Goal: Task Accomplishment & Management: Manage account settings

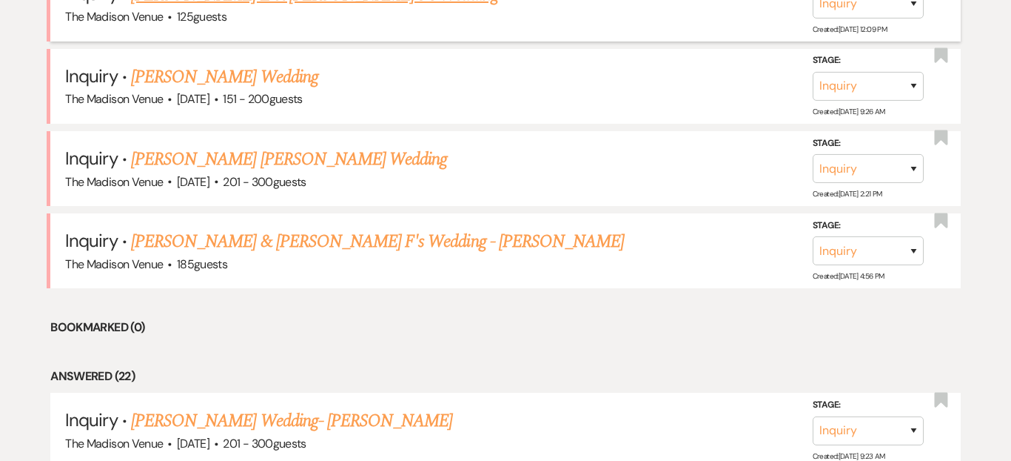
scroll to position [787, 0]
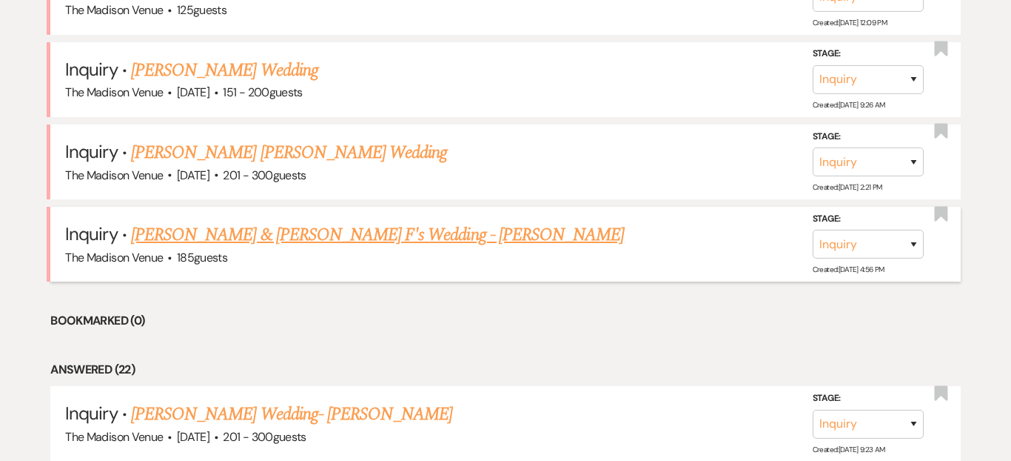
click at [336, 227] on link "[PERSON_NAME] & [PERSON_NAME] F's Wedding - [PERSON_NAME]" at bounding box center [377, 234] width 493 height 27
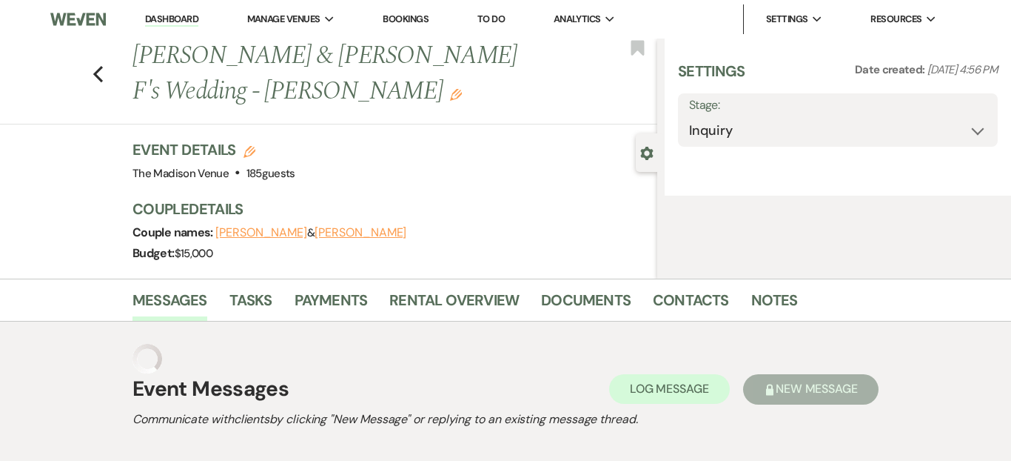
select select "17"
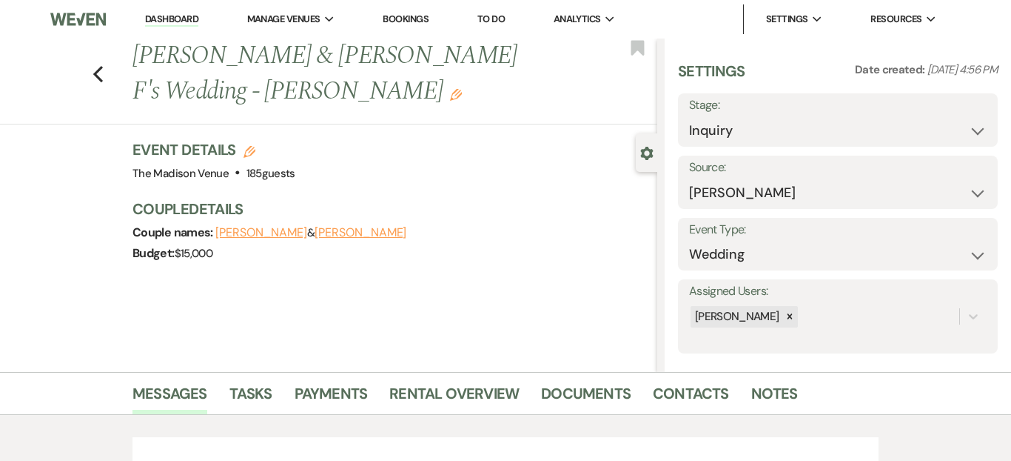
click at [462, 89] on icon "Edit" at bounding box center [456, 95] width 12 height 12
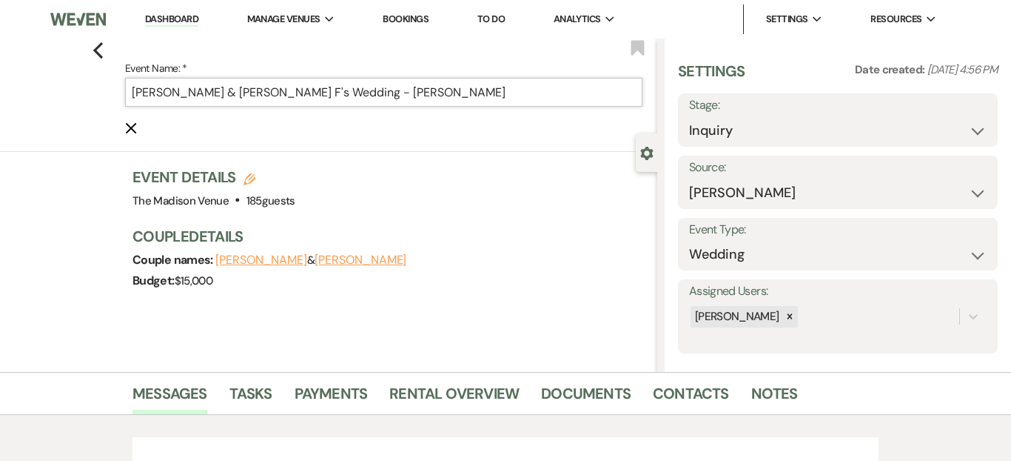
click at [304, 90] on input "[PERSON_NAME] & [PERSON_NAME] F's Wedding - [PERSON_NAME]" at bounding box center [384, 92] width 518 height 29
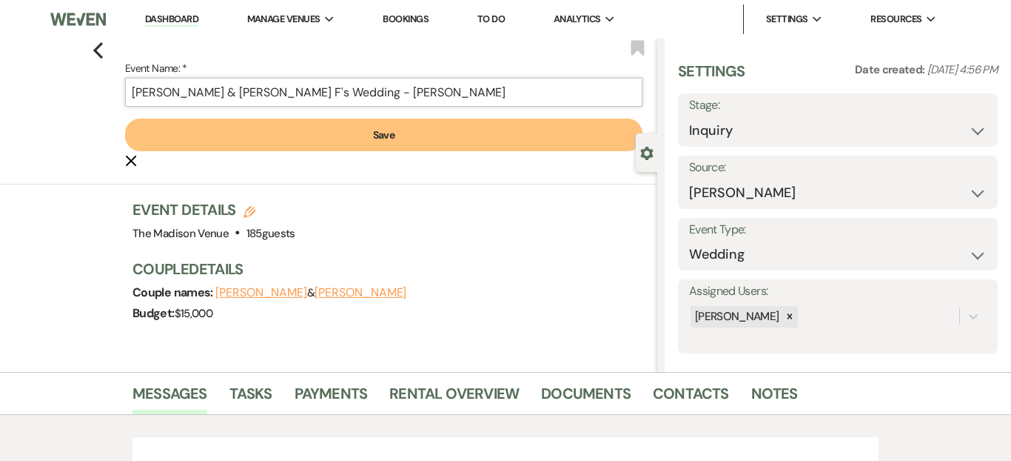
type input "[PERSON_NAME] & [PERSON_NAME] F's Wedding - [PERSON_NAME]"
click at [332, 139] on button "Save" at bounding box center [384, 134] width 518 height 33
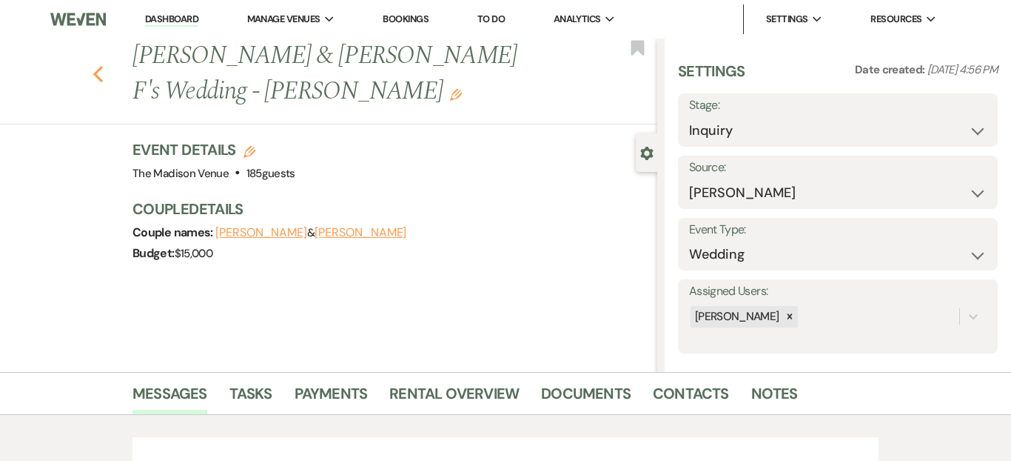
click at [101, 65] on icon "Previous" at bounding box center [98, 74] width 11 height 18
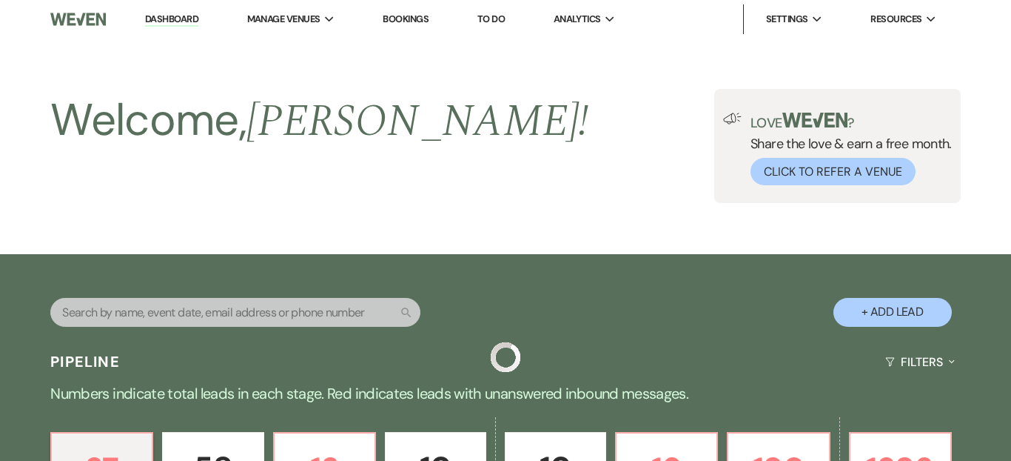
scroll to position [787, 0]
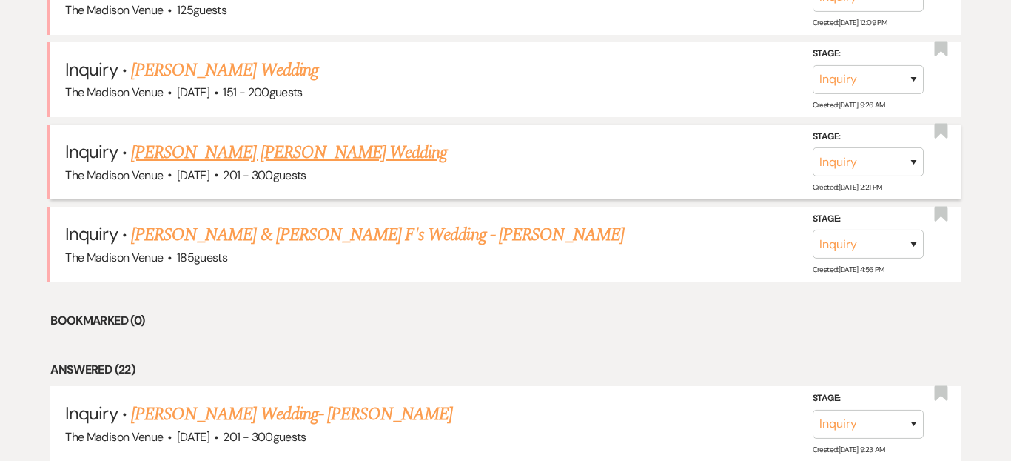
click at [247, 143] on link "Mary Kate Curry's Wedding" at bounding box center [289, 152] width 316 height 27
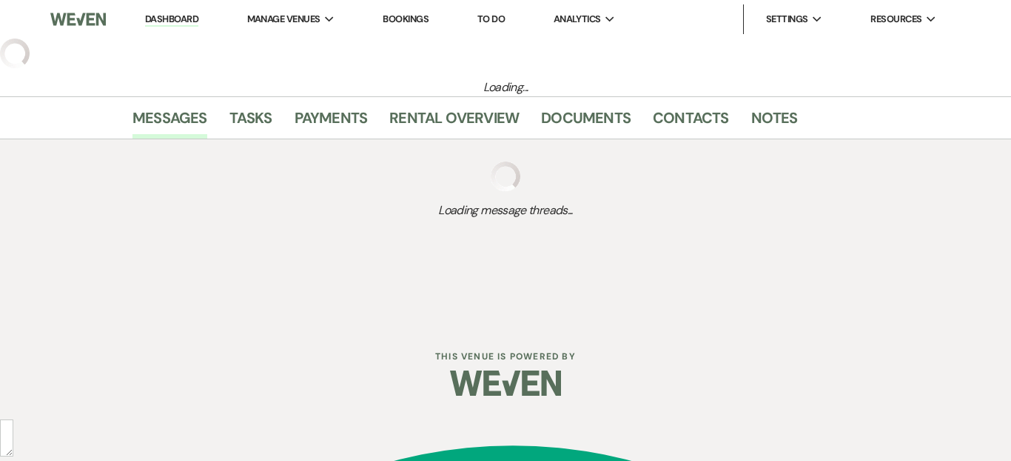
select select "2"
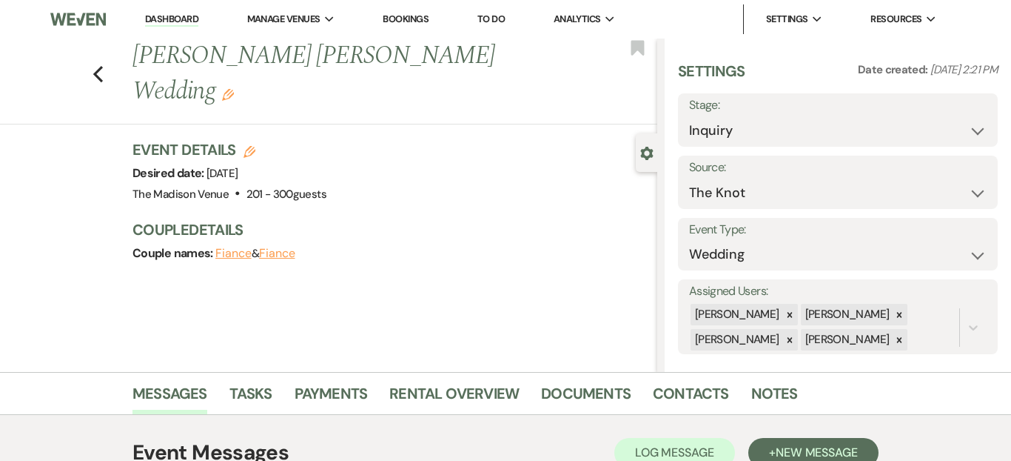
click at [234, 89] on icon "Edit" at bounding box center [228, 95] width 12 height 12
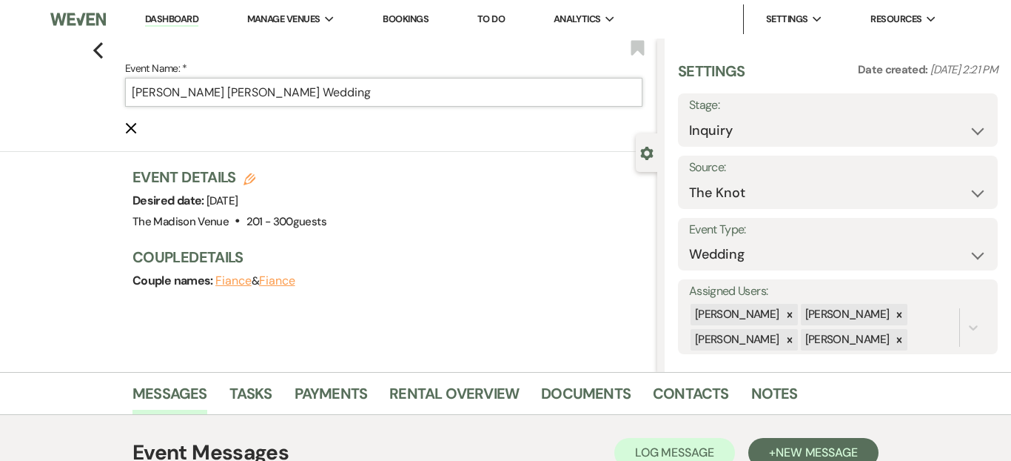
click at [356, 87] on input "Mary Kate Curry's Wedding" at bounding box center [384, 92] width 518 height 29
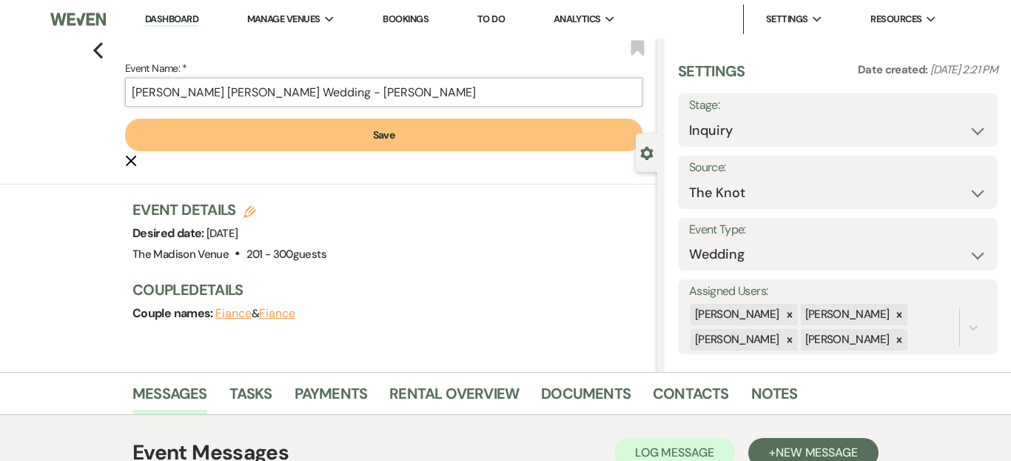
type input "[PERSON_NAME] [PERSON_NAME] Wedding - [PERSON_NAME]"
click at [318, 130] on button "Save" at bounding box center [384, 134] width 518 height 33
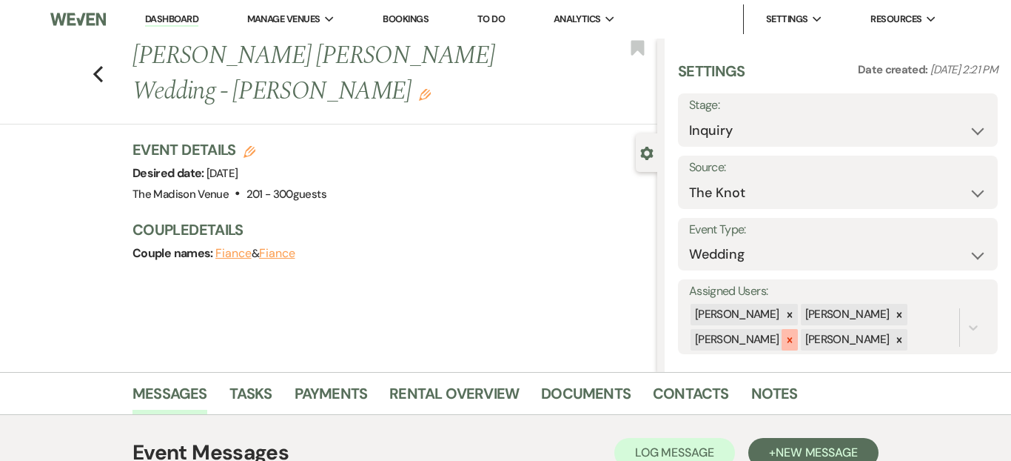
click at [787, 338] on icon at bounding box center [789, 339] width 5 height 5
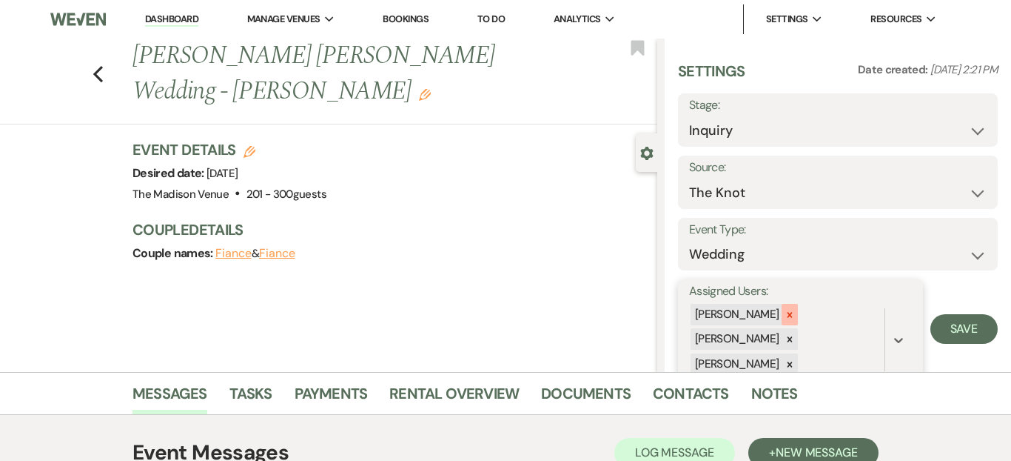
click at [785, 314] on icon at bounding box center [790, 314] width 10 height 10
click at [784, 327] on div "Daryl Licursi Cherron Bielfeldt" at bounding box center [786, 327] width 195 height 50
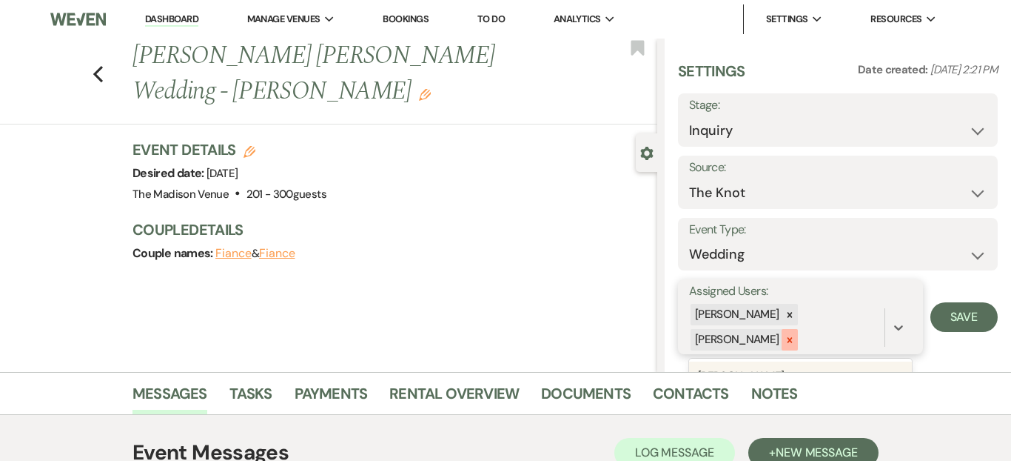
click at [795, 335] on icon at bounding box center [790, 340] width 10 height 10
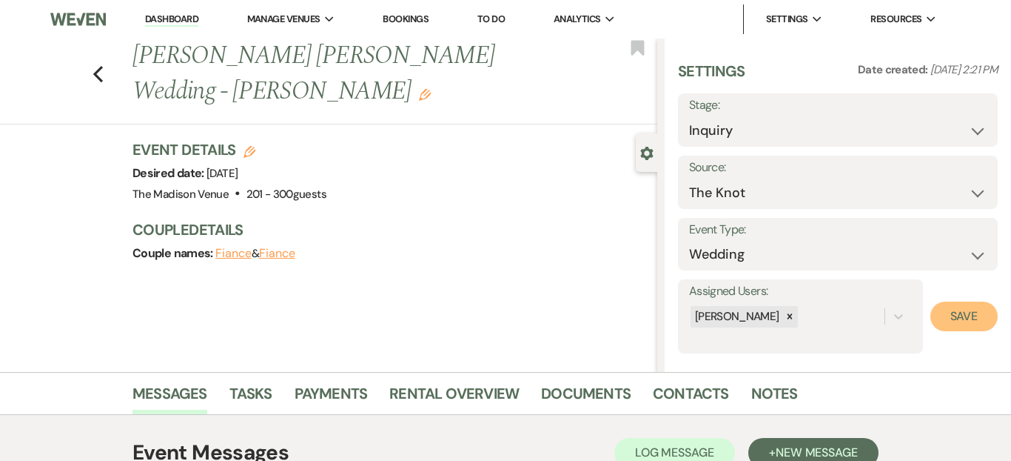
click at [980, 318] on button "Save" at bounding box center [964, 316] width 67 height 30
click at [101, 65] on icon "Previous" at bounding box center [98, 74] width 11 height 18
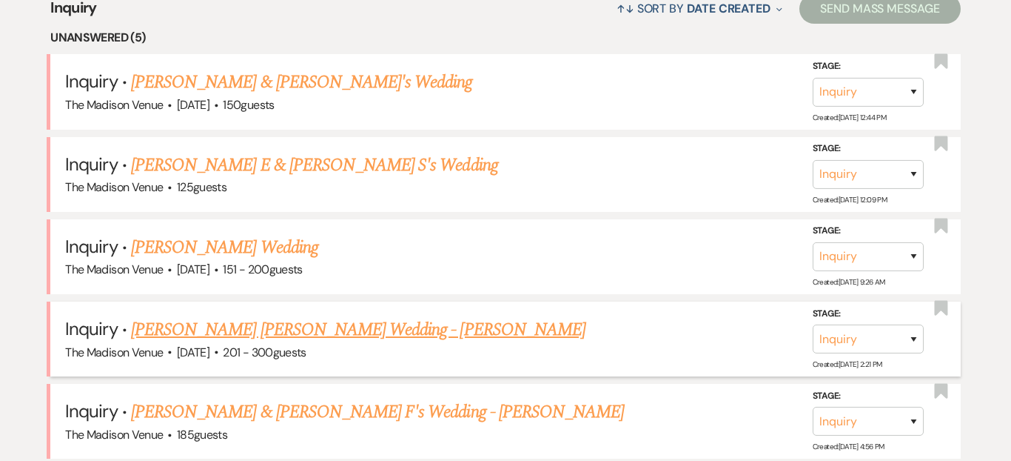
scroll to position [607, 0]
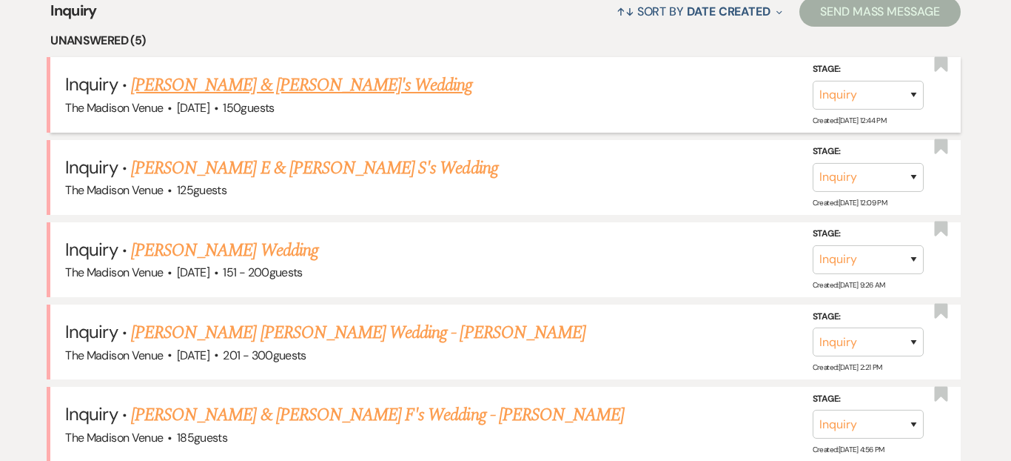
click at [224, 84] on link "Nicholas & Katie's Wedding" at bounding box center [302, 85] width 342 height 27
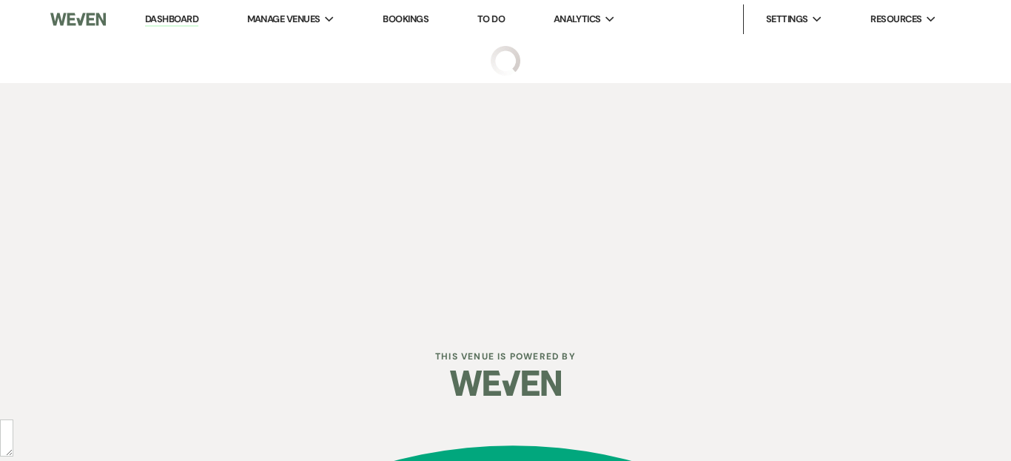
select select "5"
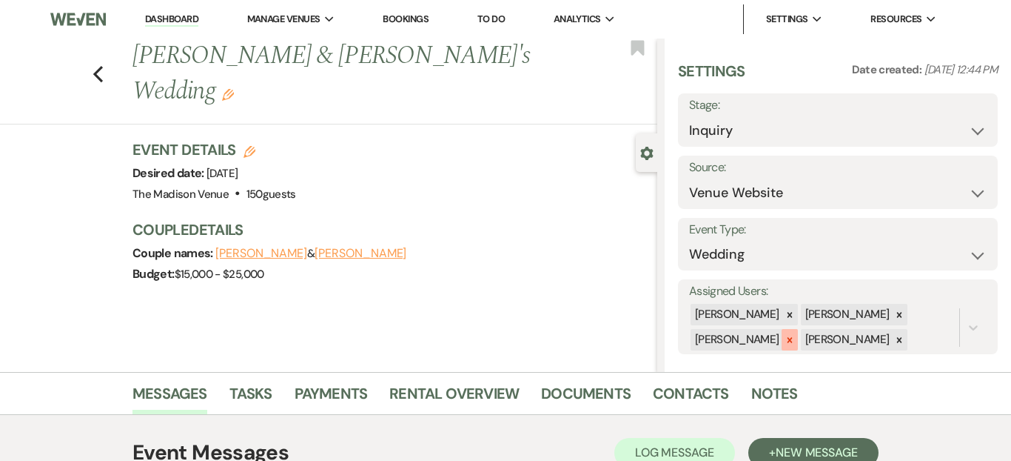
click at [786, 335] on icon at bounding box center [790, 340] width 10 height 10
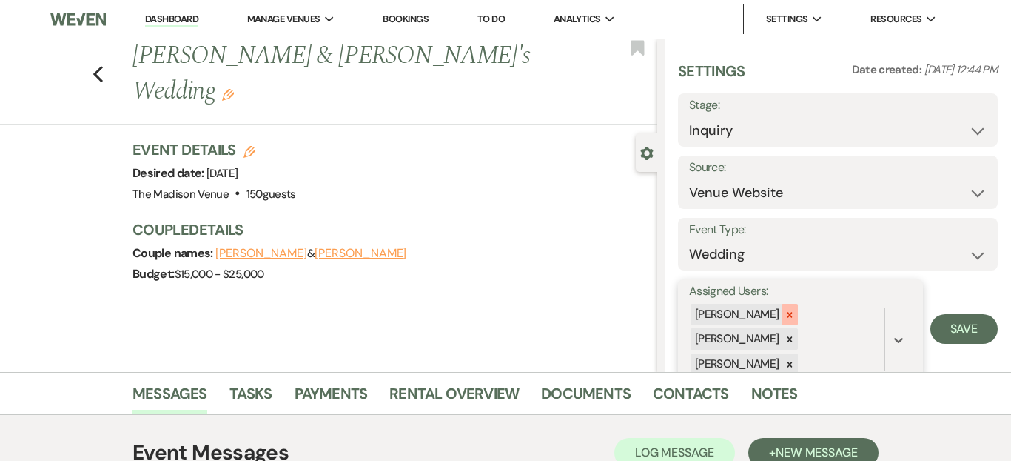
click at [785, 313] on icon at bounding box center [790, 314] width 10 height 10
click at [787, 313] on icon at bounding box center [789, 314] width 5 height 5
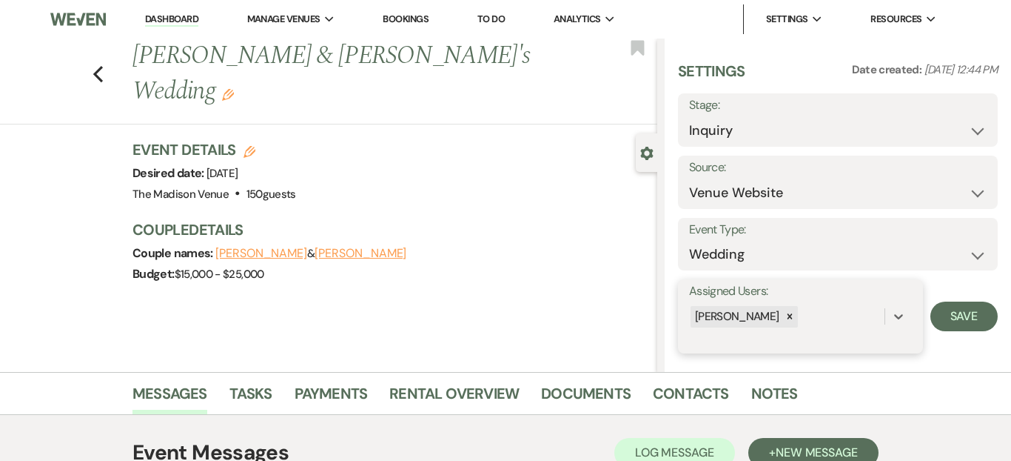
click at [766, 313] on div "Cherron Bielfeldt" at bounding box center [736, 316] width 91 height 21
click at [785, 319] on icon at bounding box center [790, 316] width 10 height 10
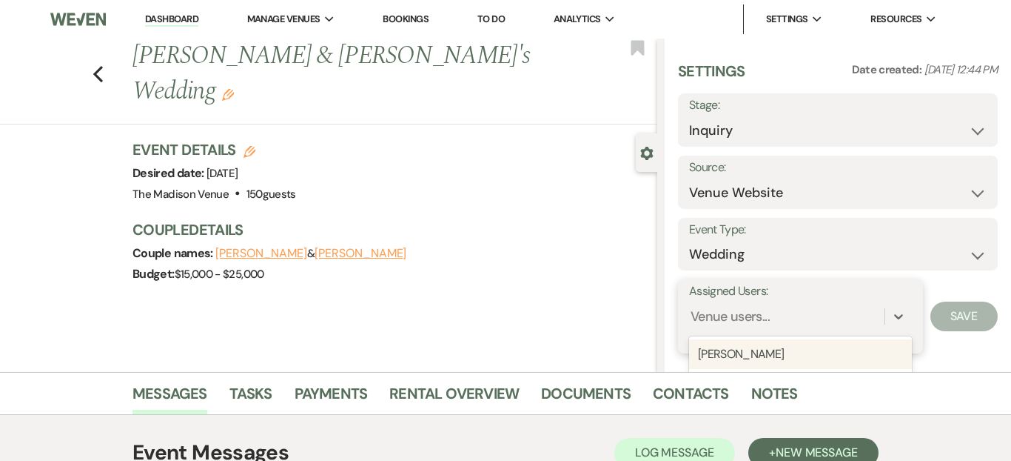
click at [760, 347] on div "[PERSON_NAME]" at bounding box center [800, 354] width 223 height 30
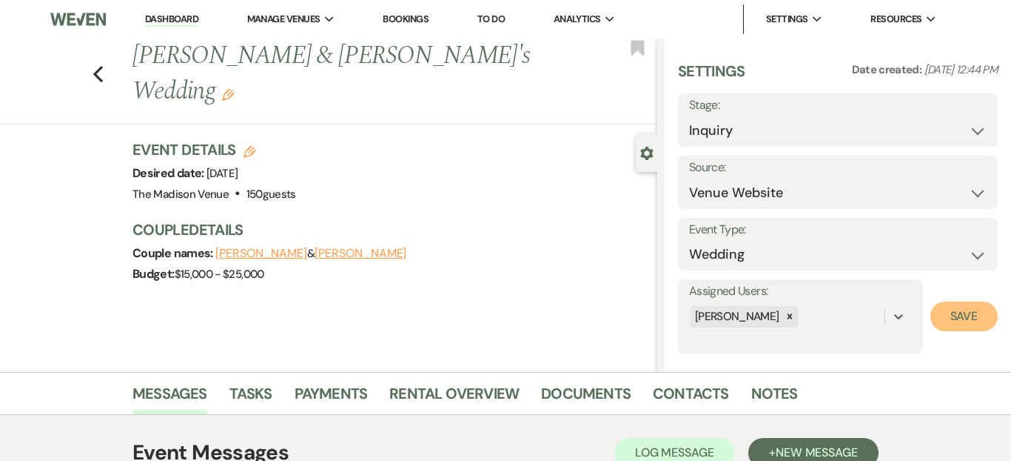
click at [945, 316] on button "Save" at bounding box center [964, 316] width 67 height 30
click at [234, 89] on icon "Edit" at bounding box center [228, 95] width 12 height 12
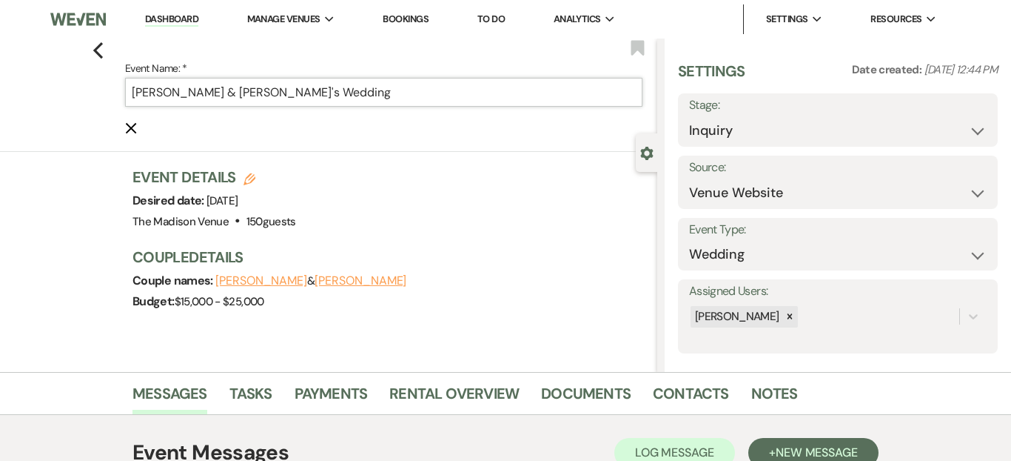
click at [377, 104] on input "Nicholas & Katie's Wedding" at bounding box center [384, 92] width 518 height 29
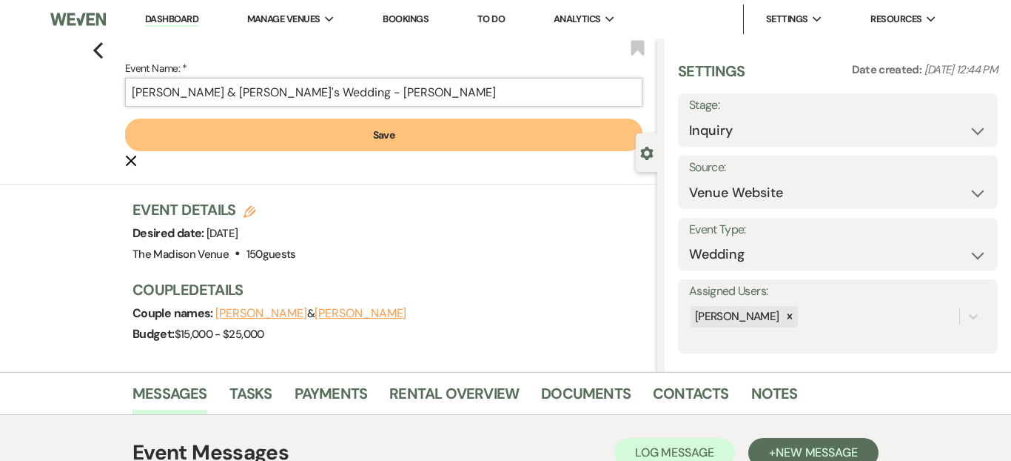
type input "[PERSON_NAME] & [PERSON_NAME]'s Wedding - [PERSON_NAME]"
click at [377, 125] on button "Save" at bounding box center [384, 134] width 518 height 33
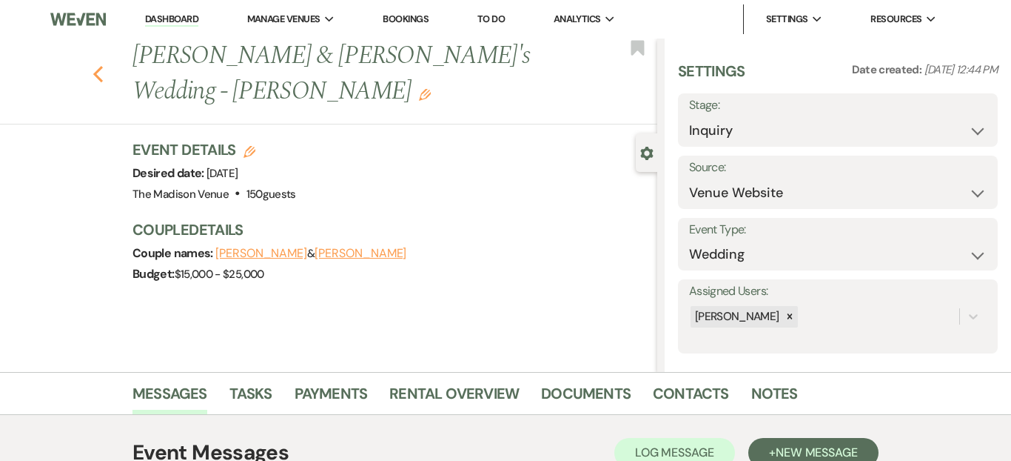
click at [102, 65] on icon "Previous" at bounding box center [98, 74] width 11 height 18
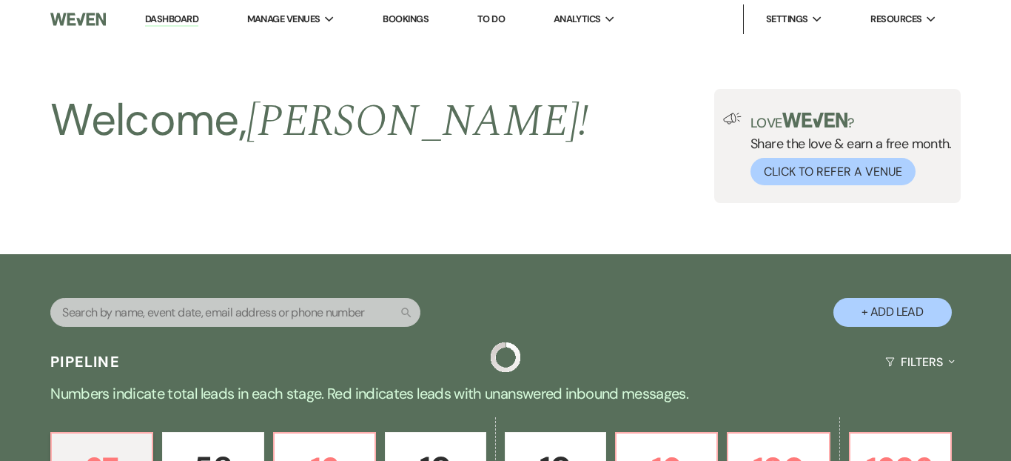
scroll to position [607, 0]
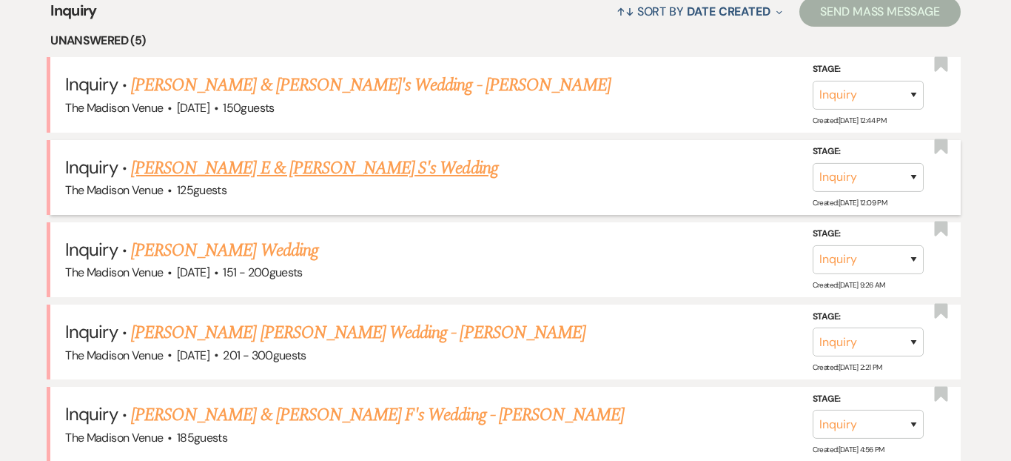
click at [316, 163] on link "Ryan E & Hannah S's Wedding" at bounding box center [314, 168] width 367 height 27
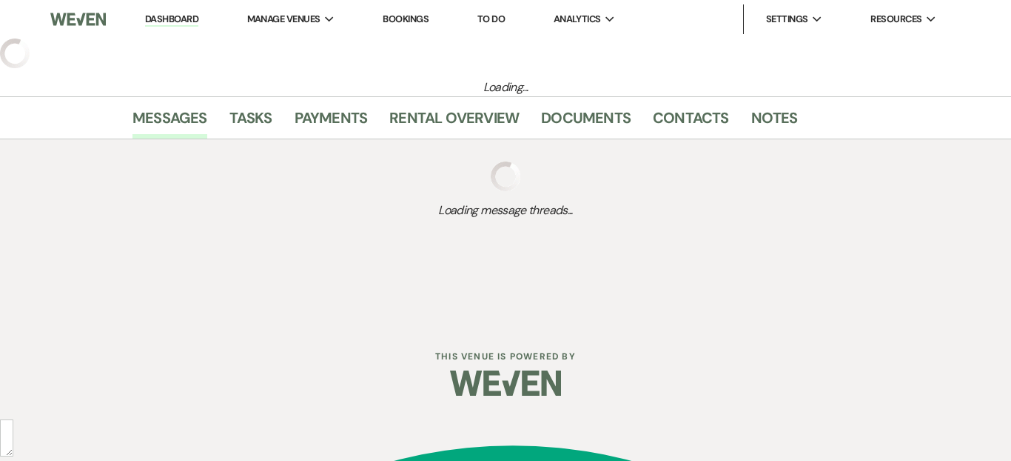
select select "17"
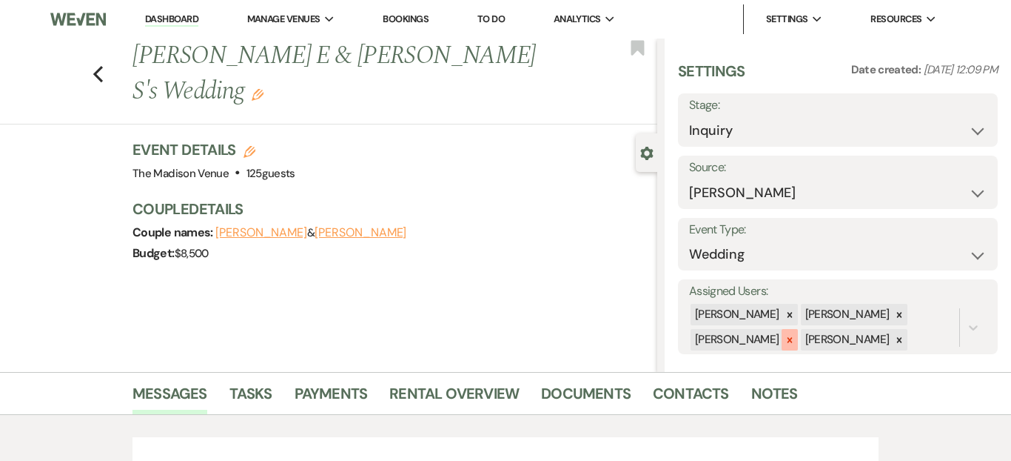
click at [785, 338] on icon at bounding box center [790, 340] width 10 height 10
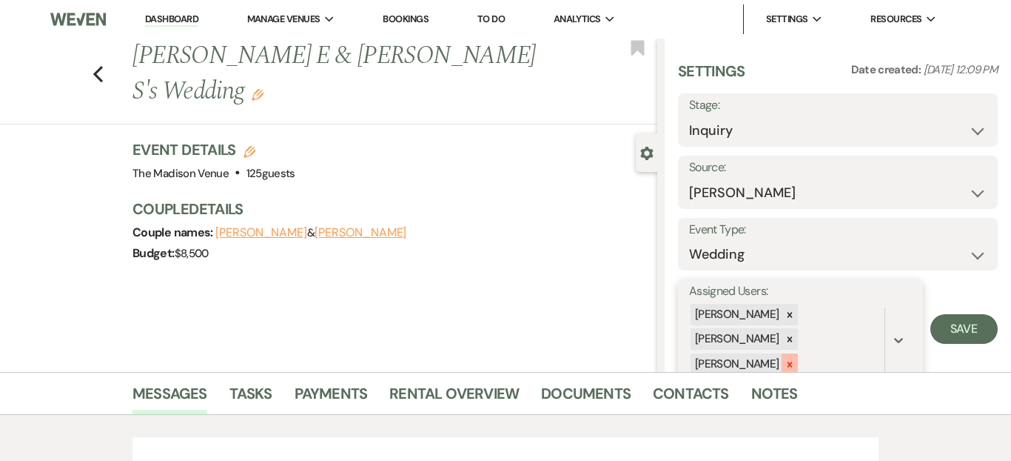
click at [786, 359] on icon at bounding box center [790, 364] width 10 height 10
click at [795, 335] on icon at bounding box center [790, 340] width 10 height 10
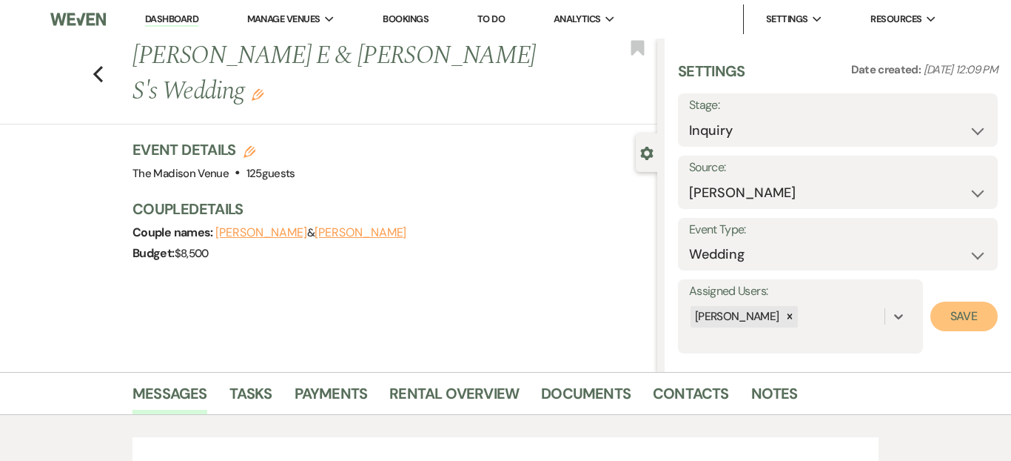
click at [962, 313] on button "Save" at bounding box center [964, 316] width 67 height 30
click at [264, 89] on icon "Edit" at bounding box center [258, 95] width 12 height 12
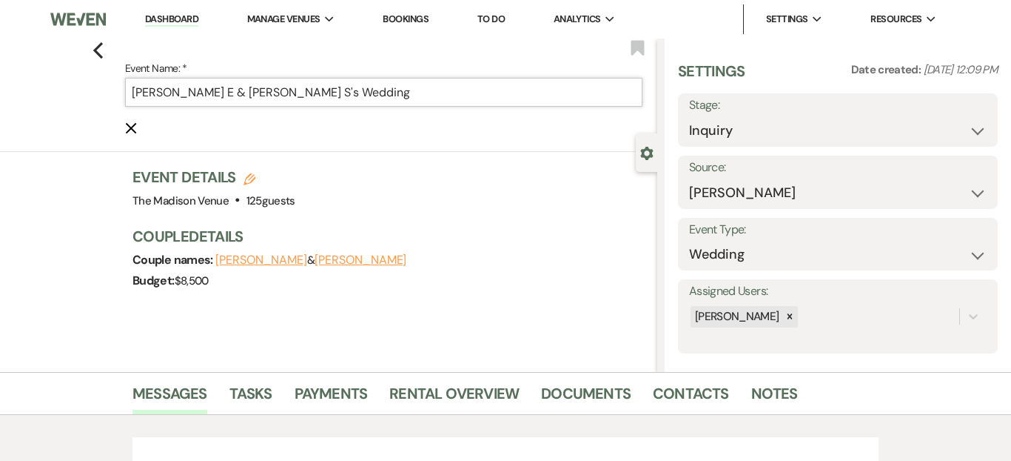
click at [407, 89] on input "Ryan E & Hannah S's Wedding" at bounding box center [384, 92] width 518 height 29
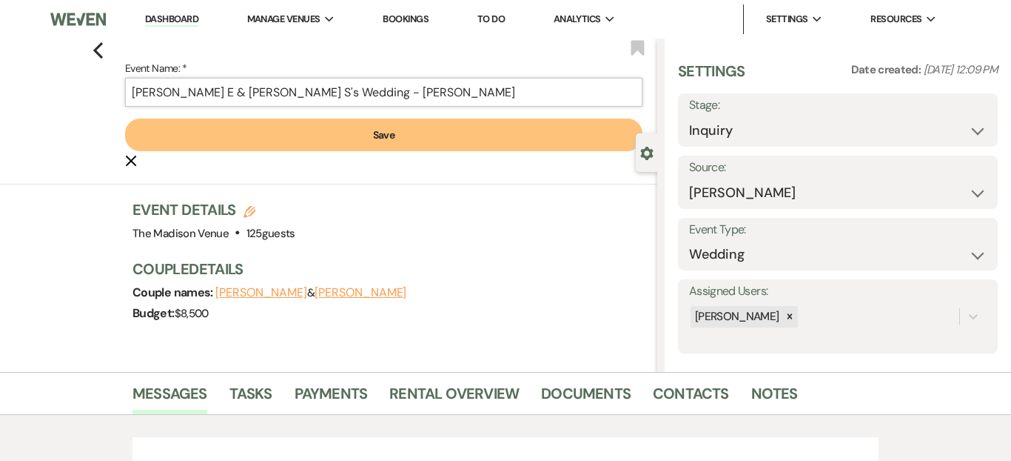
type input "[PERSON_NAME] E & [PERSON_NAME] S's Wedding - [PERSON_NAME]"
click at [411, 115] on form "Event Name: * Ryan E & Hannah S's Wedding - Anthony Save Cancel Edit" at bounding box center [384, 114] width 518 height 110
click at [398, 126] on button "Save" at bounding box center [384, 134] width 518 height 33
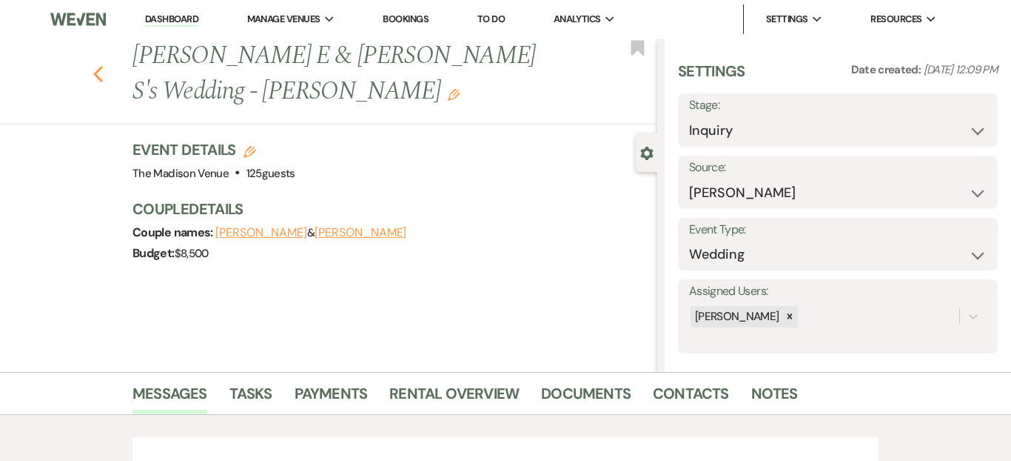
click at [96, 65] on icon "Previous" at bounding box center [98, 74] width 11 height 18
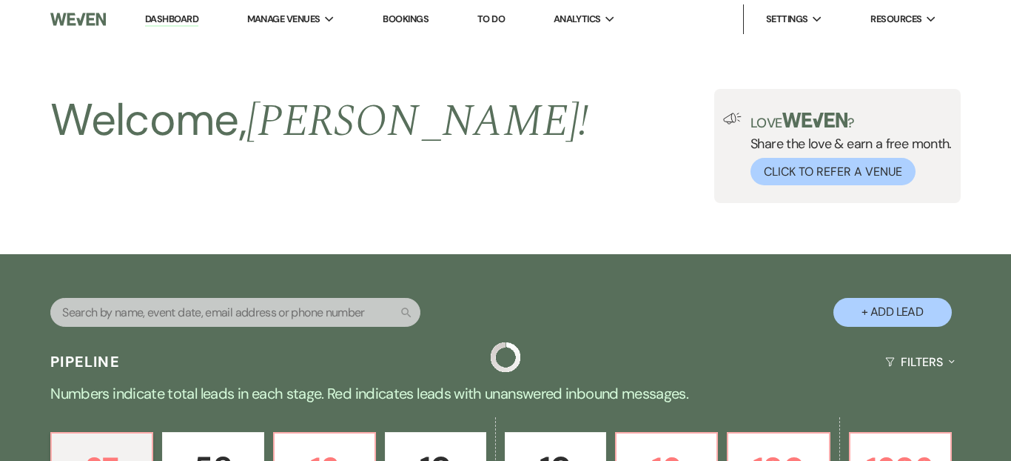
scroll to position [607, 0]
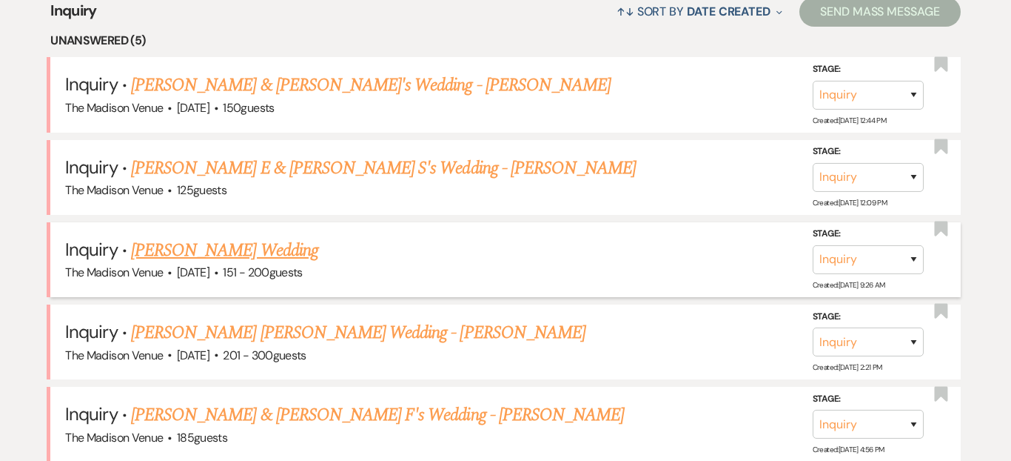
click at [285, 244] on link "Jessica Rosinski's Wedding" at bounding box center [224, 250] width 187 height 27
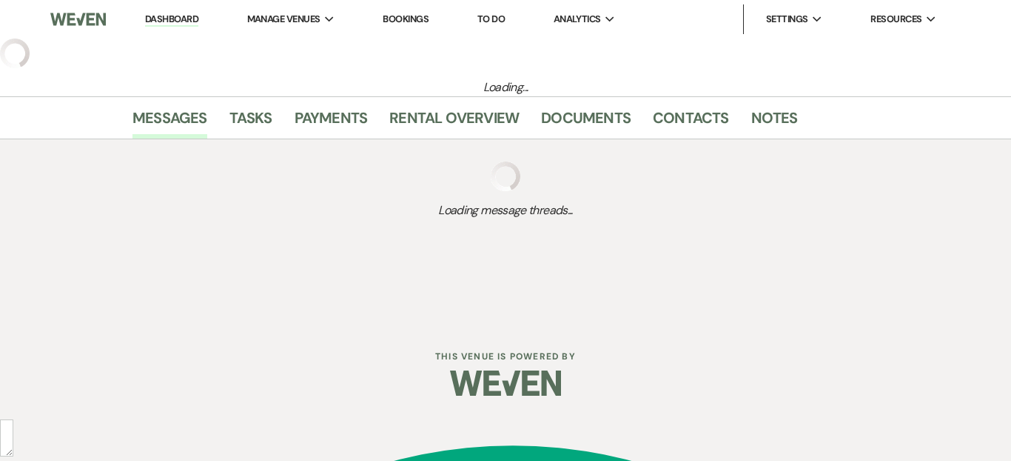
select select "2"
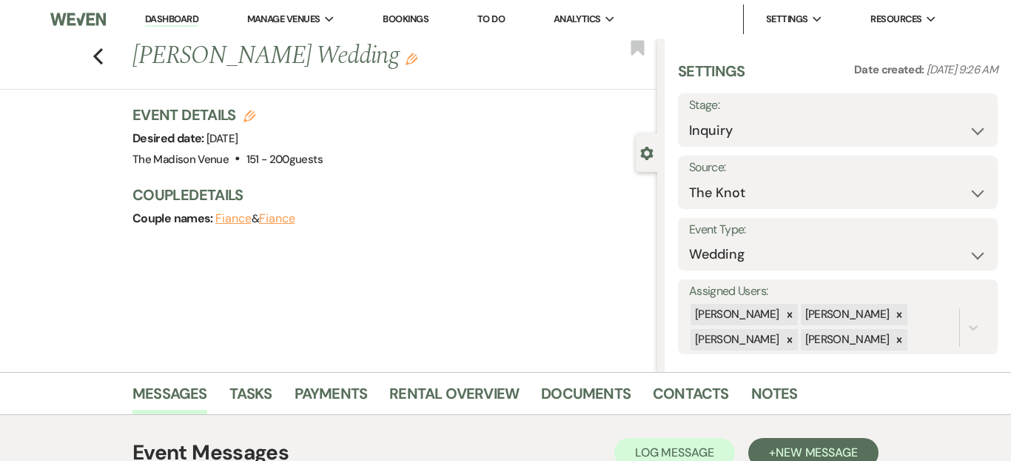
click at [406, 56] on icon "Edit" at bounding box center [412, 59] width 12 height 12
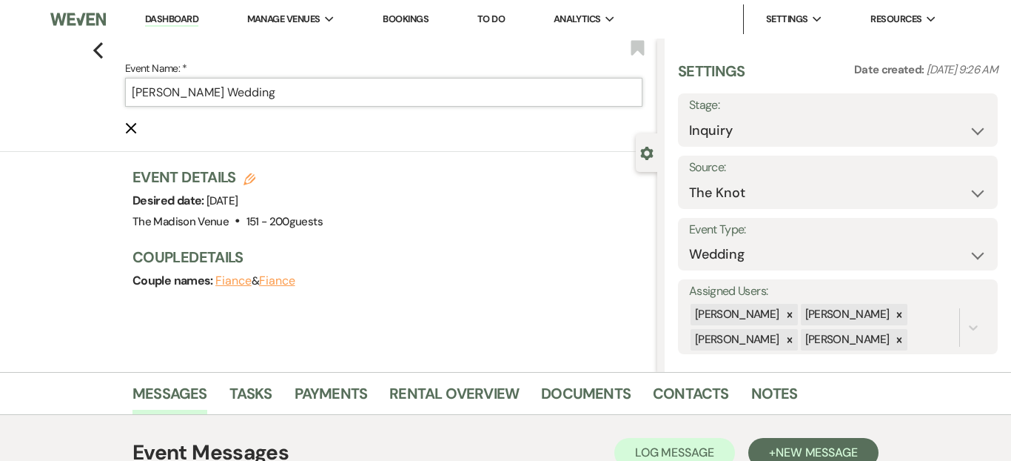
click at [362, 84] on input "Jessica Rosinski's Wedding" at bounding box center [384, 92] width 518 height 29
click at [360, 90] on input "Jessica Rosinski's Wedding" at bounding box center [384, 92] width 518 height 29
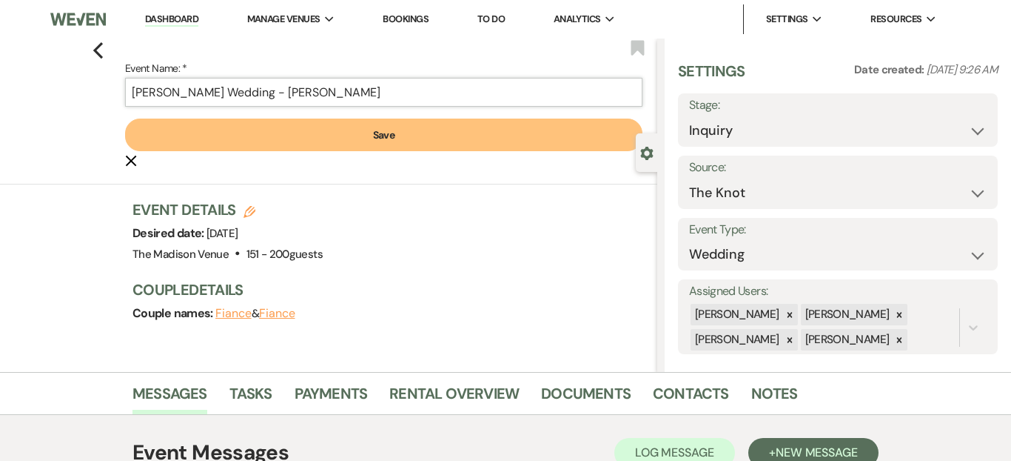
type input "[PERSON_NAME] Wedding - [PERSON_NAME]"
click at [377, 130] on button "Save" at bounding box center [384, 134] width 518 height 33
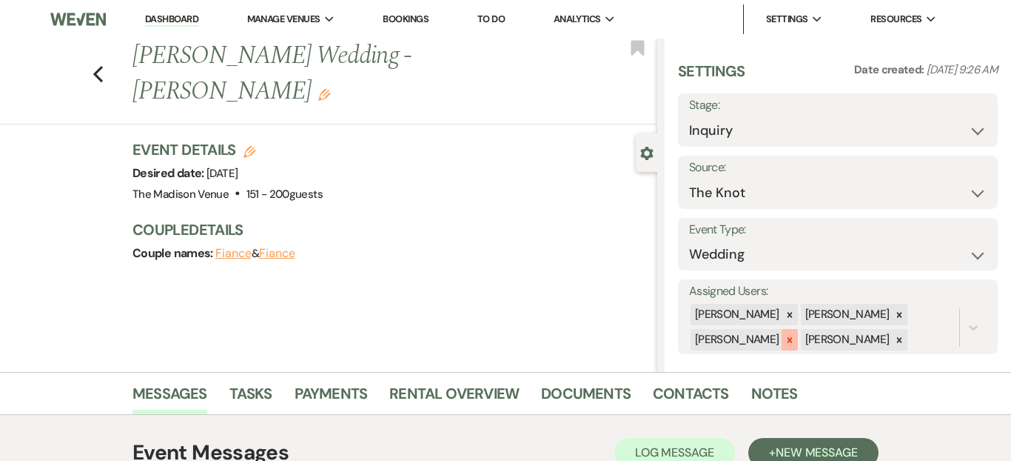
click at [782, 333] on div at bounding box center [790, 339] width 16 height 21
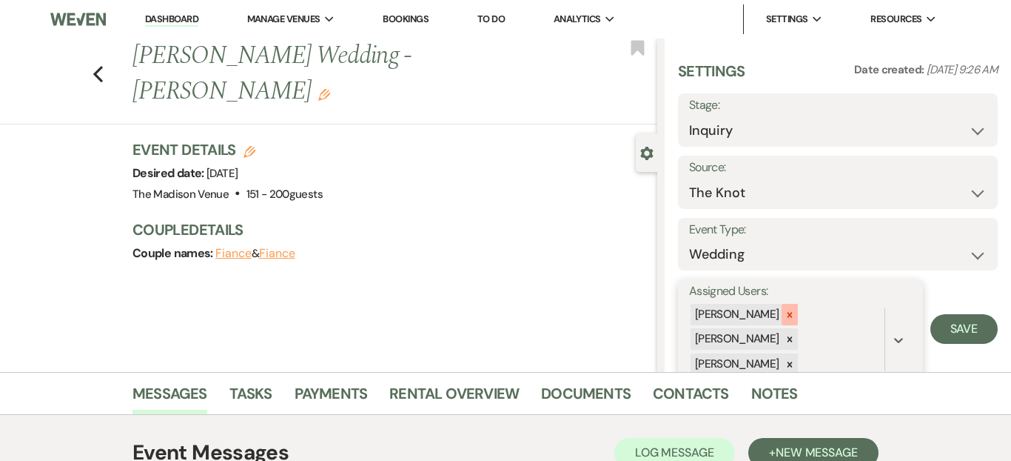
click at [785, 319] on icon at bounding box center [790, 314] width 10 height 10
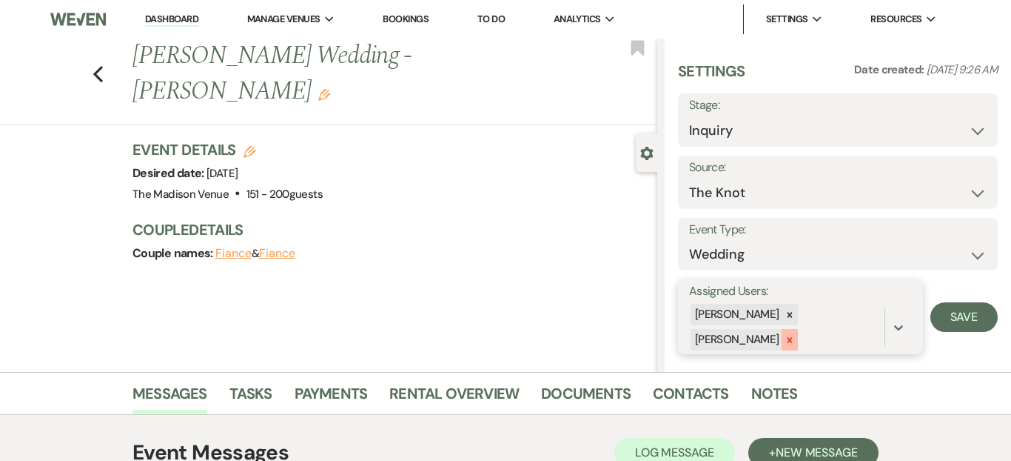
drag, startPoint x: 763, startPoint y: 315, endPoint x: 871, endPoint y: 318, distance: 107.4
click at [871, 318] on div "Daryl Licursi Cherron Bielfeldt" at bounding box center [786, 327] width 195 height 50
click at [795, 335] on icon at bounding box center [790, 340] width 10 height 10
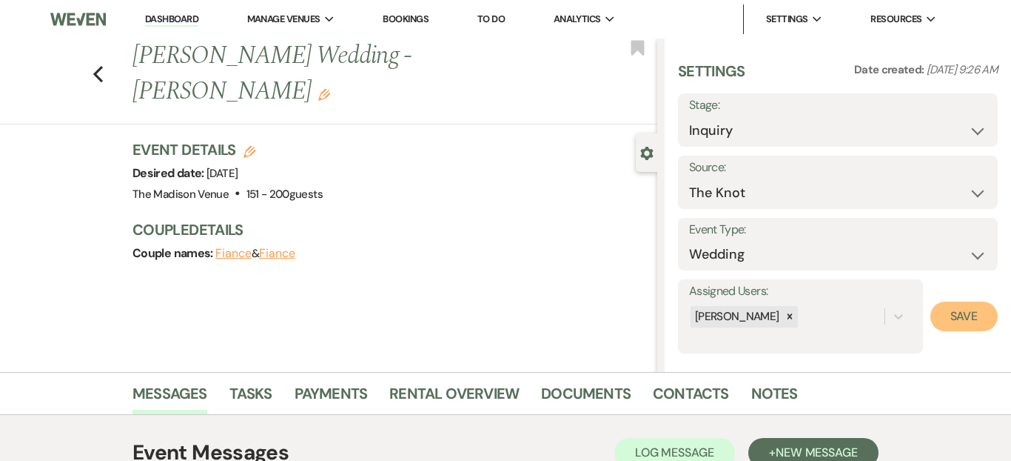
click at [951, 327] on button "Save" at bounding box center [964, 316] width 67 height 30
click at [95, 65] on icon "Previous" at bounding box center [98, 74] width 11 height 18
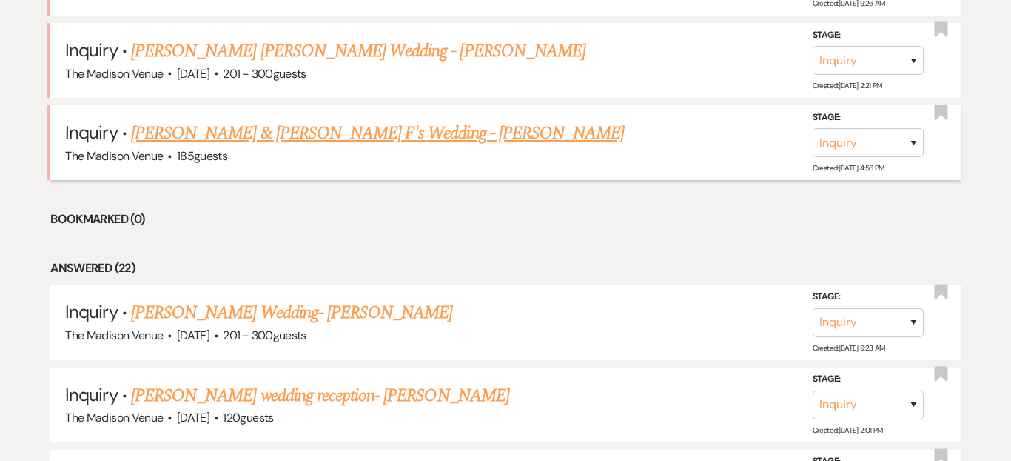
scroll to position [891, 0]
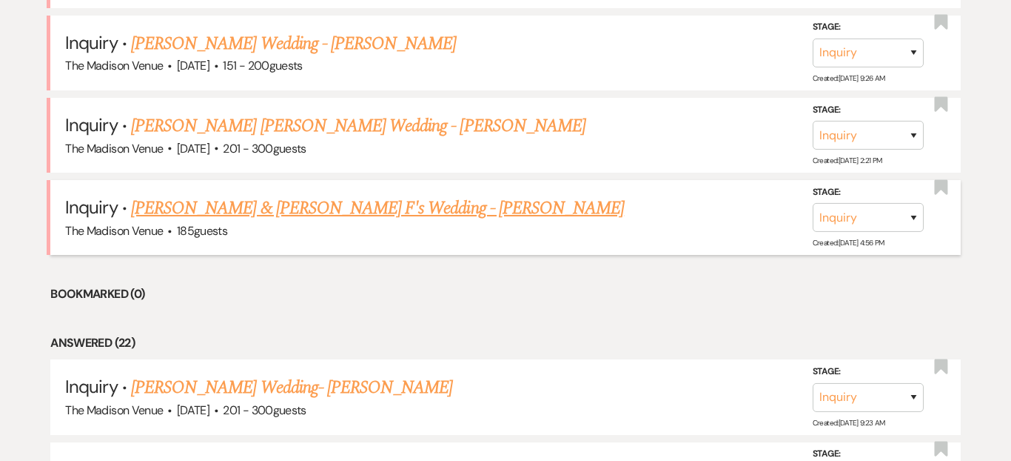
click at [335, 216] on link "Matt L & Kassie F's Wedding - Cher" at bounding box center [377, 208] width 493 height 27
select select "17"
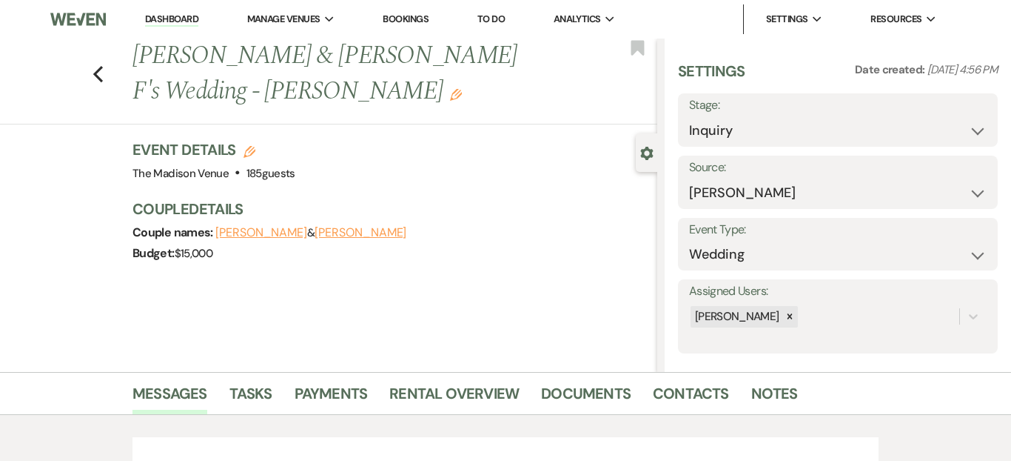
click at [462, 89] on icon "Edit" at bounding box center [456, 95] width 12 height 12
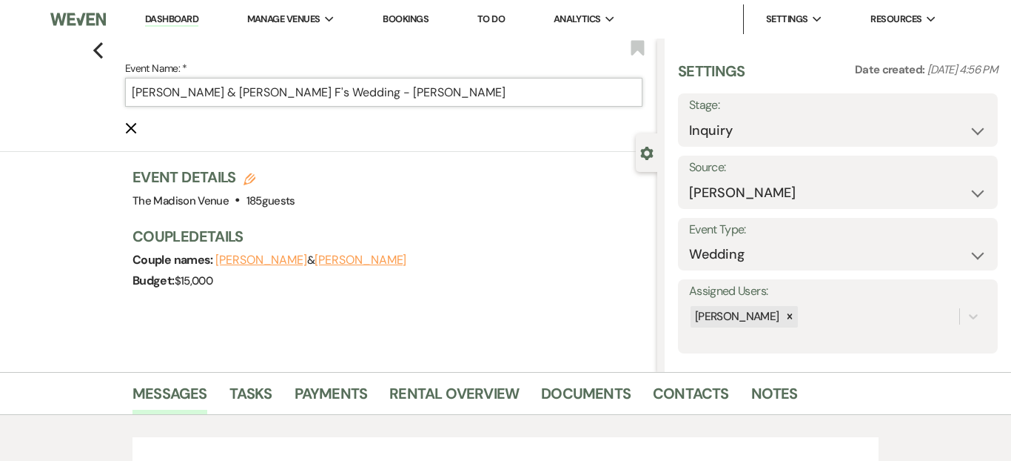
click at [386, 103] on input "Matt L & Kassie F's Wedding - Cher" at bounding box center [384, 92] width 518 height 29
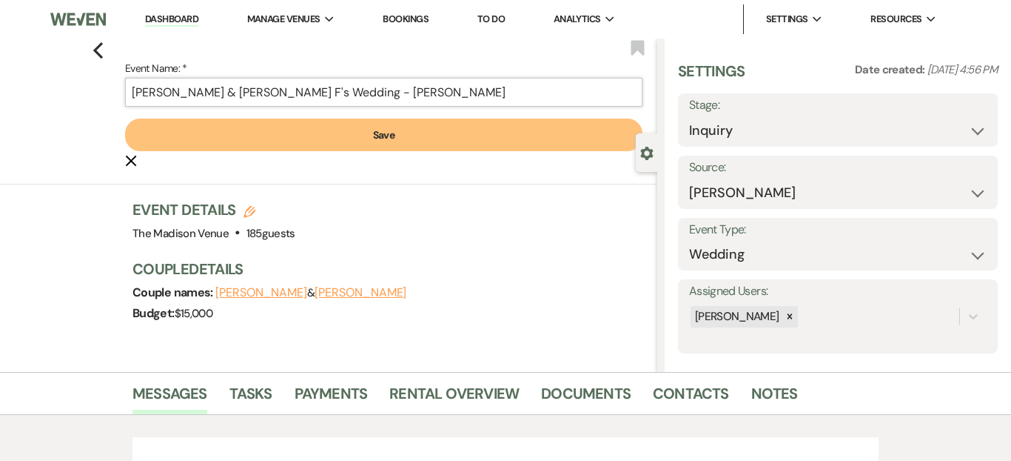
type input "[PERSON_NAME] & [PERSON_NAME] F's Wedding - [PERSON_NAME]"
click at [421, 135] on button "Save" at bounding box center [384, 134] width 518 height 33
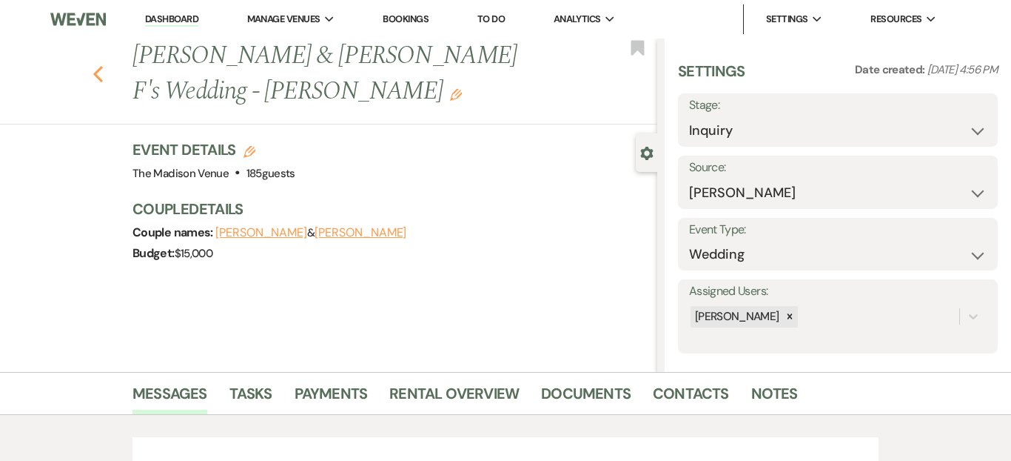
click at [102, 65] on icon "Previous" at bounding box center [98, 74] width 11 height 18
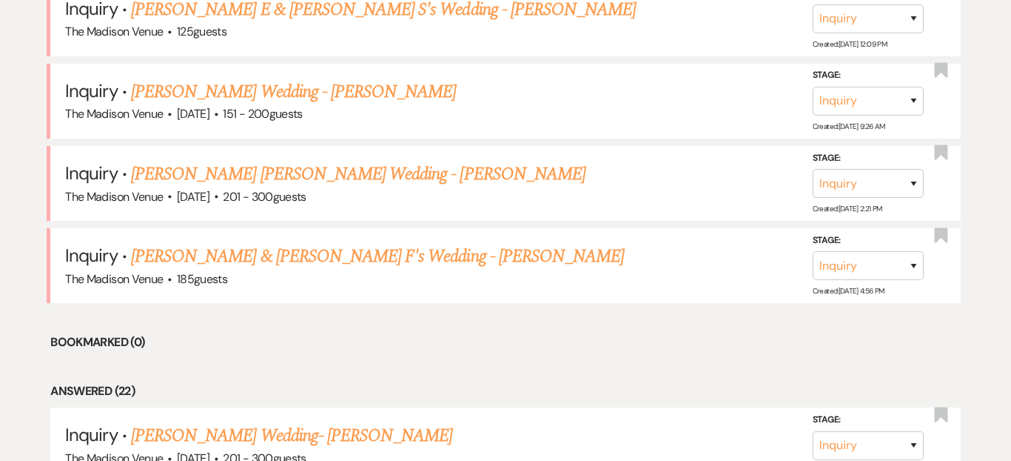
scroll to position [763, 0]
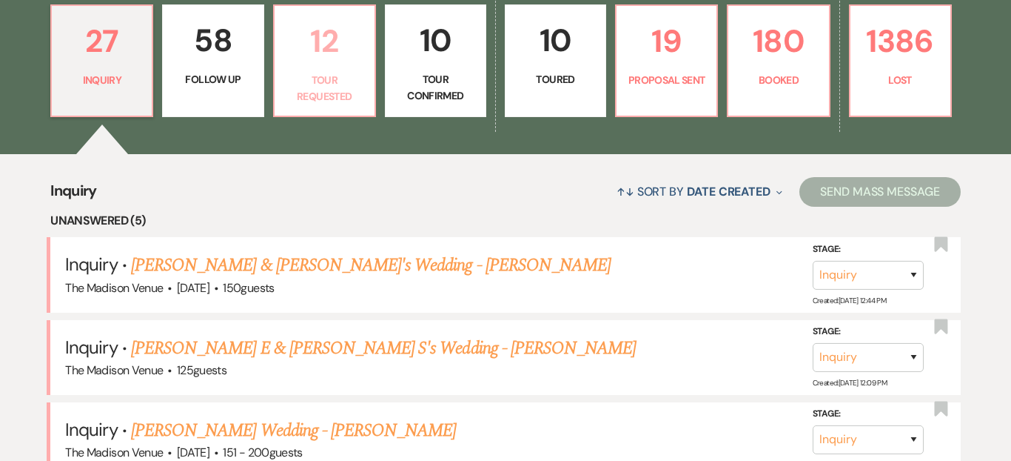
click at [341, 79] on p "Tour Requested" at bounding box center [325, 88] width 82 height 33
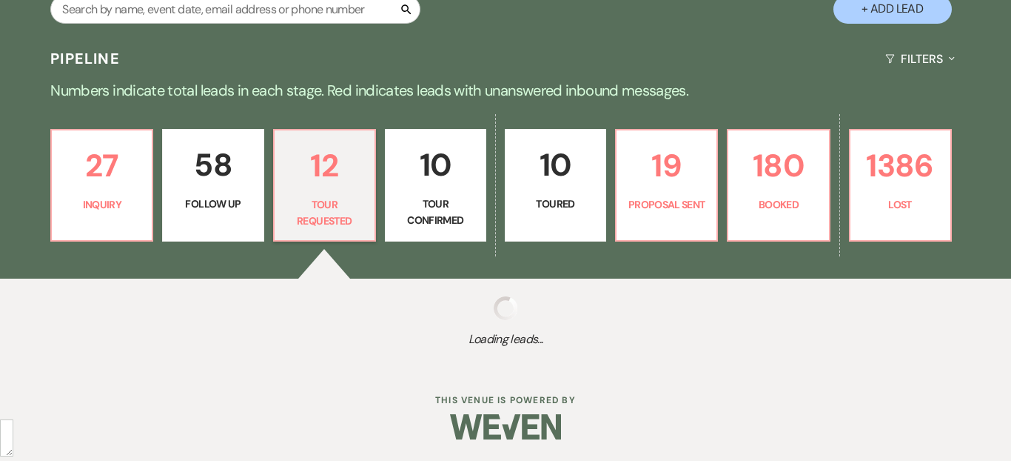
select select "2"
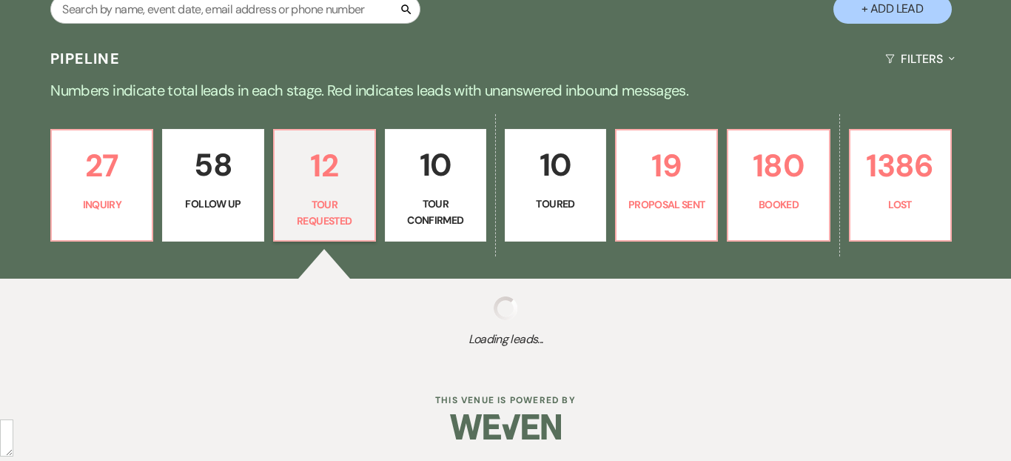
select select "2"
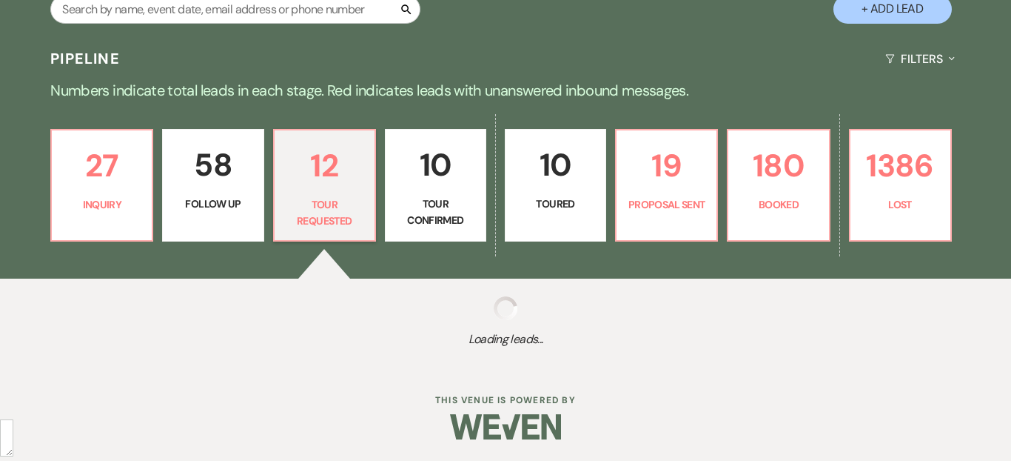
select select "2"
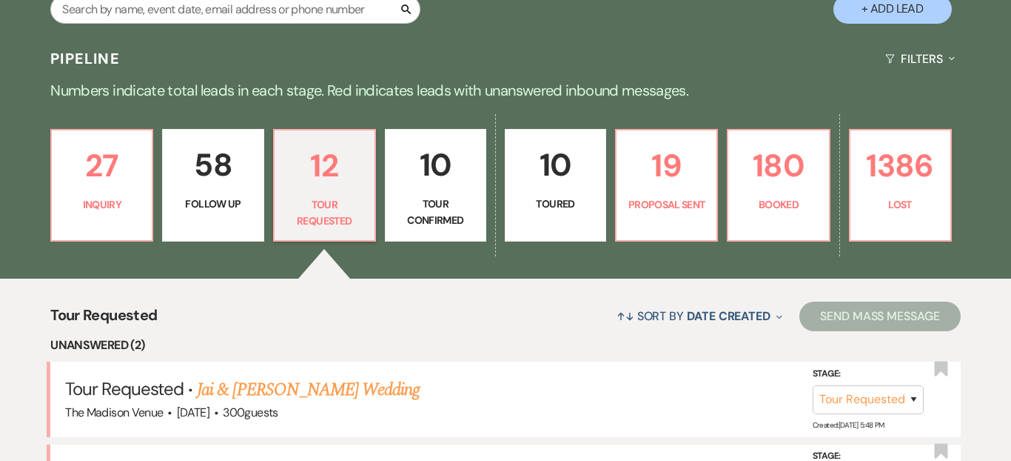
scroll to position [427, 0]
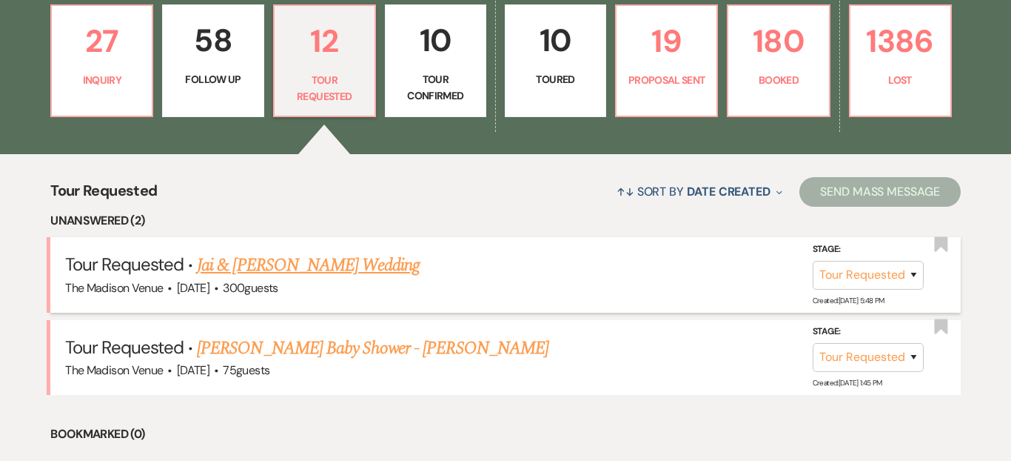
click at [329, 264] on link "Jai & Ponce's Wedding" at bounding box center [308, 265] width 223 height 27
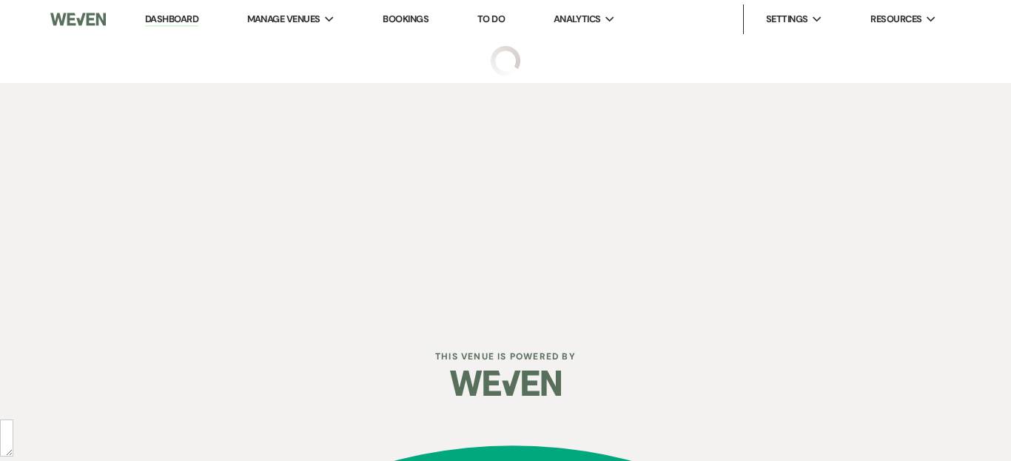
select select "2"
select select "5"
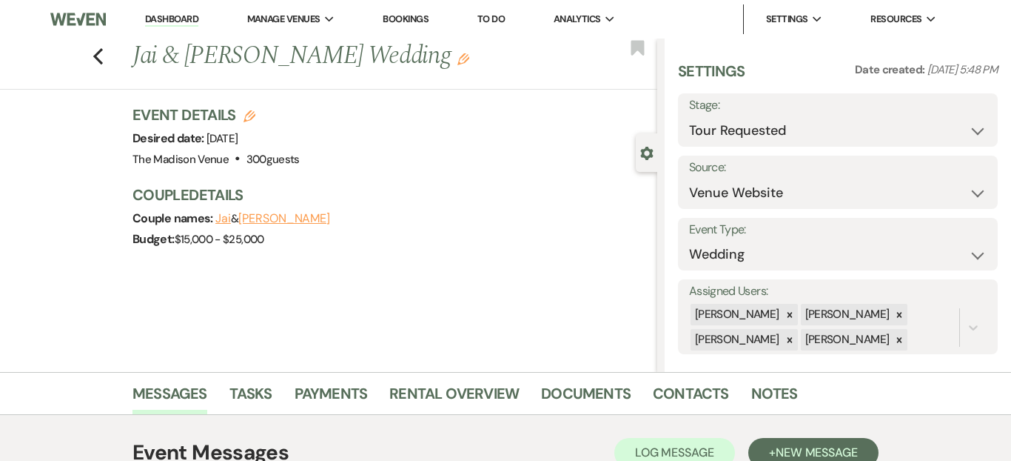
click at [458, 65] on use "button" at bounding box center [464, 59] width 12 height 12
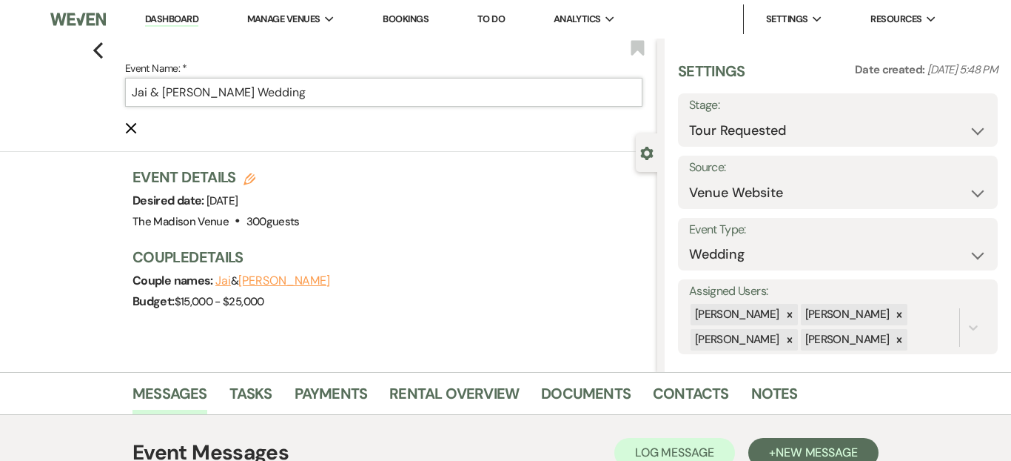
click at [320, 97] on input "Jai & Ponce's Wedding" at bounding box center [384, 92] width 518 height 29
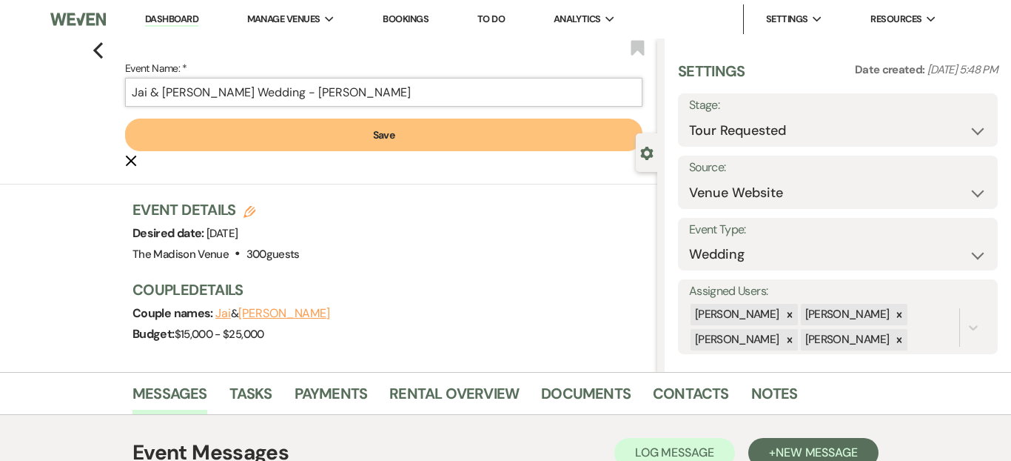
type input "Jai & [PERSON_NAME] Wedding - [PERSON_NAME]"
click at [334, 136] on button "Save" at bounding box center [384, 134] width 518 height 33
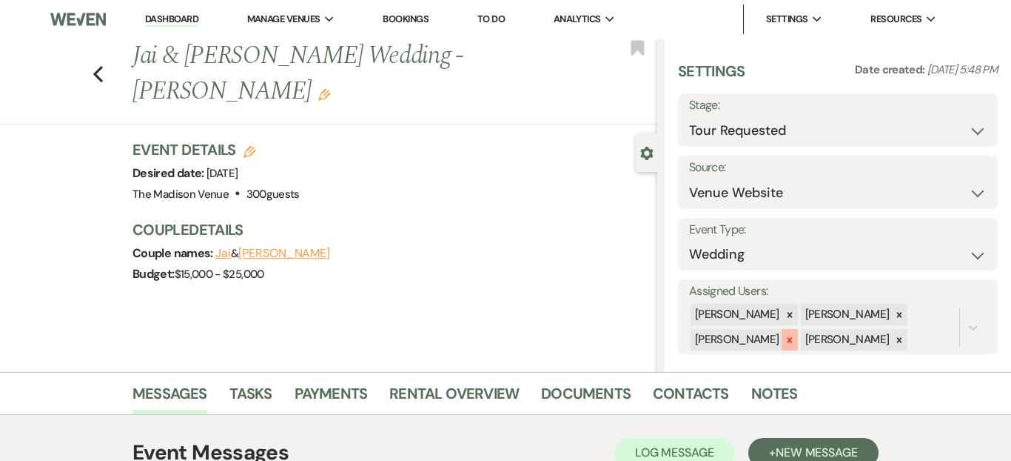
click at [787, 342] on icon at bounding box center [790, 340] width 10 height 10
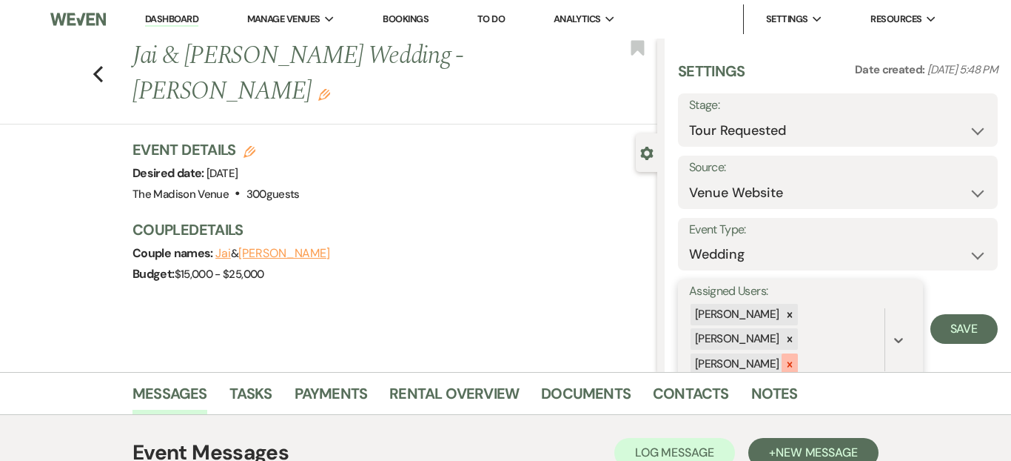
click at [786, 359] on icon at bounding box center [790, 364] width 10 height 10
click at [792, 337] on icon at bounding box center [789, 339] width 5 height 5
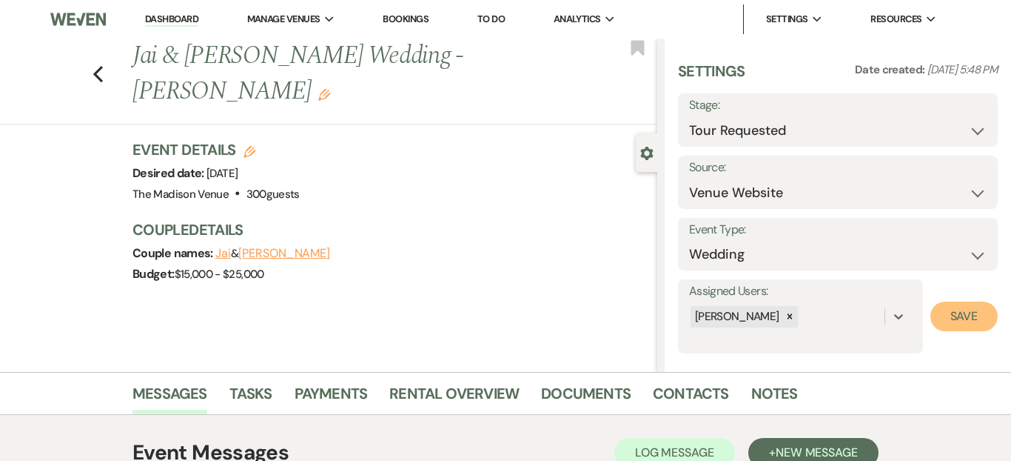
click at [949, 306] on button "Save" at bounding box center [964, 316] width 67 height 30
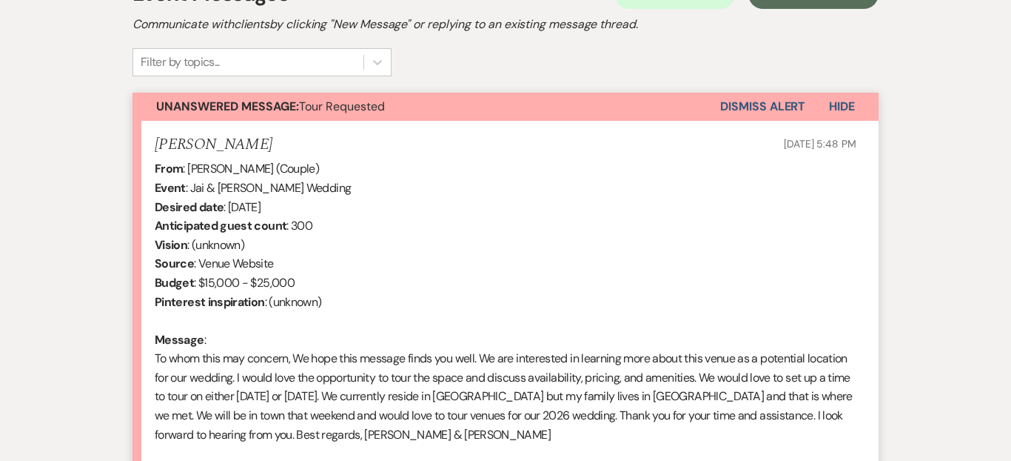
scroll to position [459, 0]
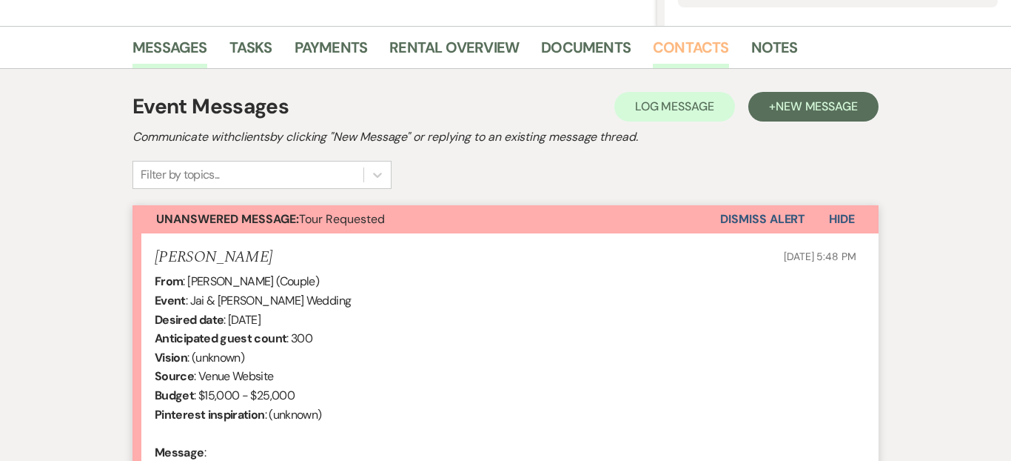
click at [667, 64] on link "Contacts" at bounding box center [691, 52] width 76 height 33
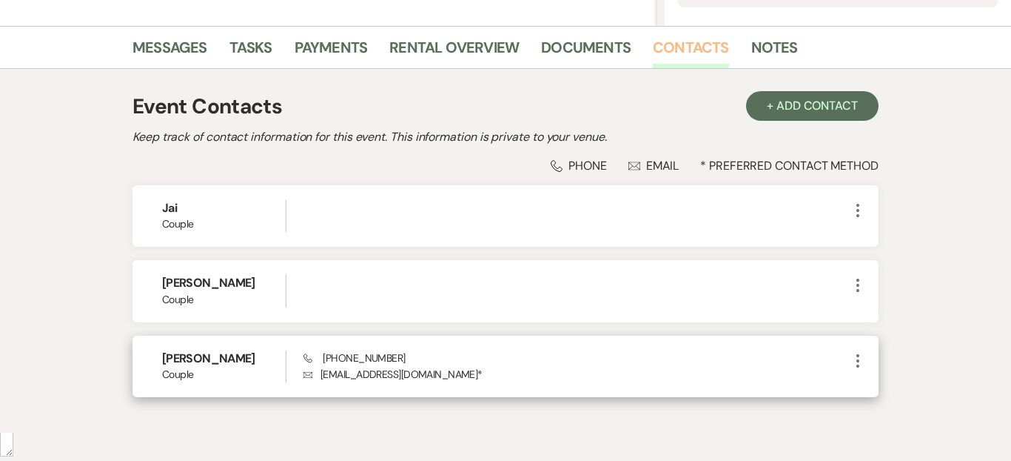
scroll to position [413, 0]
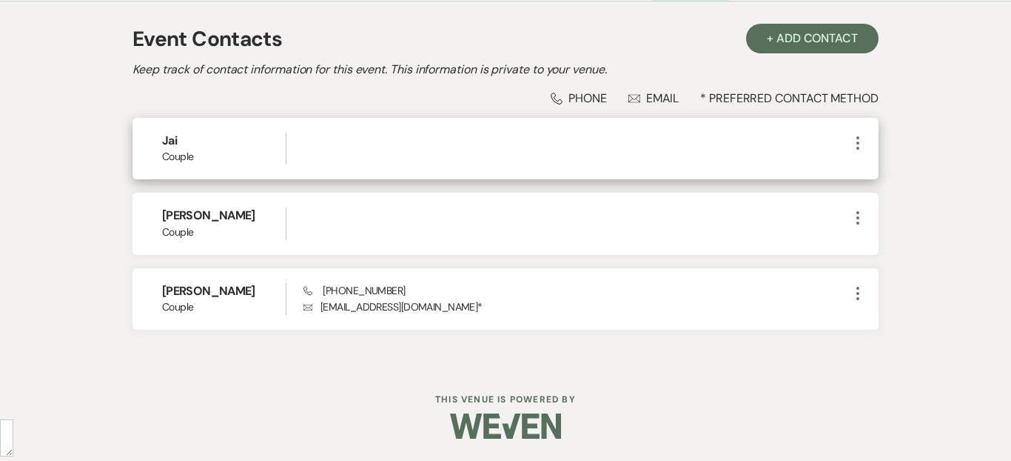
click at [865, 137] on icon "More" at bounding box center [858, 143] width 18 height 18
click at [866, 181] on button "Pencil Edit" at bounding box center [893, 171] width 88 height 25
select select "1"
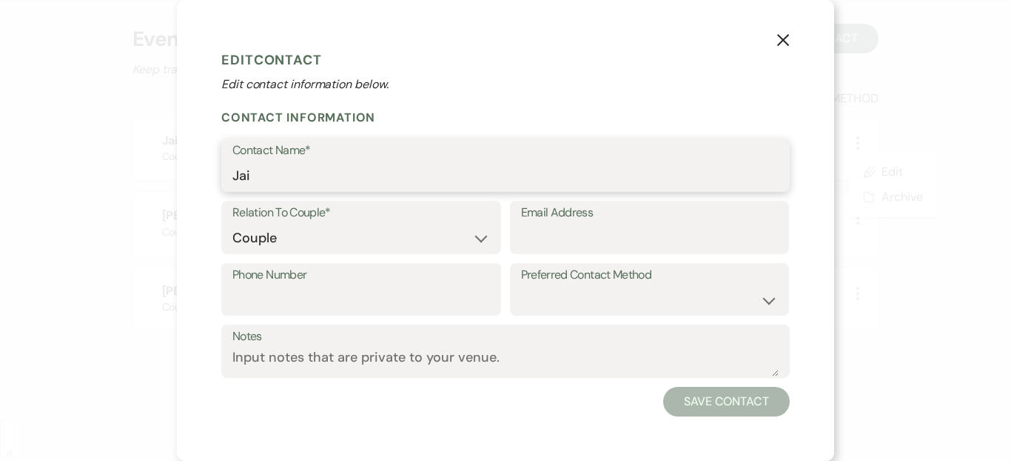
click at [303, 170] on input "Jai" at bounding box center [505, 175] width 546 height 29
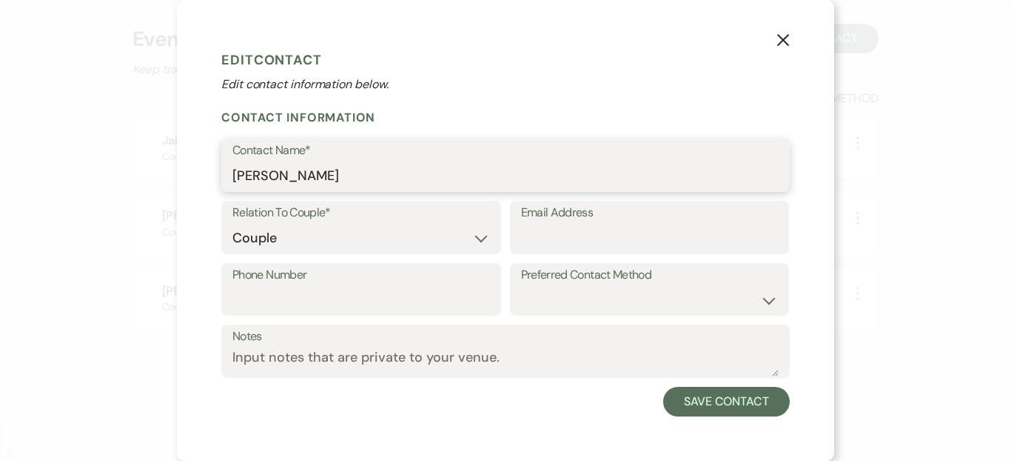
type input "[PERSON_NAME]"
click at [693, 386] on div "Notes" at bounding box center [505, 355] width 569 height 62
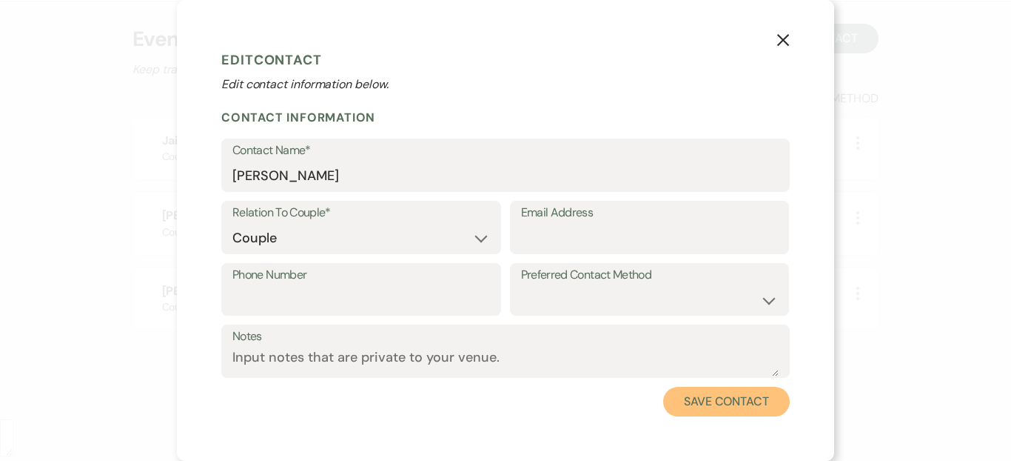
click at [687, 398] on button "Save Contact" at bounding box center [726, 401] width 127 height 30
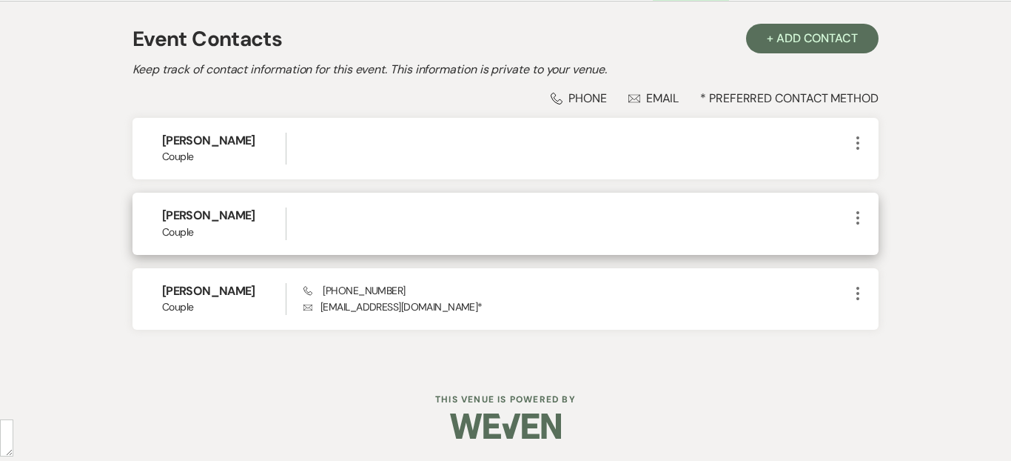
click at [856, 224] on icon "More" at bounding box center [858, 218] width 18 height 18
click at [868, 264] on button "Archive Archive" at bounding box center [893, 271] width 88 height 25
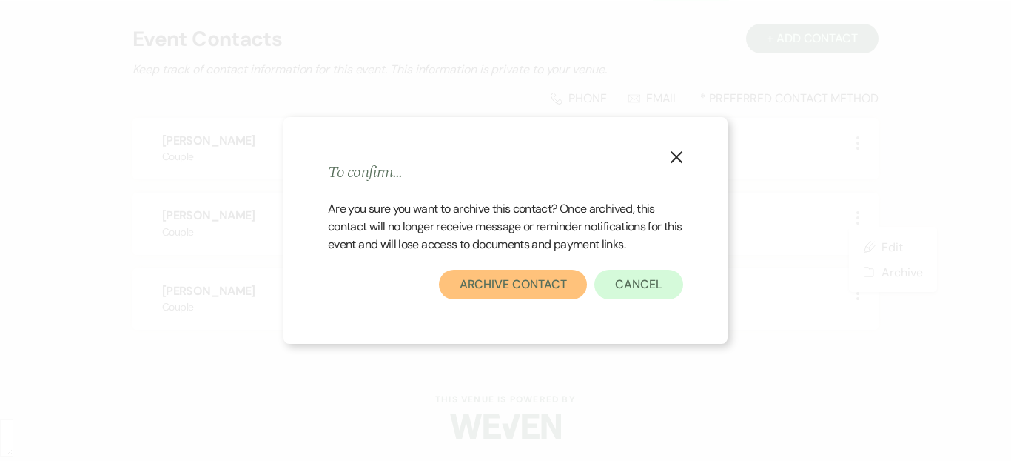
click at [533, 280] on button "Archive Contact" at bounding box center [513, 284] width 149 height 30
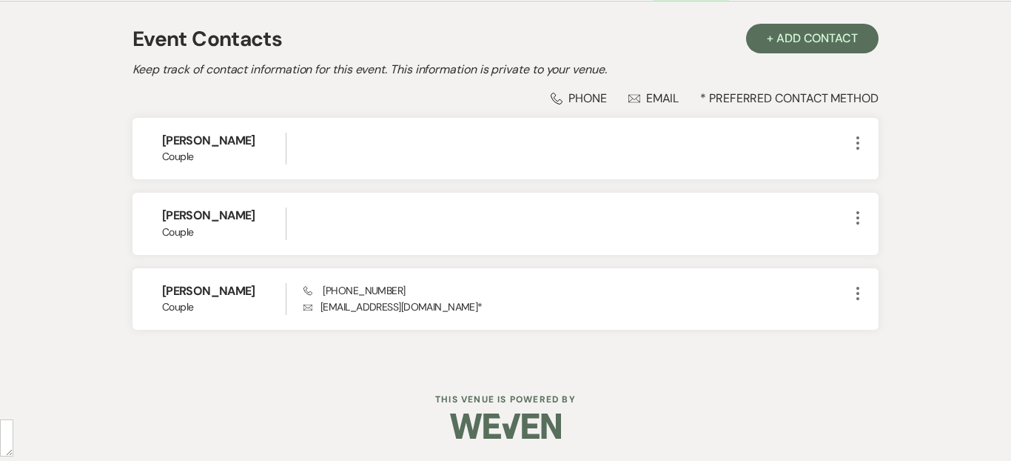
scroll to position [394, 0]
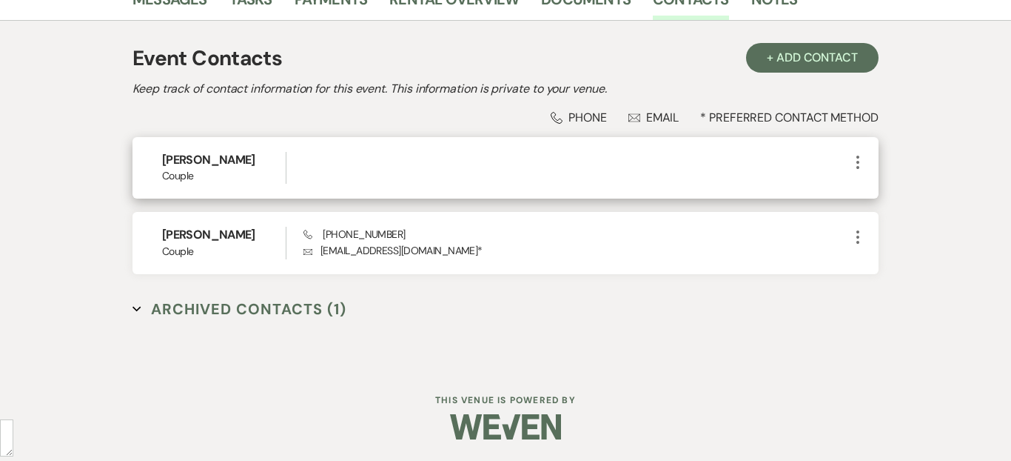
click at [206, 153] on h6 "[PERSON_NAME]" at bounding box center [224, 160] width 124 height 16
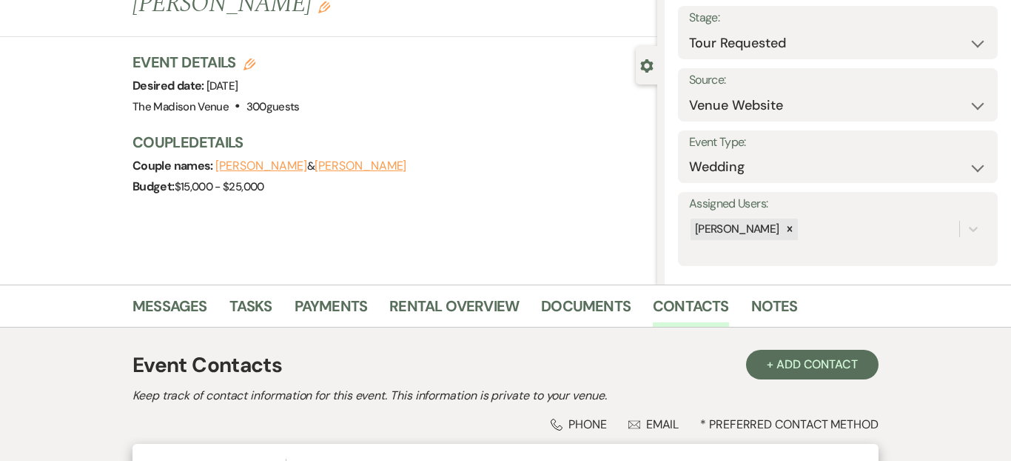
scroll to position [0, 0]
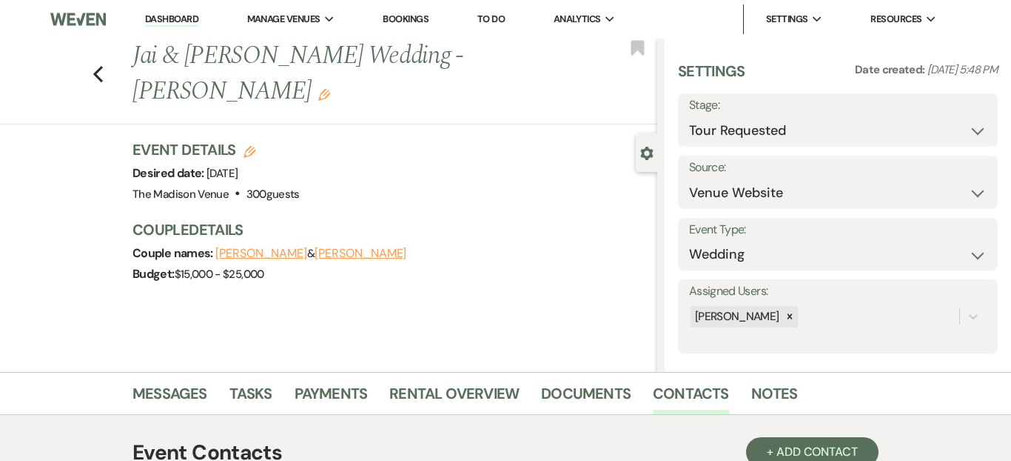
click at [360, 271] on div "Previous Jai & Ponce's Wedding - Anthony Edit Bookmark Gear Settings Settings D…" at bounding box center [328, 204] width 657 height 333
click at [330, 89] on icon "Edit" at bounding box center [324, 95] width 12 height 12
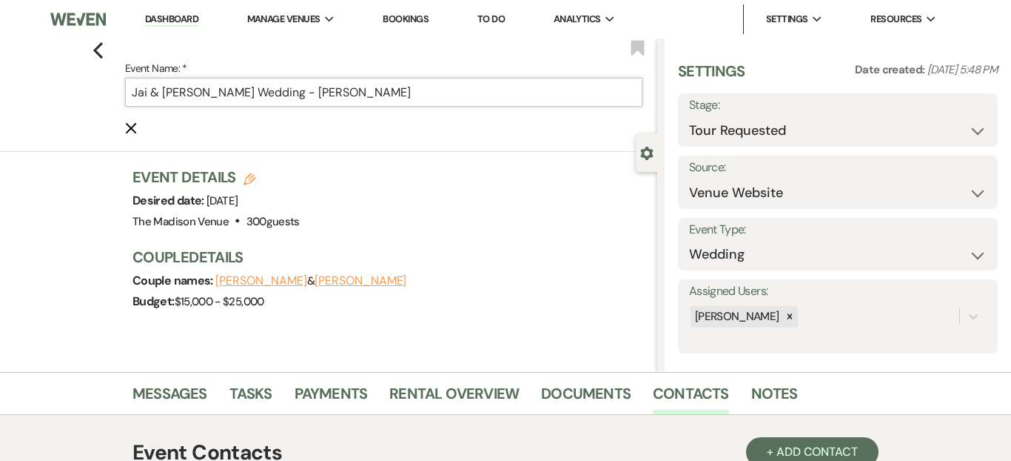
click at [193, 96] on input "Jai & [PERSON_NAME] Wedding - [PERSON_NAME]" at bounding box center [384, 92] width 518 height 29
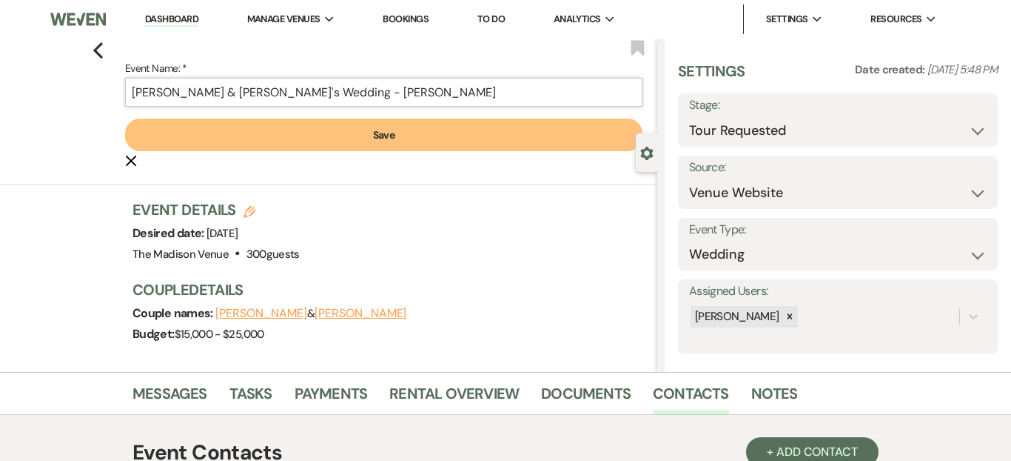
type input "[PERSON_NAME] & [PERSON_NAME]'s Wedding - [PERSON_NAME]"
click at [246, 142] on button "Save" at bounding box center [384, 134] width 518 height 33
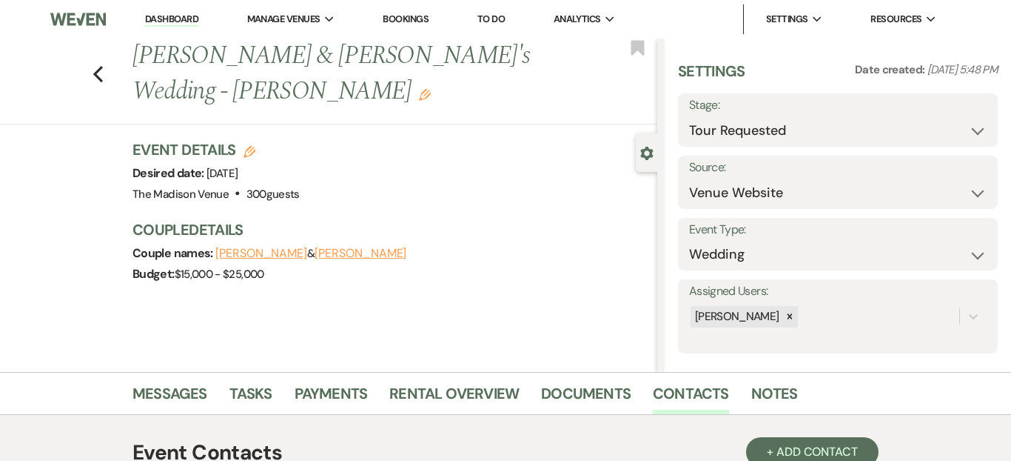
click at [91, 56] on div "Previous [PERSON_NAME] & [PERSON_NAME]'s Wedding - [PERSON_NAME] Edit Bookmark" at bounding box center [325, 81] width 665 height 86
click at [98, 65] on icon "Previous" at bounding box center [98, 74] width 11 height 18
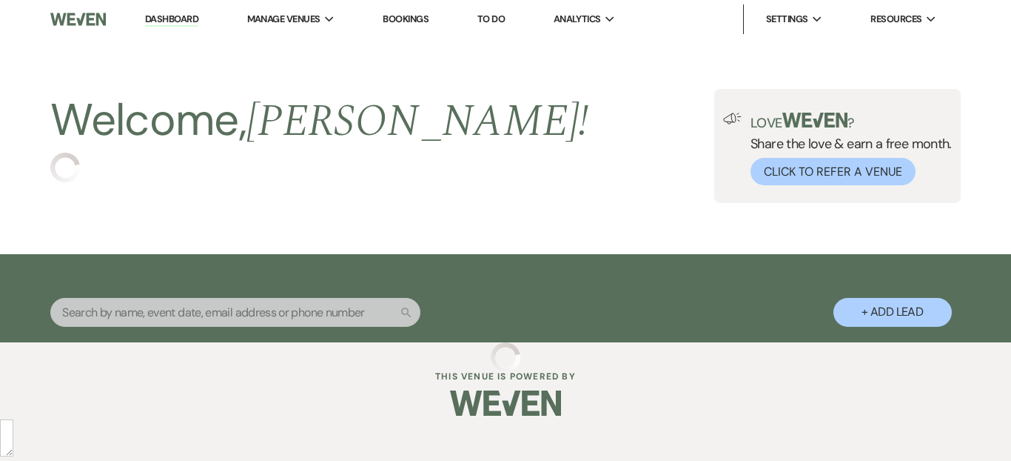
select select "2"
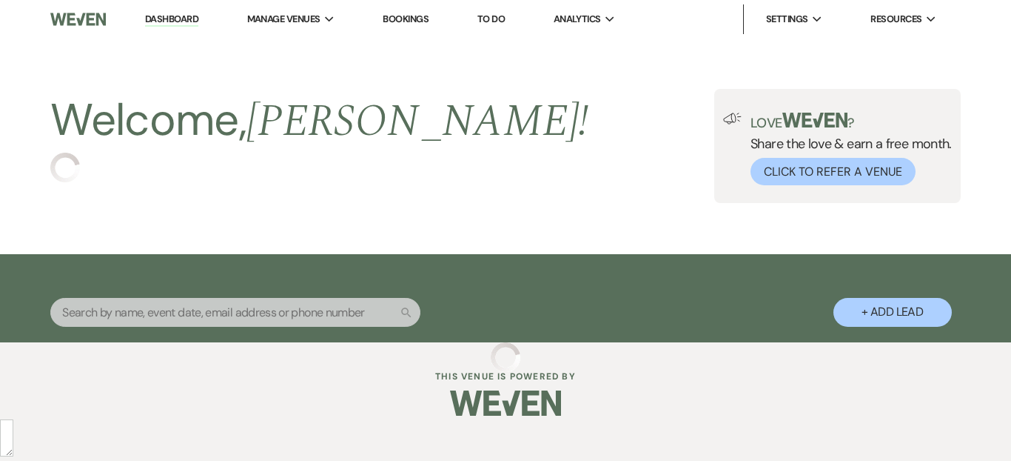
select select "2"
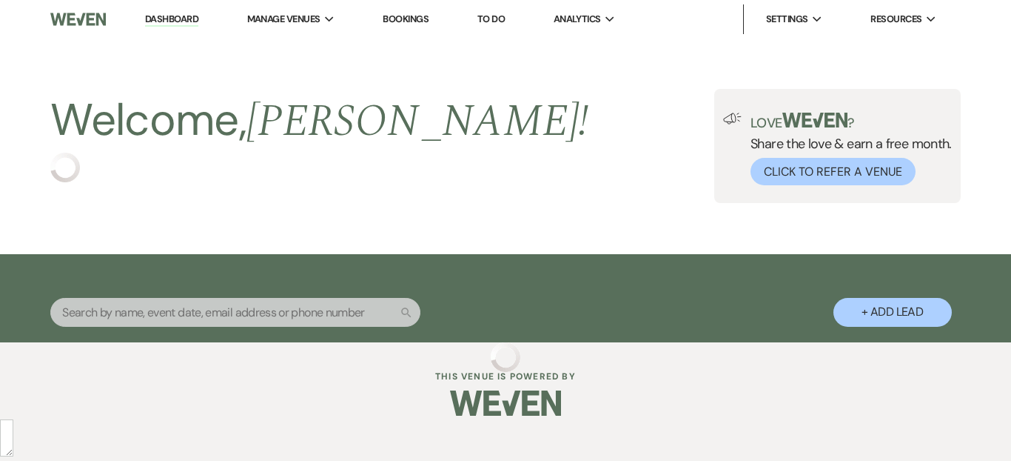
select select "2"
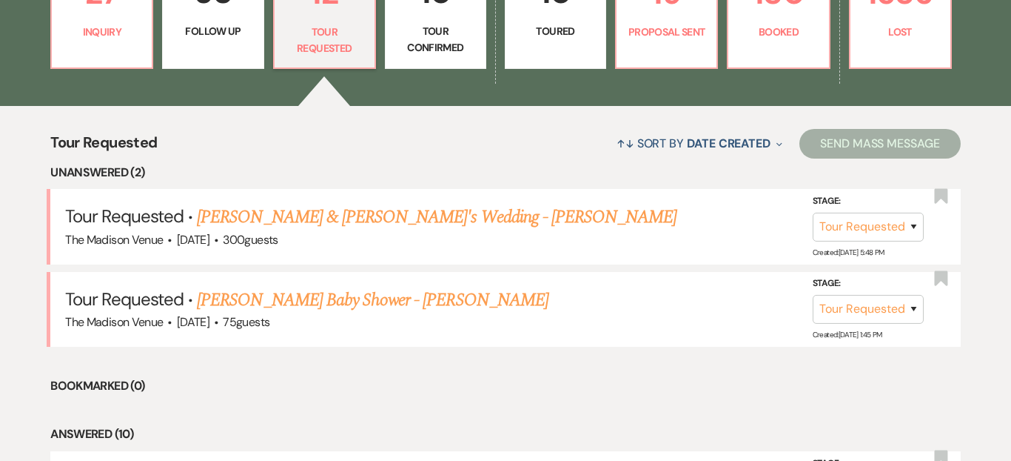
scroll to position [486, 0]
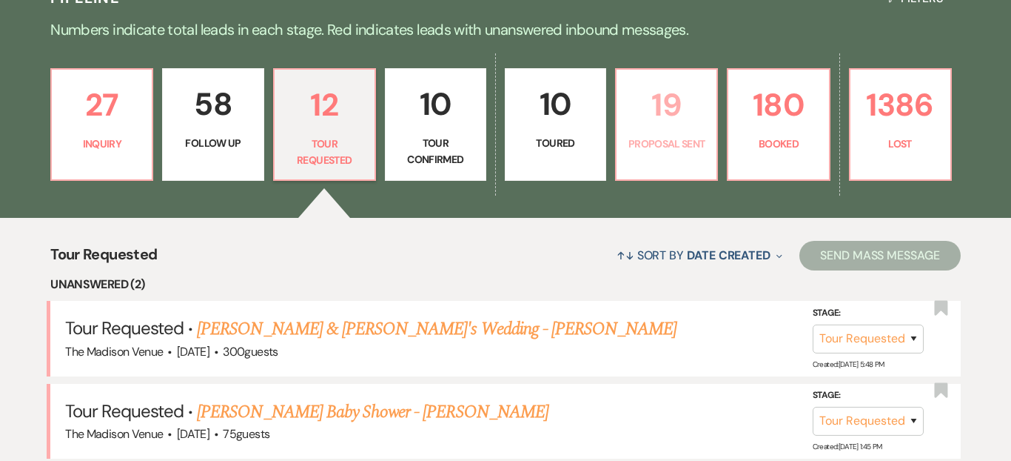
click at [680, 151] on p "Proposal Sent" at bounding box center [667, 143] width 82 height 16
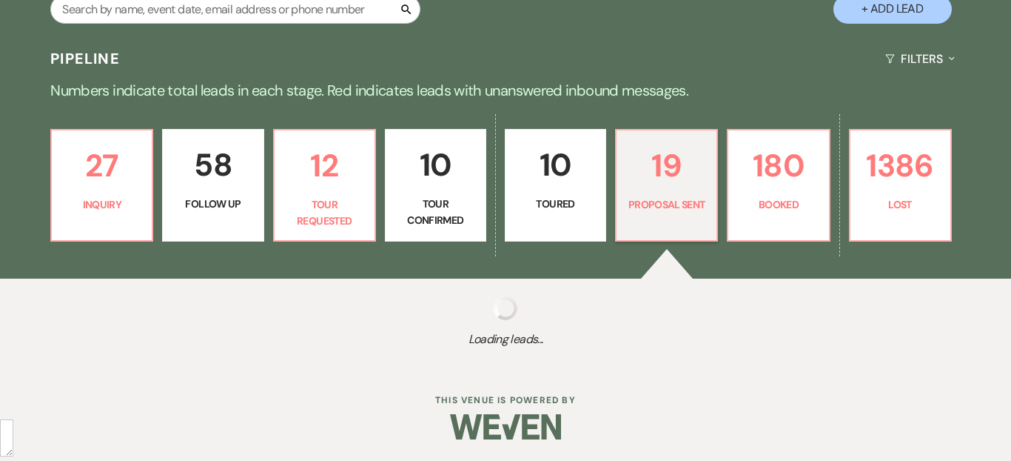
scroll to position [364, 0]
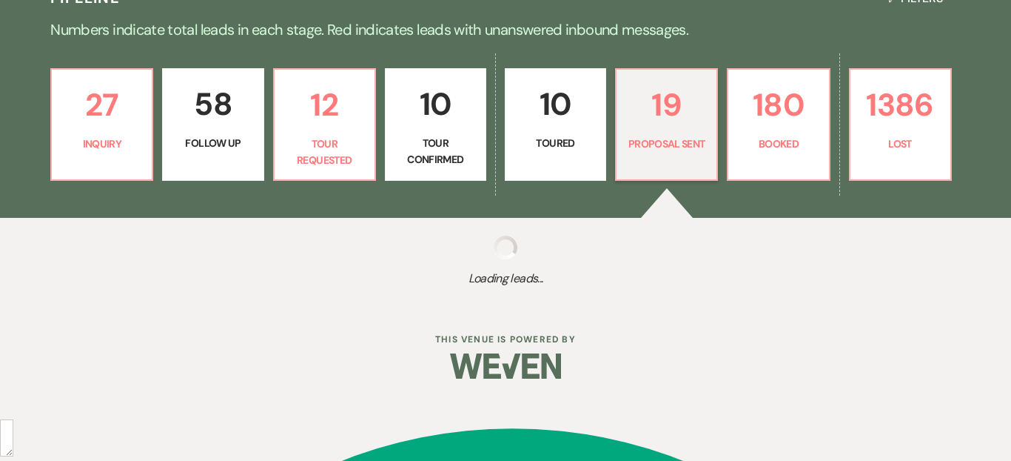
select select "6"
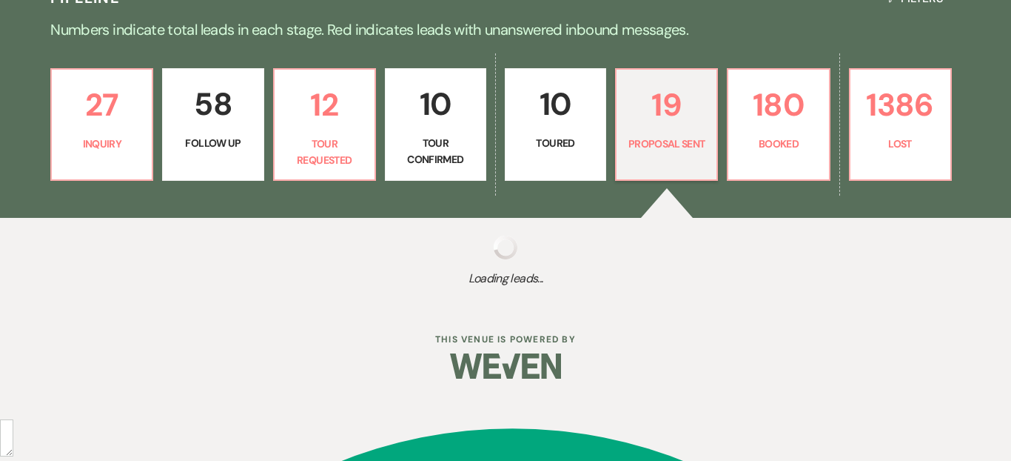
select select "6"
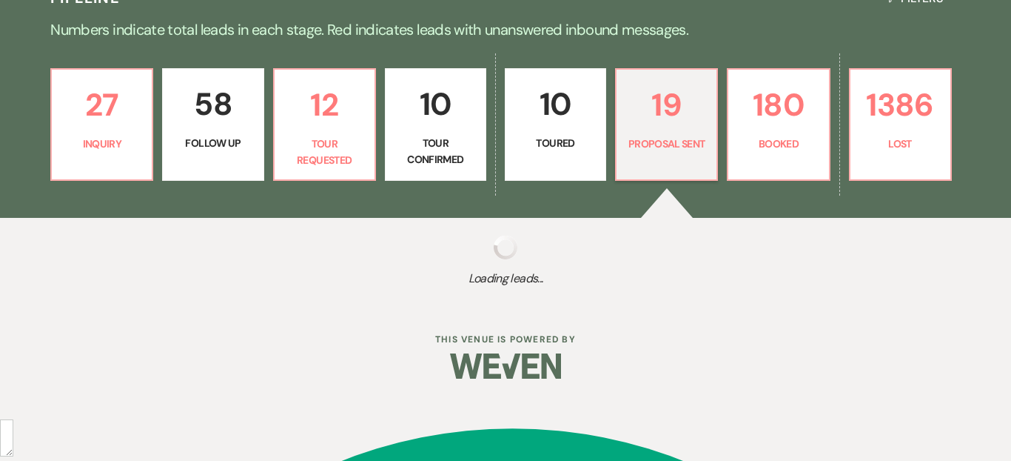
select select "6"
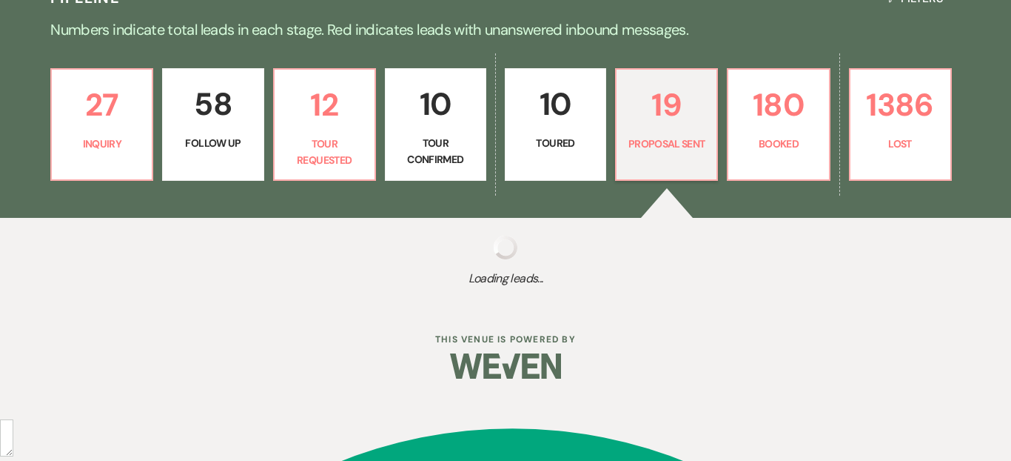
select select "6"
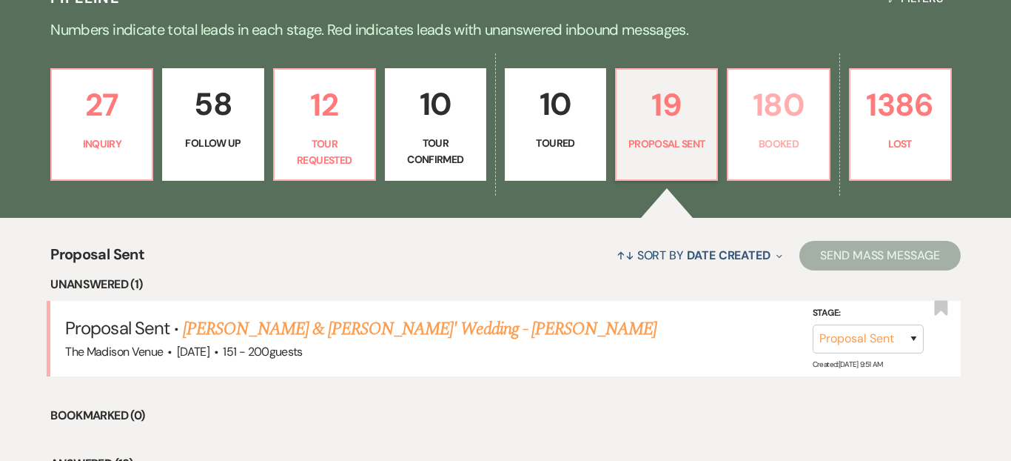
click at [771, 127] on p "180" at bounding box center [778, 105] width 82 height 50
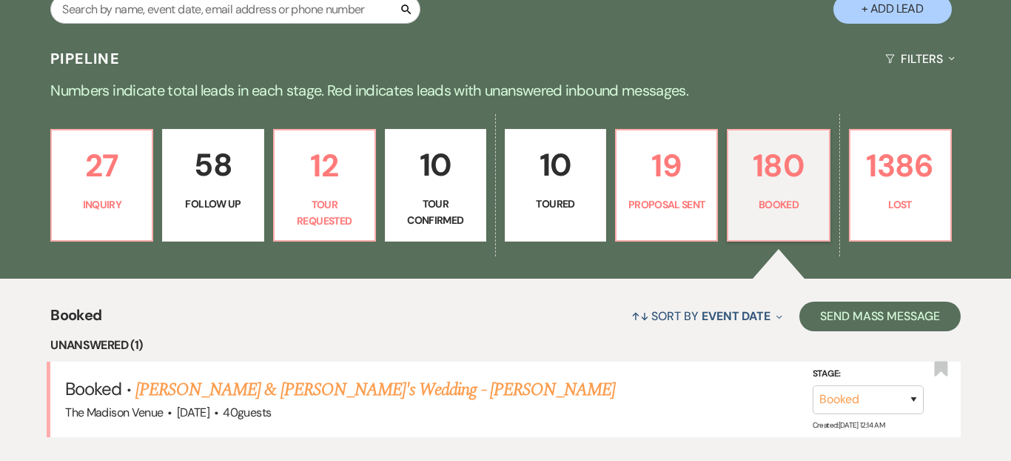
scroll to position [364, 0]
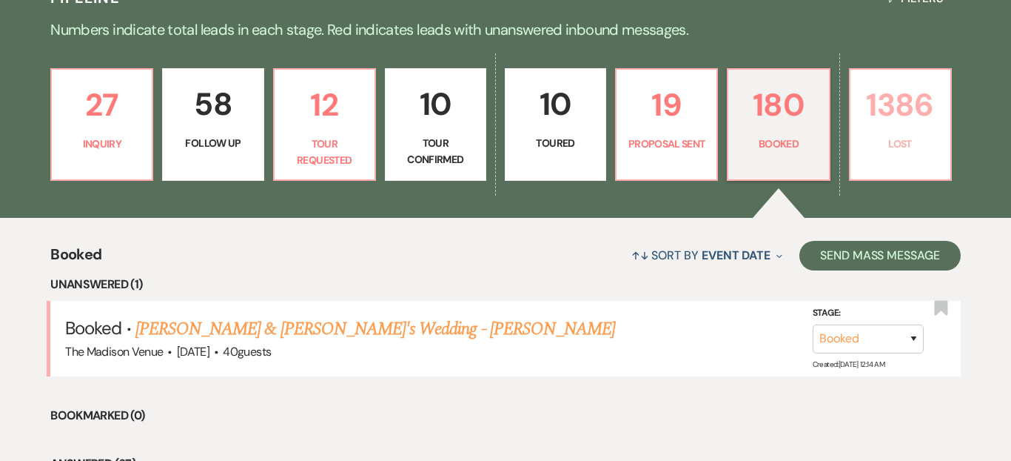
click at [877, 129] on p "1386" at bounding box center [901, 105] width 82 height 50
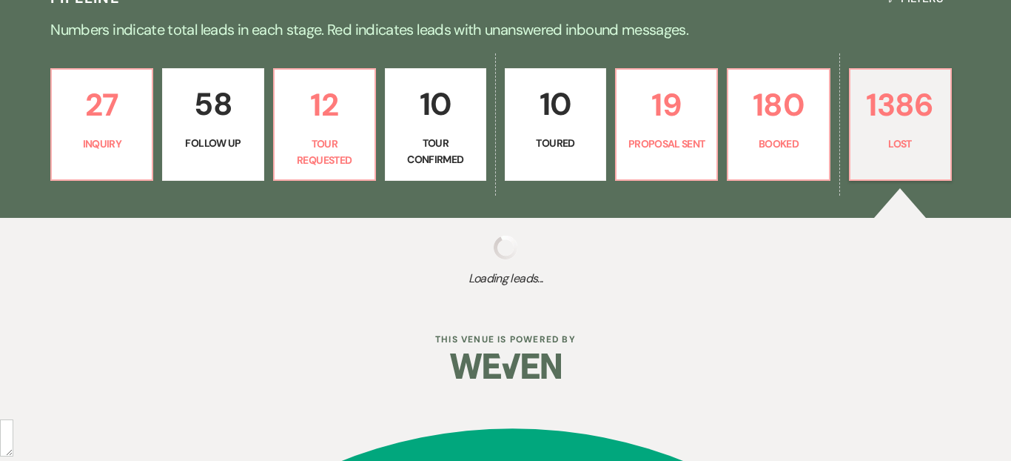
scroll to position [303, 0]
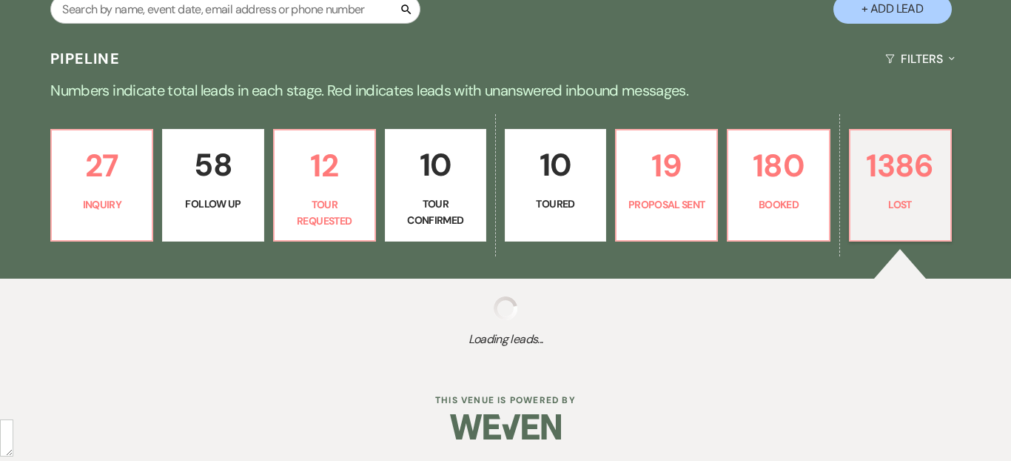
select select "8"
select select "11"
select select "8"
select select "7"
select select "8"
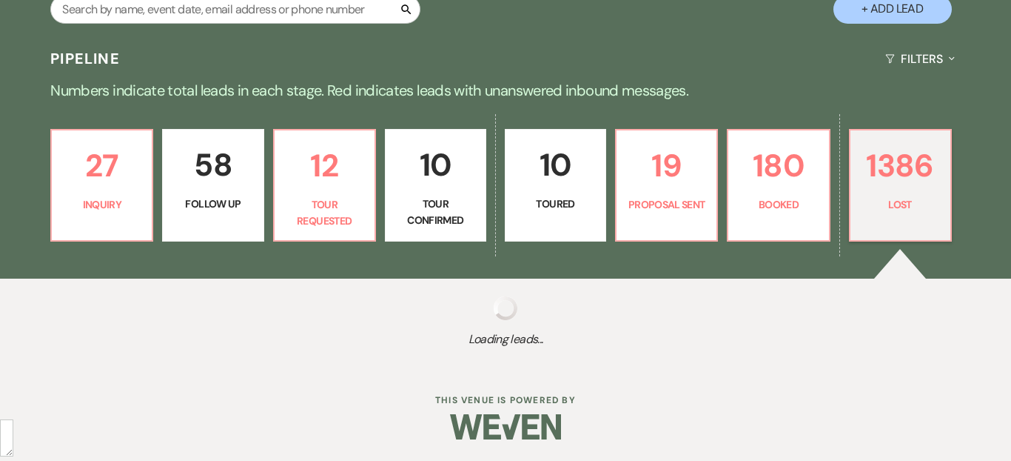
select select "11"
select select "8"
select select "11"
select select "8"
select select "10"
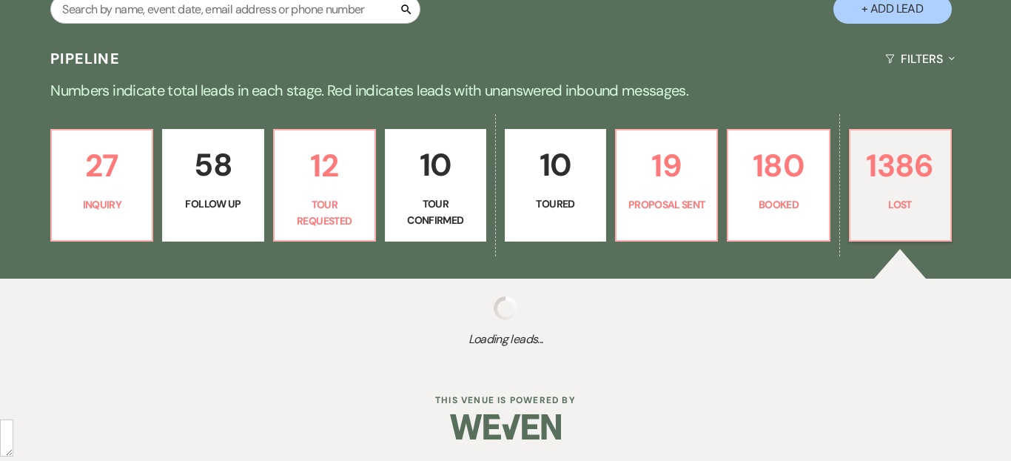
select select "8"
select select "1"
select select "8"
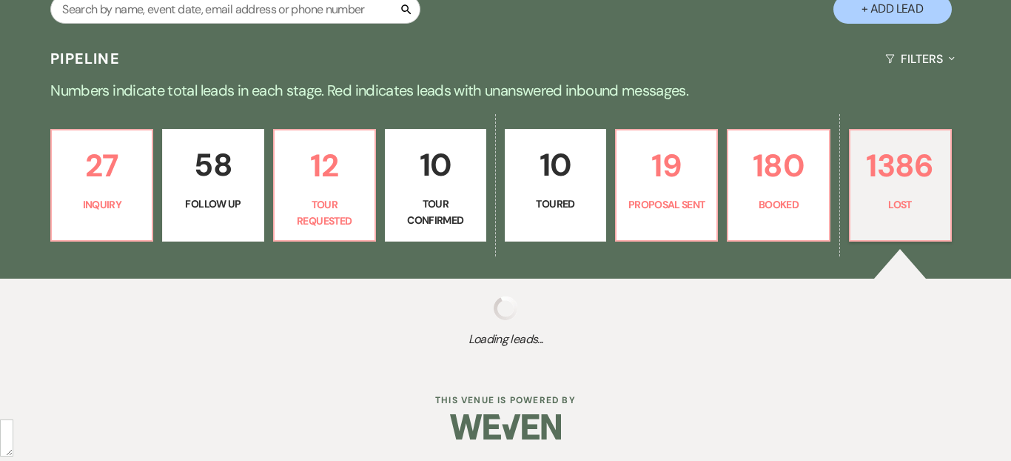
select select "7"
select select "8"
select select "6"
select select "8"
select select "6"
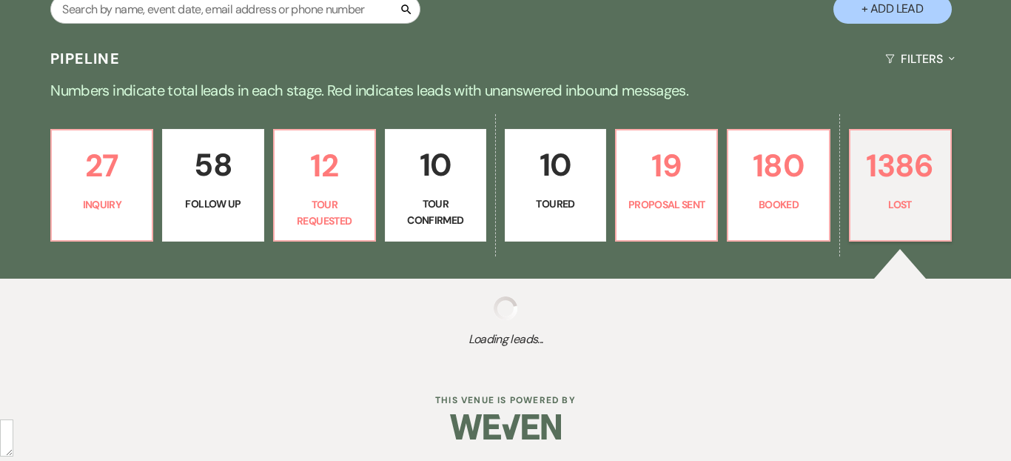
select select "8"
select select "6"
select select "8"
select select "5"
select select "8"
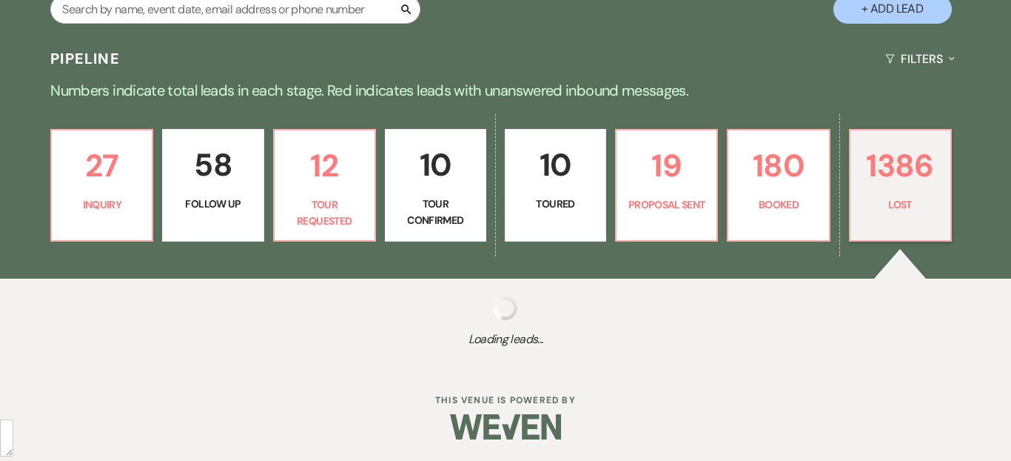
select select "1"
select select "8"
select select "10"
select select "8"
select select "5"
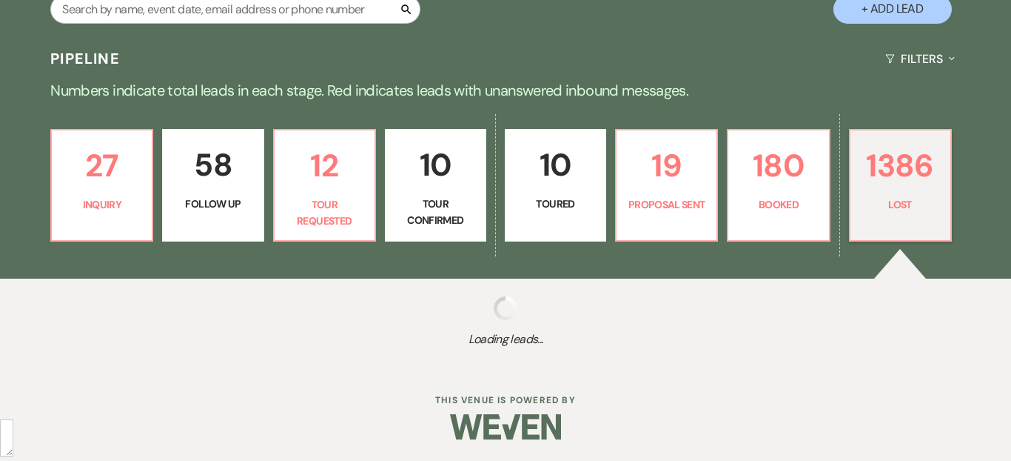
select select "8"
select select "6"
select select "8"
select select "5"
select select "8"
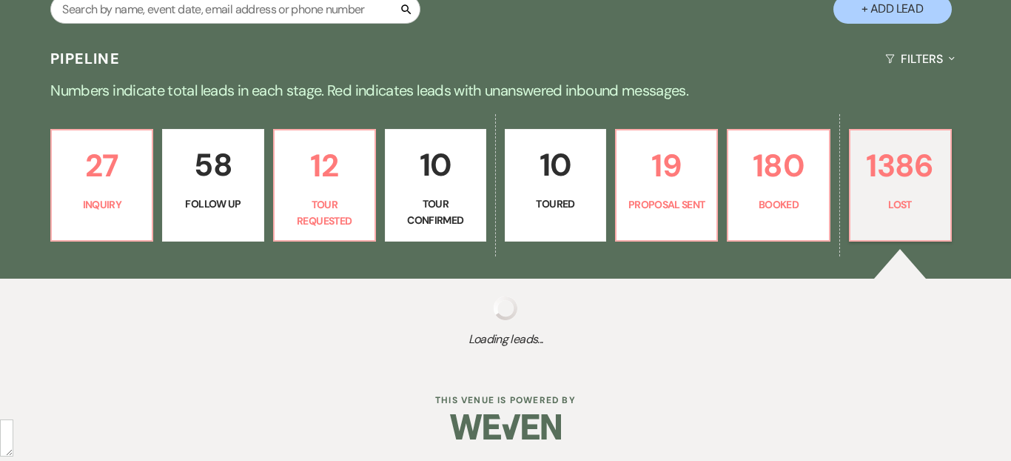
select select "5"
select select "8"
select select "7"
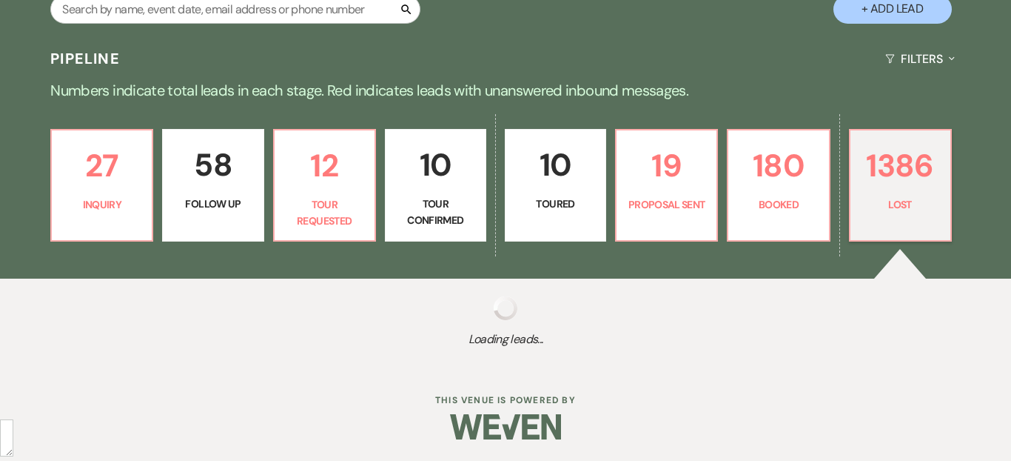
select select "8"
select select "5"
select select "8"
select select "5"
select select "8"
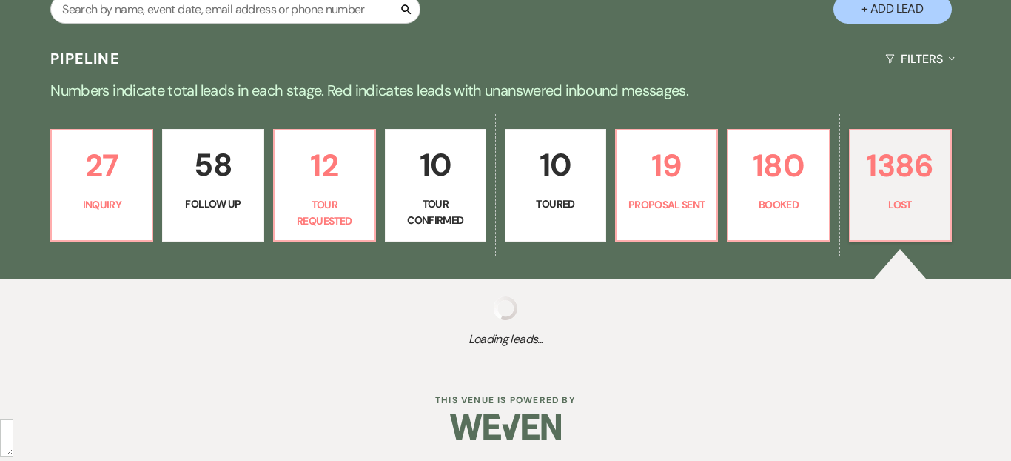
select select "5"
select select "8"
select select "10"
select select "8"
select select "7"
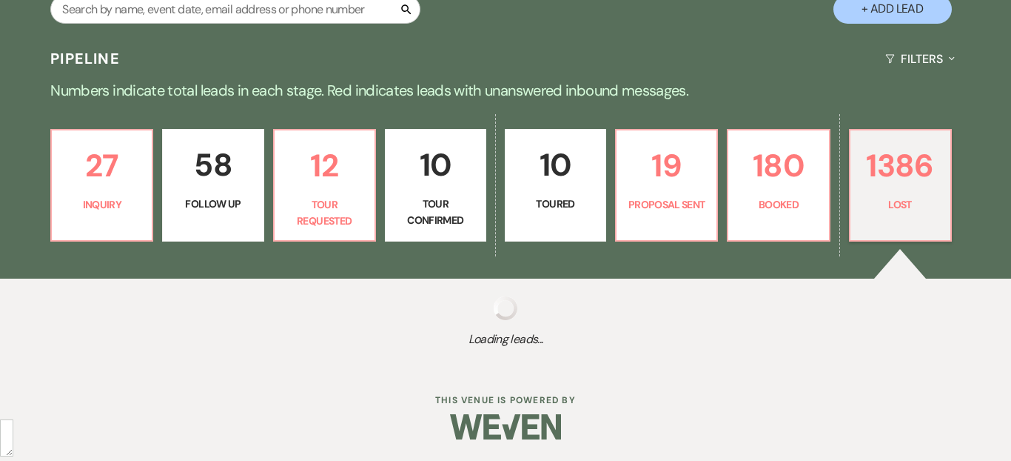
select select "8"
select select "5"
select select "8"
select select "5"
select select "8"
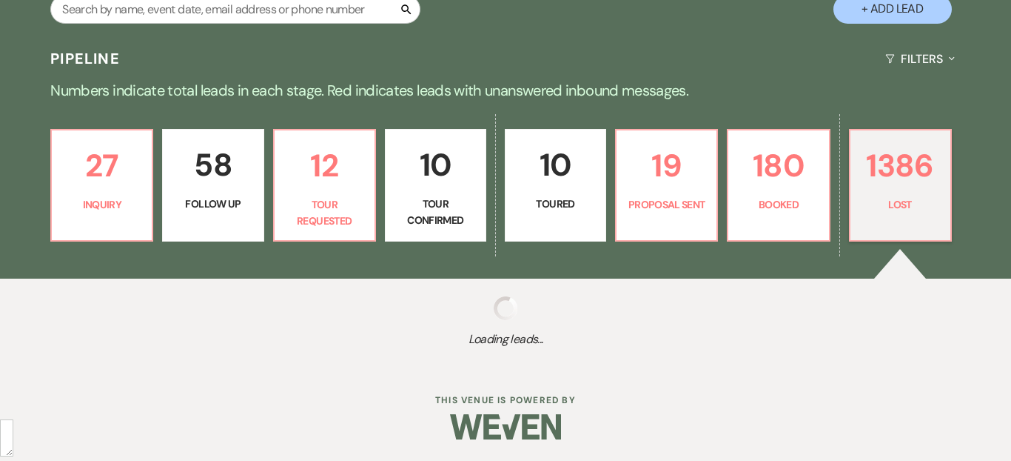
select select "6"
select select "8"
select select "7"
select select "8"
select select "5"
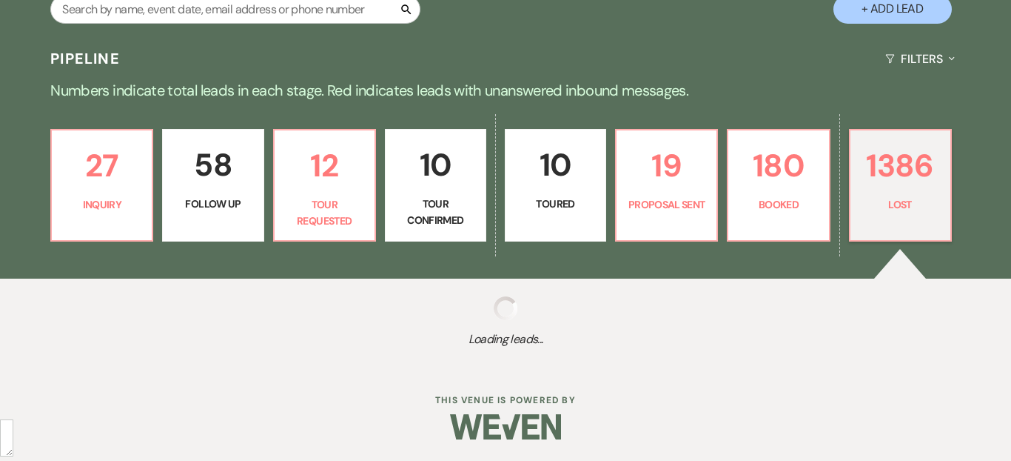
select select "8"
select select "5"
select select "8"
select select "5"
select select "8"
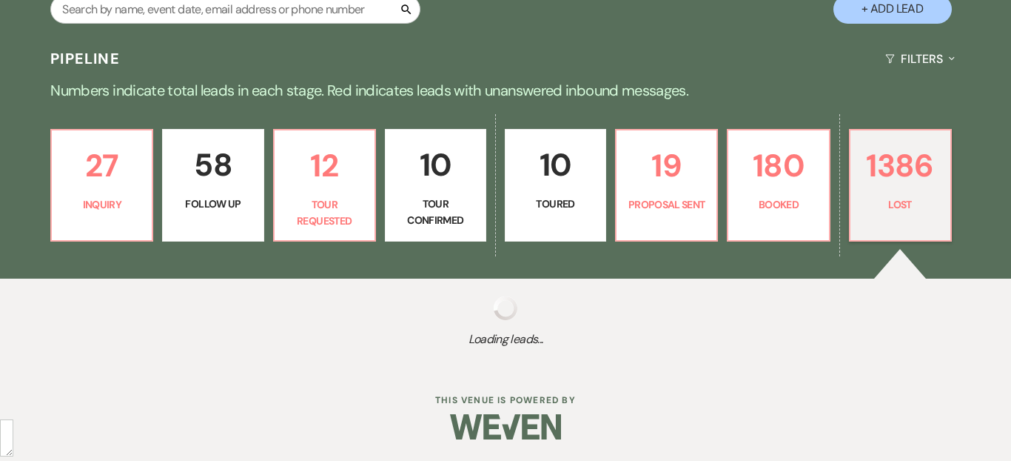
select select "5"
select select "8"
select select "10"
select select "8"
select select "7"
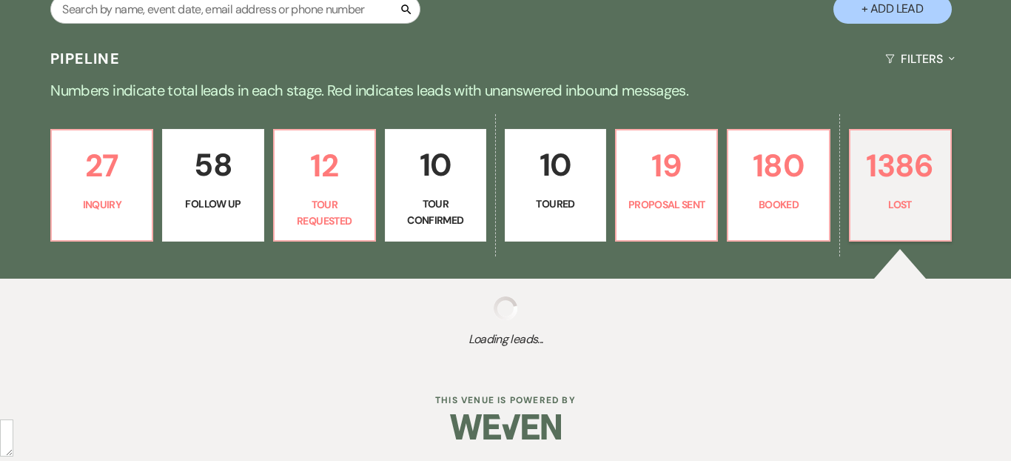
select select "8"
select select "5"
select select "8"
select select "6"
select select "8"
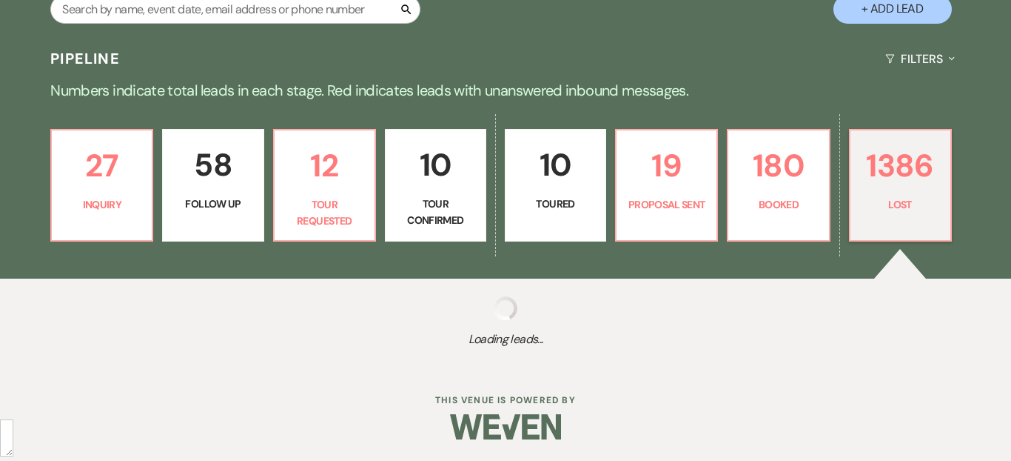
select select "5"
select select "8"
select select "1"
select select "8"
select select "6"
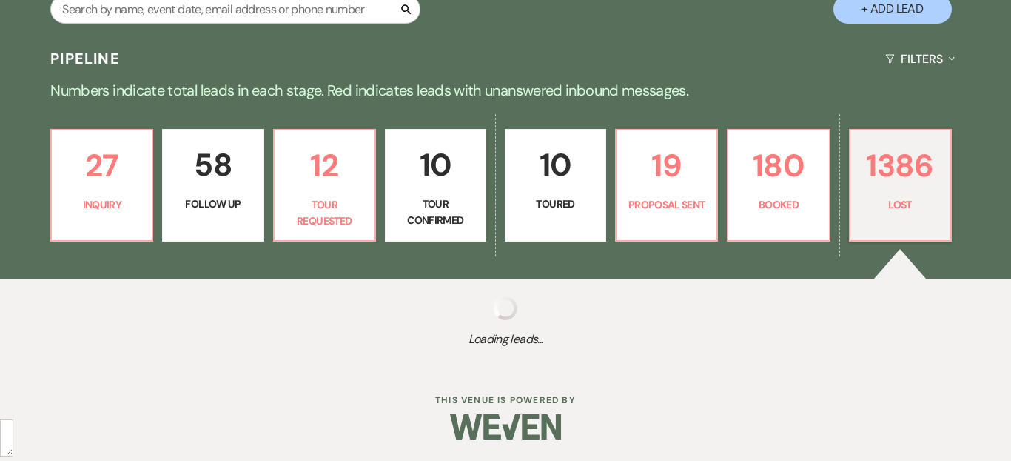
select select "8"
select select "5"
select select "8"
select select "6"
select select "8"
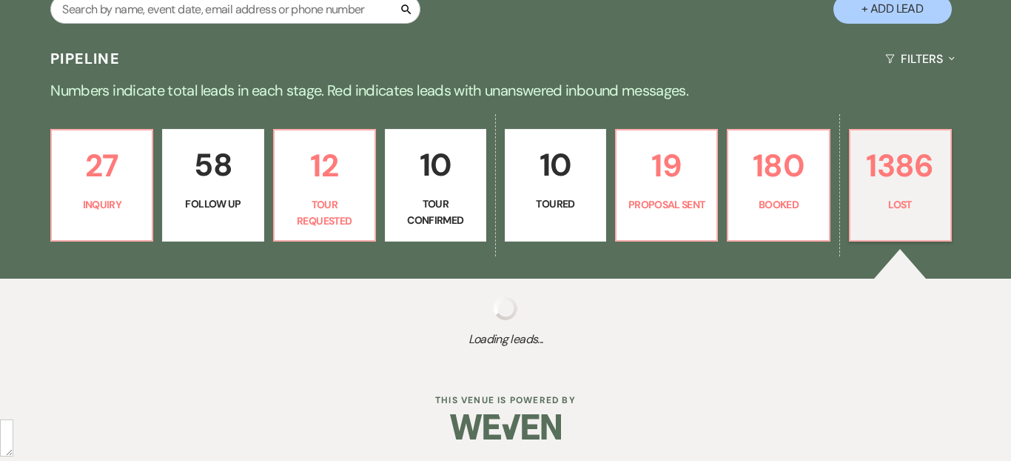
select select "5"
select select "8"
select select "5"
select select "8"
select select "5"
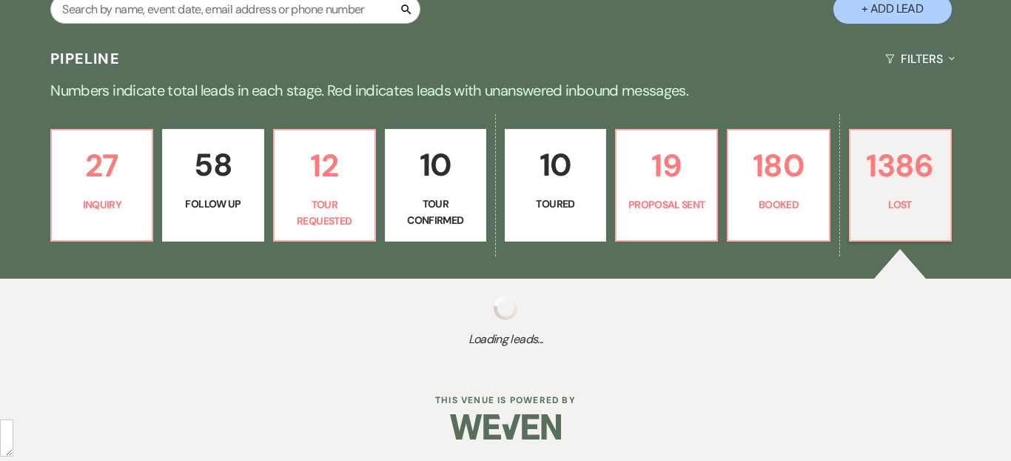
select select "8"
select select "5"
select select "8"
select select "5"
select select "8"
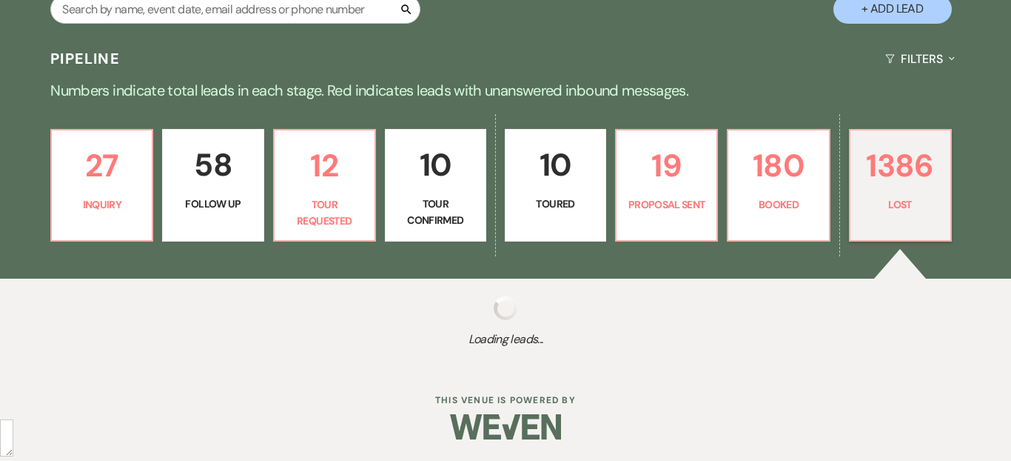
select select "5"
select select "8"
select select "5"
select select "8"
select select "1"
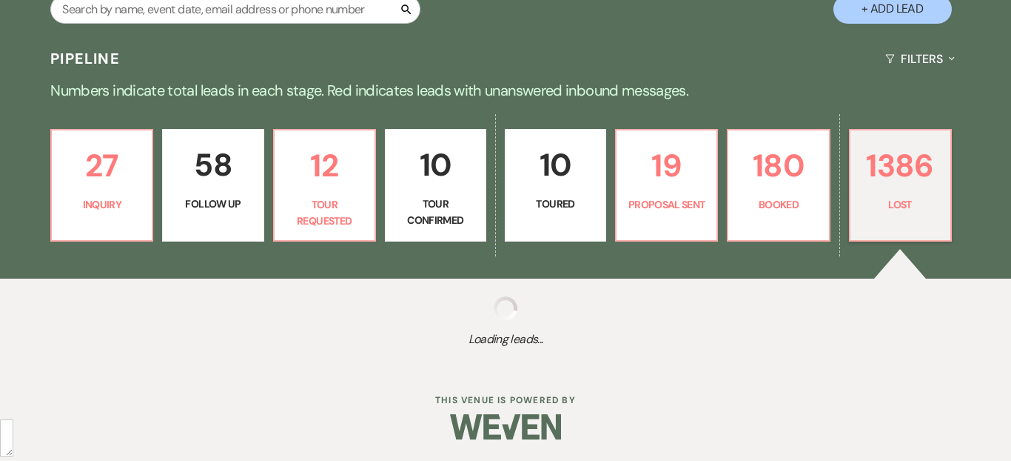
select select "8"
select select "5"
select select "8"
select select "10"
select select "8"
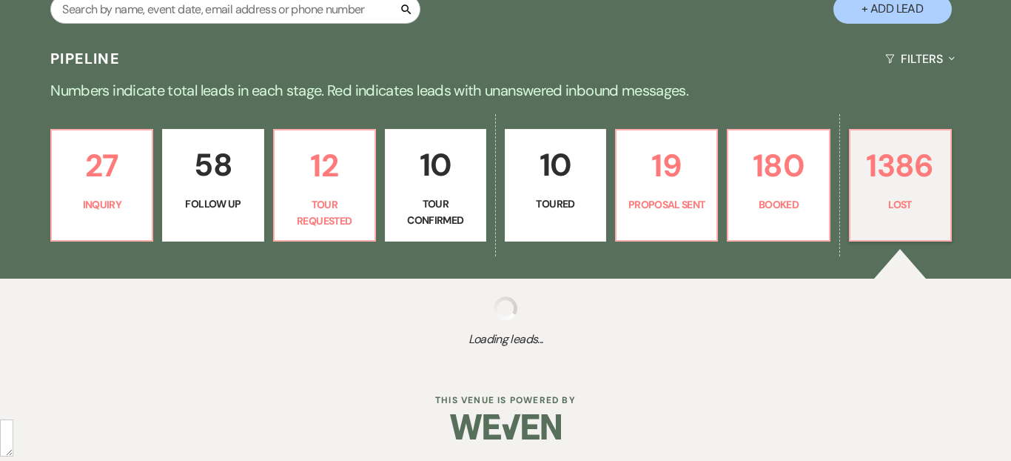
select select "6"
select select "8"
select select "5"
select select "8"
select select "5"
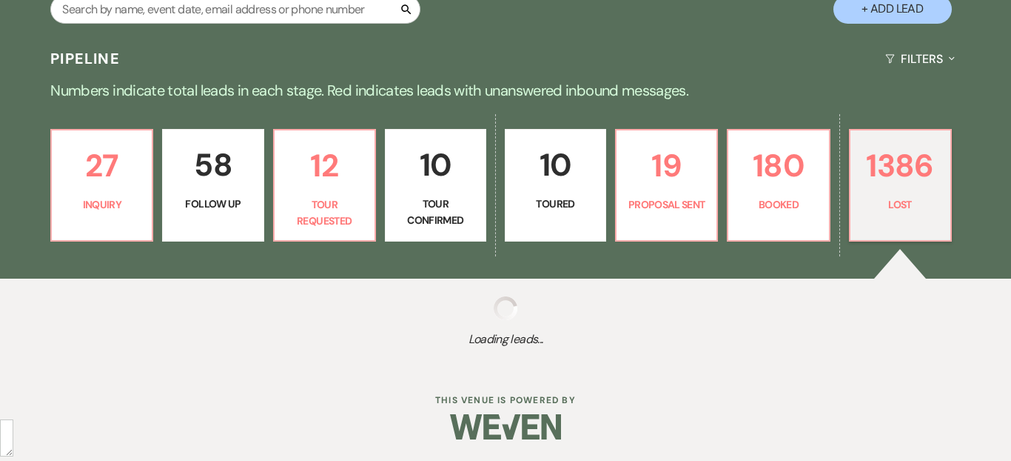
select select "8"
select select "5"
select select "8"
select select "6"
select select "8"
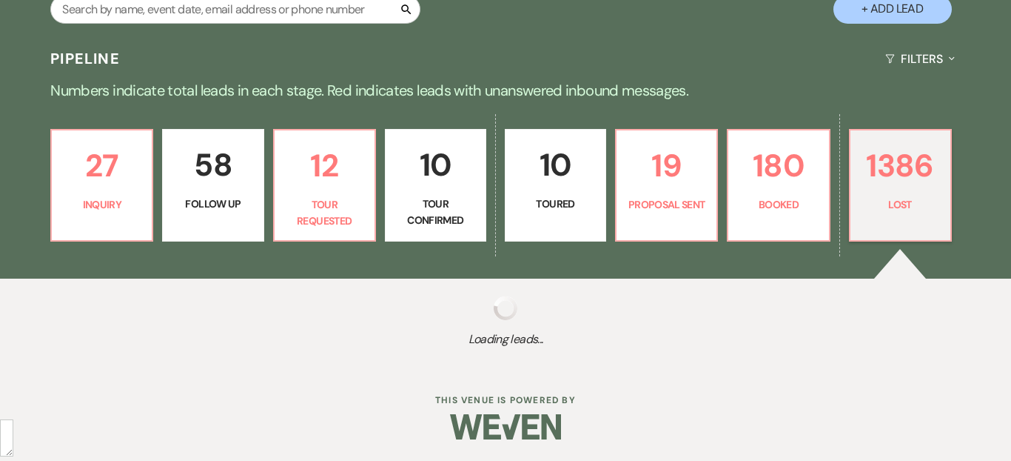
select select "5"
select select "8"
select select "5"
select select "8"
select select "7"
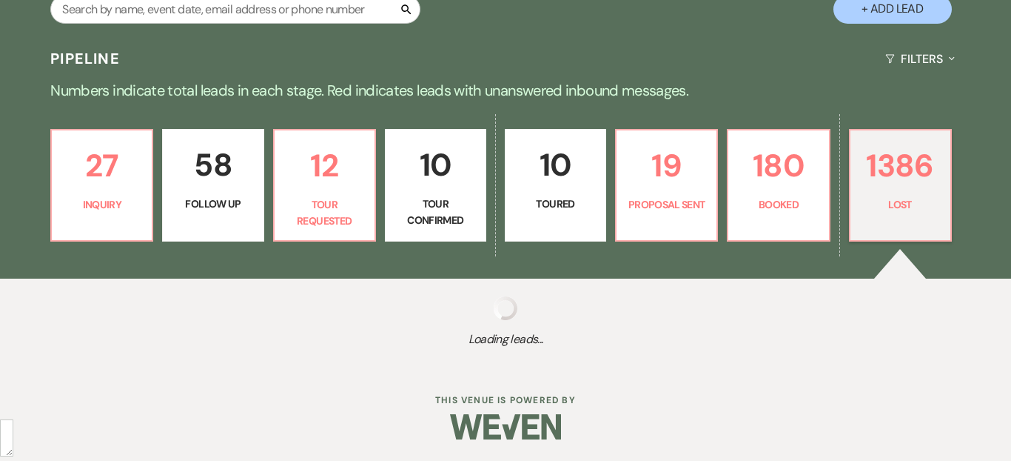
select select "8"
select select "1"
select select "8"
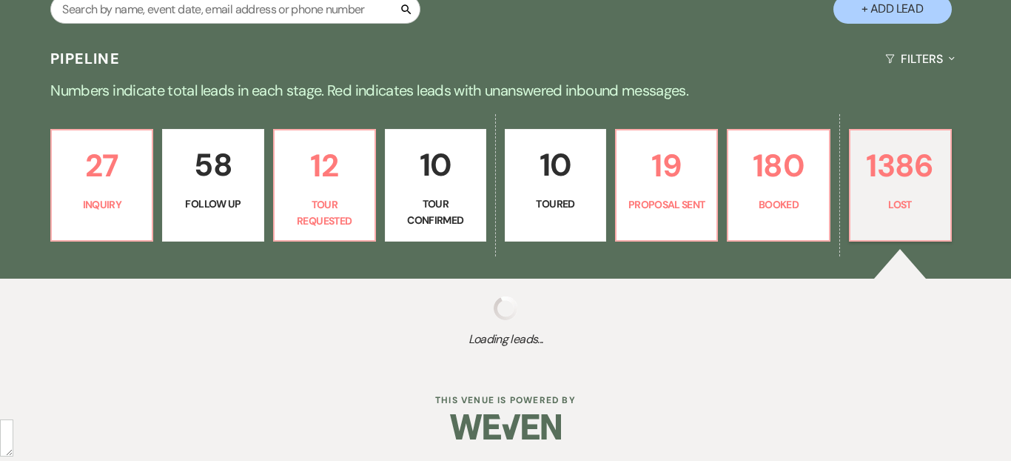
select select "6"
select select "8"
select select "6"
select select "8"
select select "5"
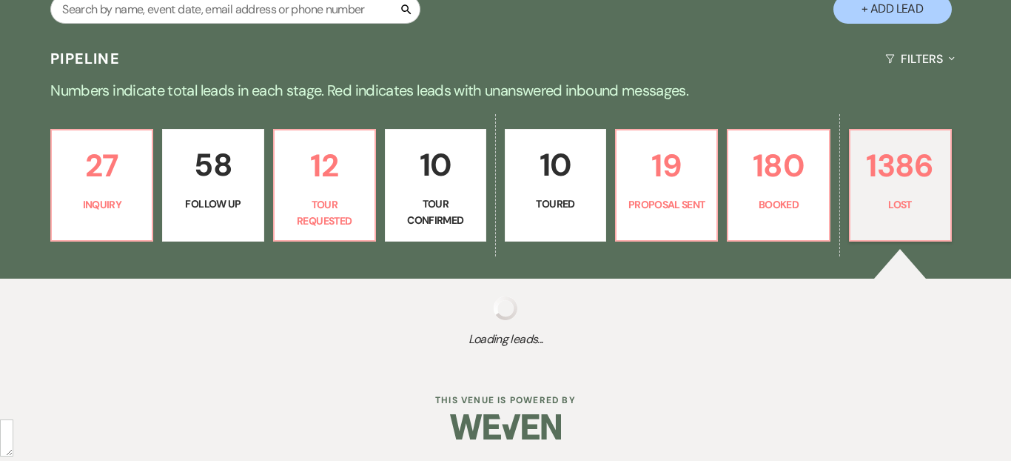
select select "8"
select select "10"
select select "8"
select select "10"
select select "8"
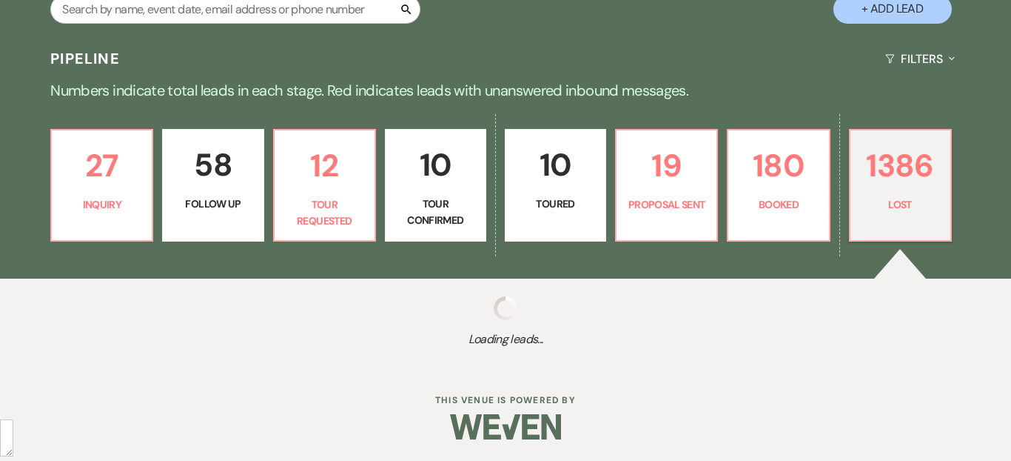
select select "10"
select select "8"
select select "6"
select select "8"
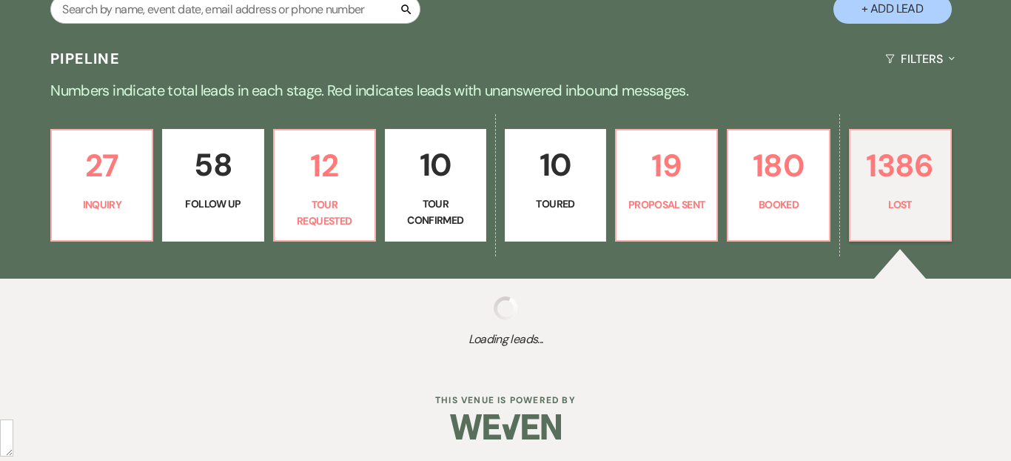
select select "8"
select select "5"
select select "8"
select select "5"
select select "8"
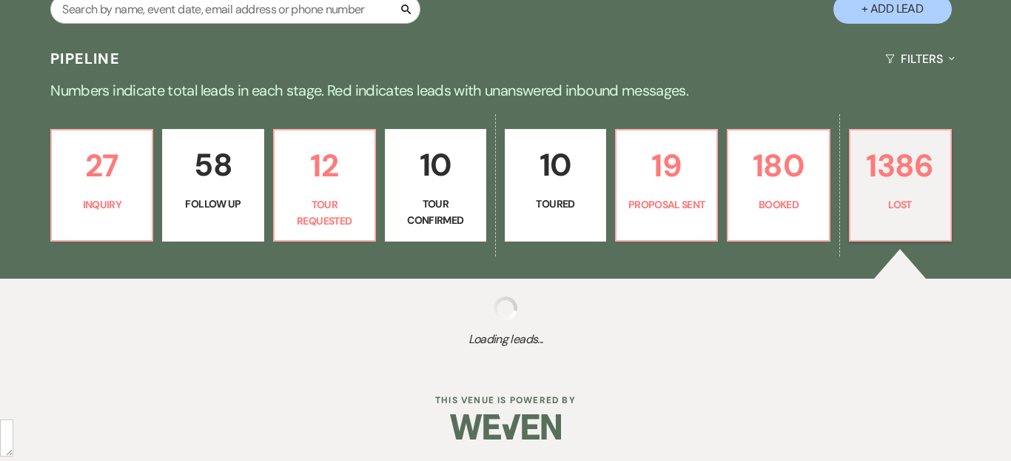
select select "10"
select select "8"
select select "5"
select select "8"
select select "5"
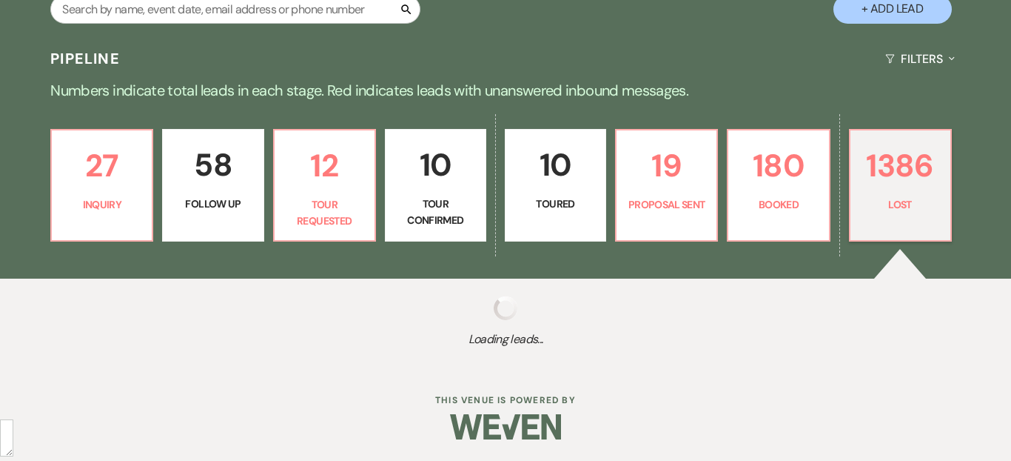
select select "8"
select select "5"
select select "8"
select select "6"
select select "8"
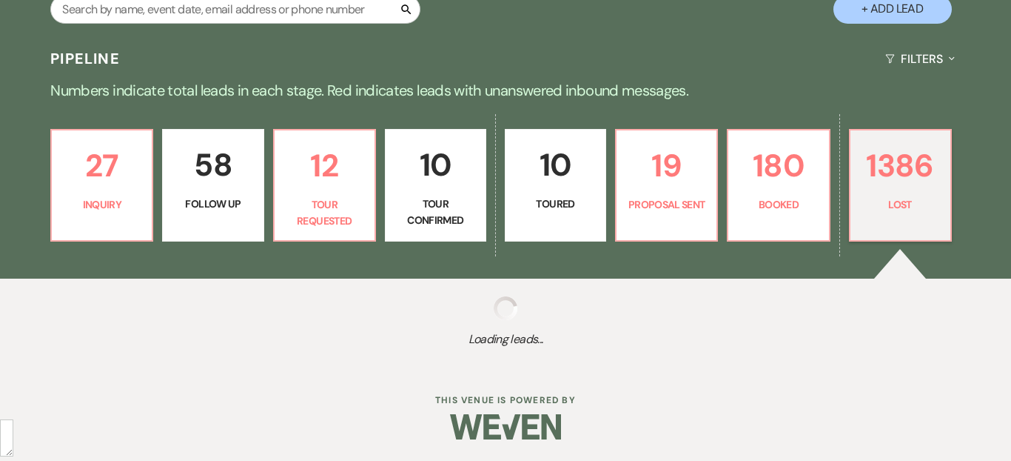
select select "5"
select select "8"
select select "5"
select select "8"
select select "6"
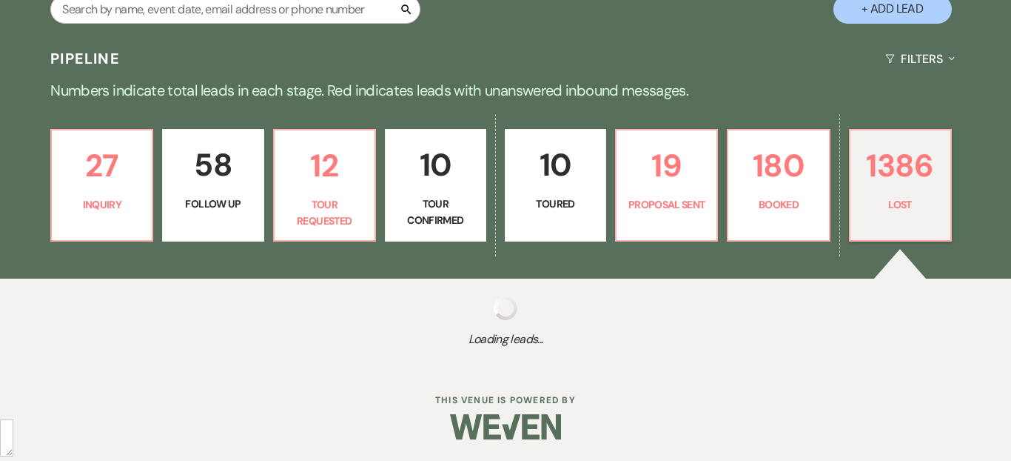
select select "8"
select select "5"
select select "8"
select select "5"
select select "8"
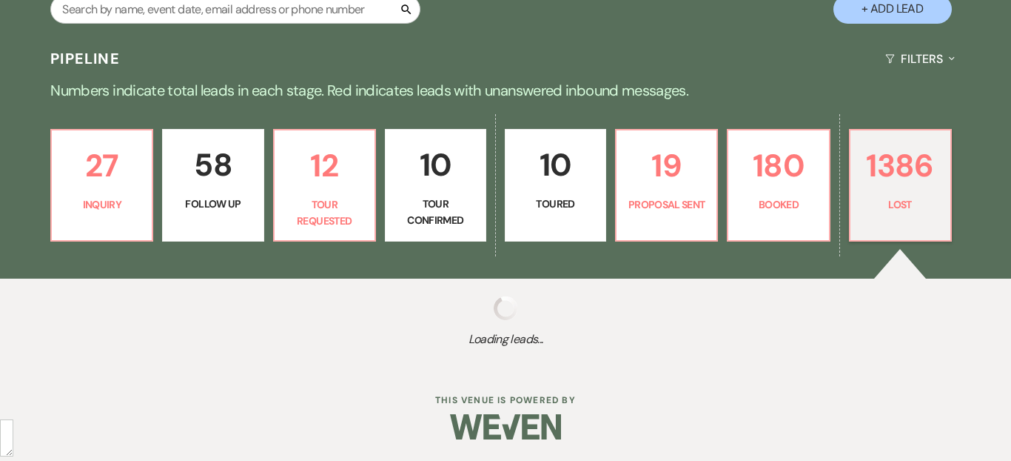
select select "5"
select select "8"
select select "7"
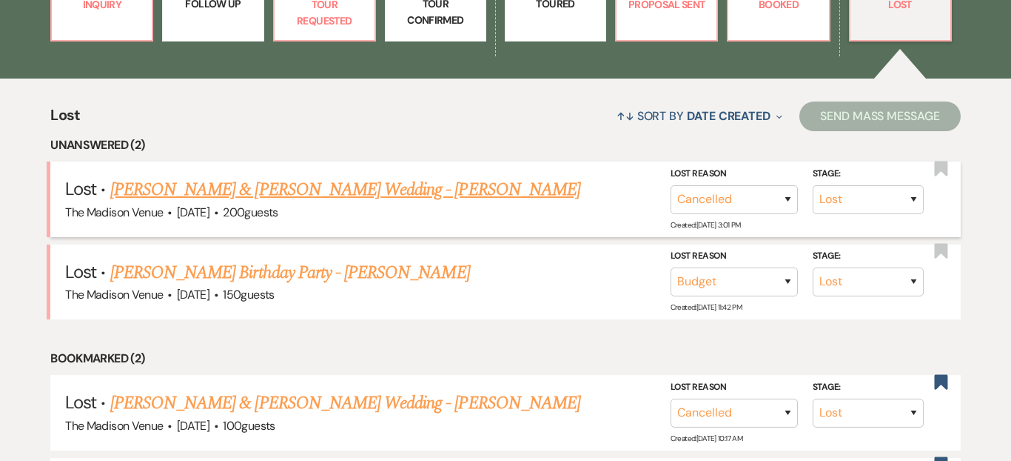
scroll to position [505, 0]
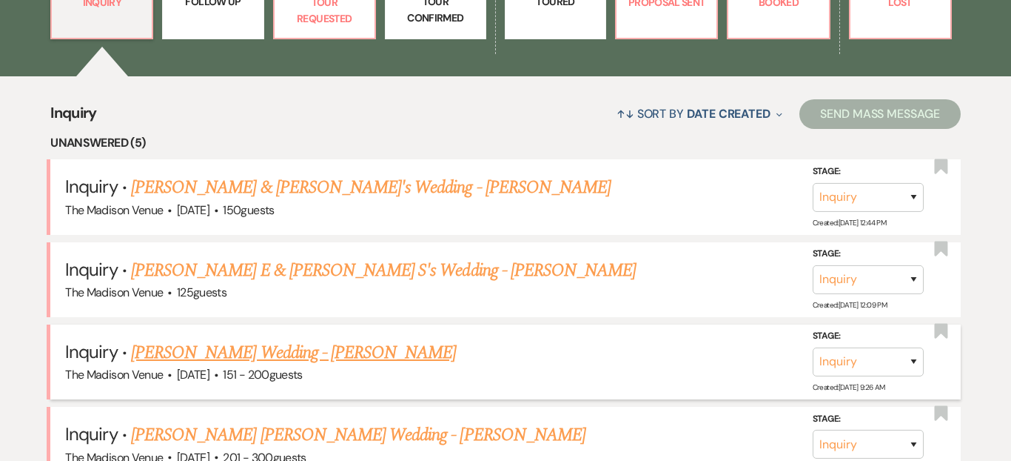
click at [304, 355] on link "[PERSON_NAME] Wedding - [PERSON_NAME]" at bounding box center [293, 352] width 325 height 27
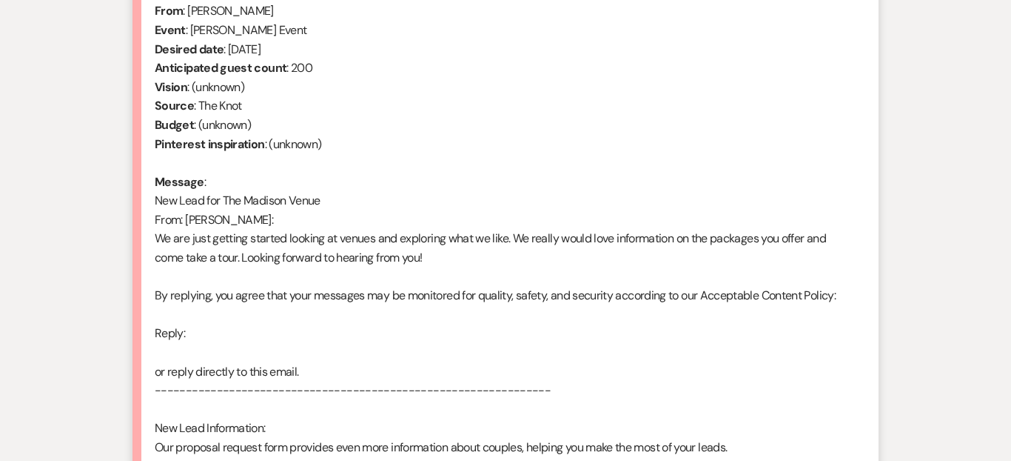
scroll to position [1071, 0]
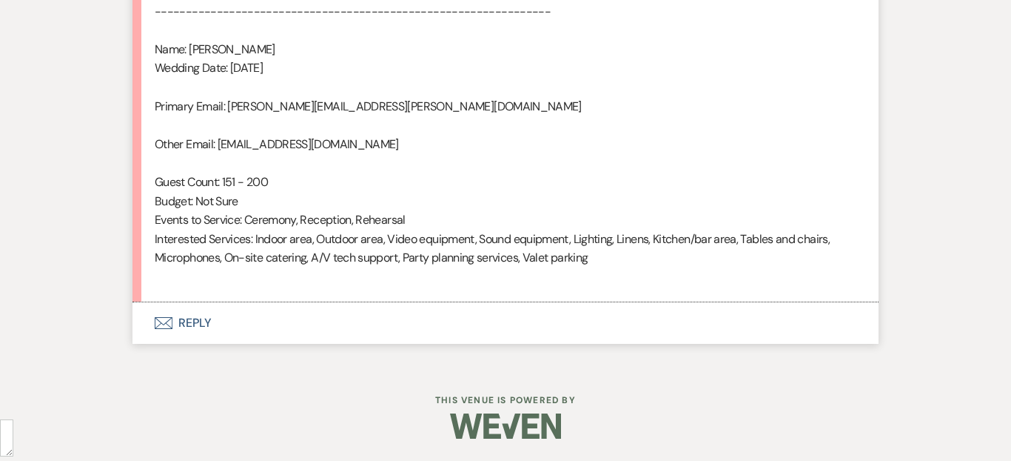
click at [280, 321] on button "Envelope Reply" at bounding box center [506, 322] width 746 height 41
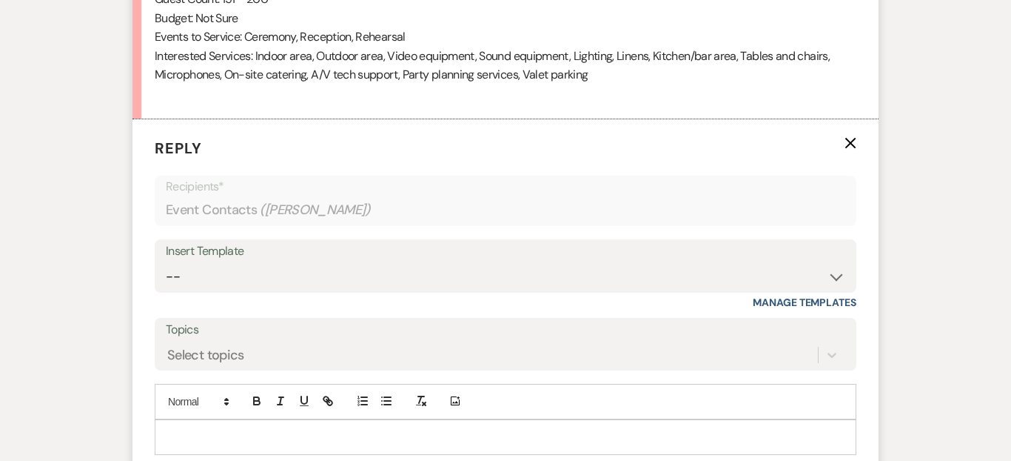
scroll to position [1295, 0]
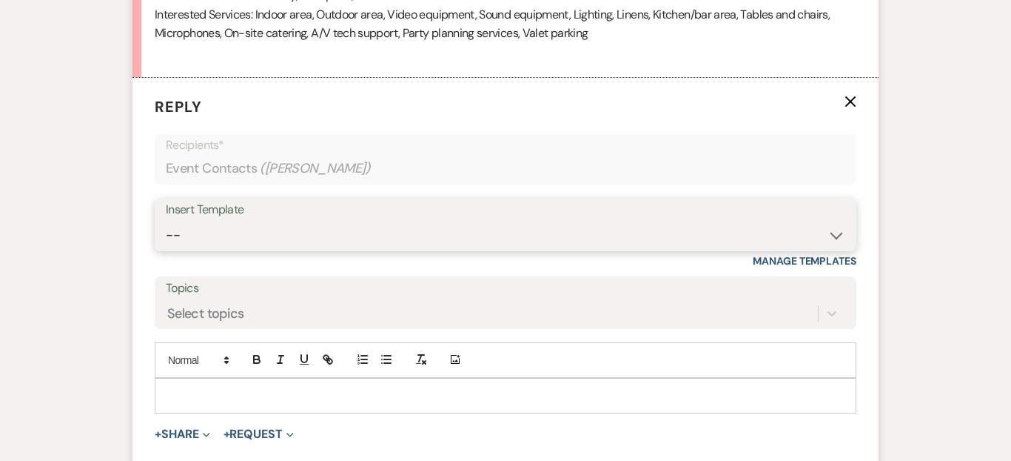
click at [264, 232] on select "-- Weven Planning Portal Introduction (Booked Events) Corporate Lead Follow Up …" at bounding box center [506, 235] width 680 height 29
click at [166, 221] on select "-- Weven Planning Portal Introduction (Booked Events) Corporate Lead Follow Up …" at bounding box center [506, 235] width 680 height 29
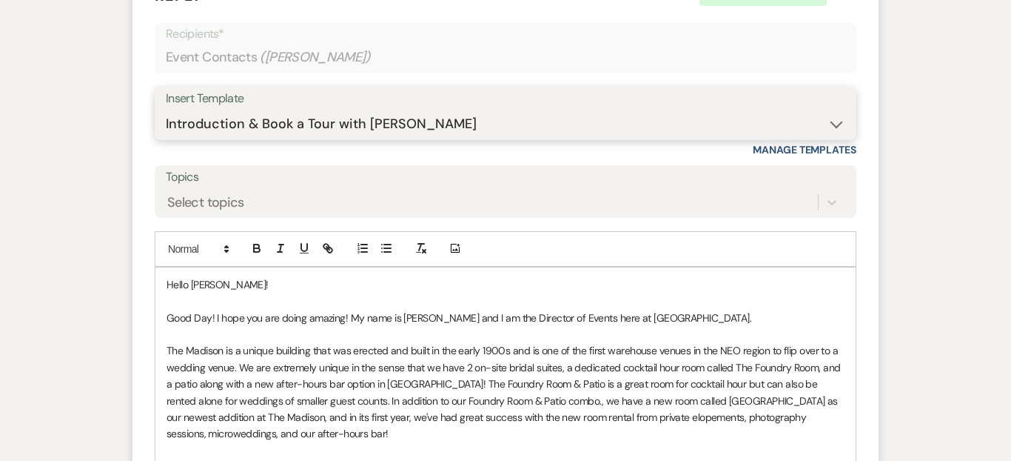
scroll to position [1407, 0]
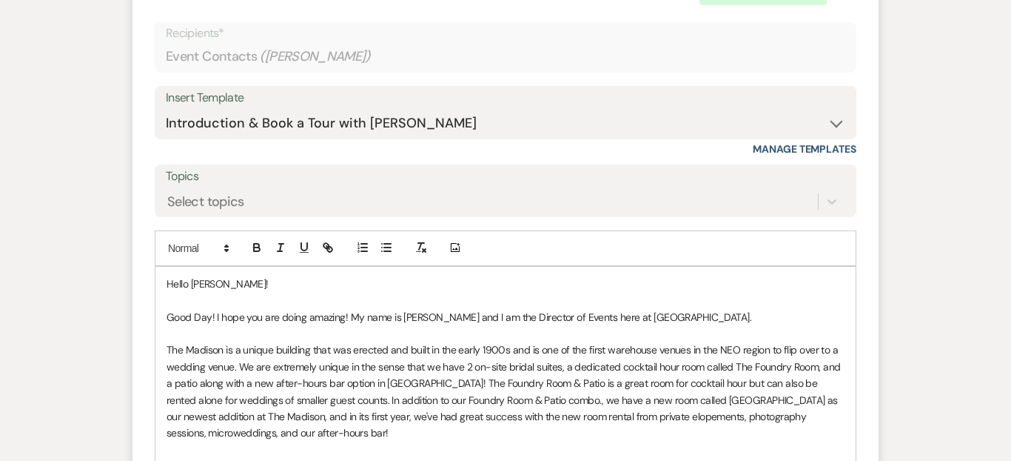
click at [741, 315] on p "Good Day! I hope you are doing amazing! My name is [PERSON_NAME] and I am the D…" at bounding box center [506, 317] width 678 height 16
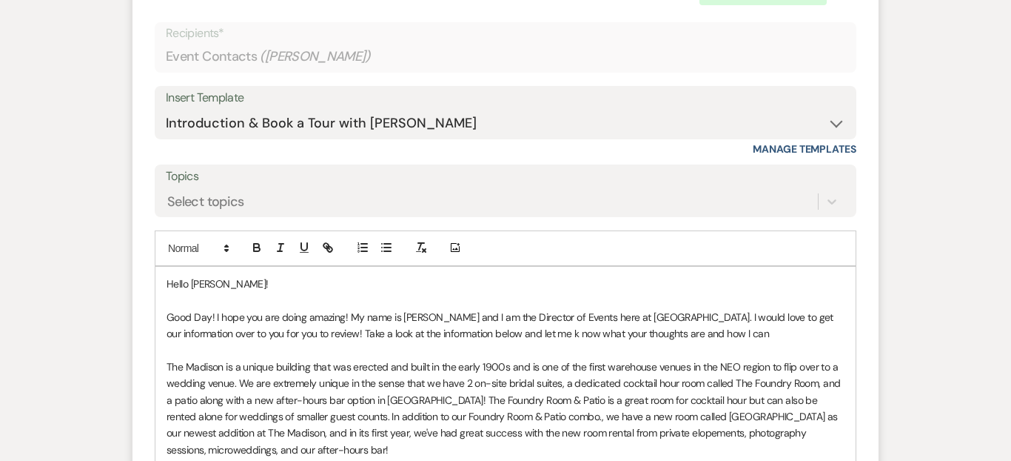
click at [564, 335] on p "Good Day! I hope you are doing amazing! My name is [PERSON_NAME] and I am the D…" at bounding box center [506, 325] width 678 height 33
click at [473, 315] on p "Good Day! I hope you are doing amazing! My name is [PERSON_NAME] and I am the D…" at bounding box center [506, 325] width 678 height 33
click at [467, 312] on p "Good Day! I hope you are doing amazing! My name is [PERSON_NAME] and I am the D…" at bounding box center [506, 325] width 678 height 33
click at [515, 336] on p "Good Day! I hope you are doing amazing! My name is [PERSON_NAME], and I am the …" at bounding box center [506, 325] width 678 height 33
click at [522, 329] on p "Good Day! I hope you are doing amazing! My name is [PERSON_NAME], and I am the …" at bounding box center [506, 325] width 678 height 33
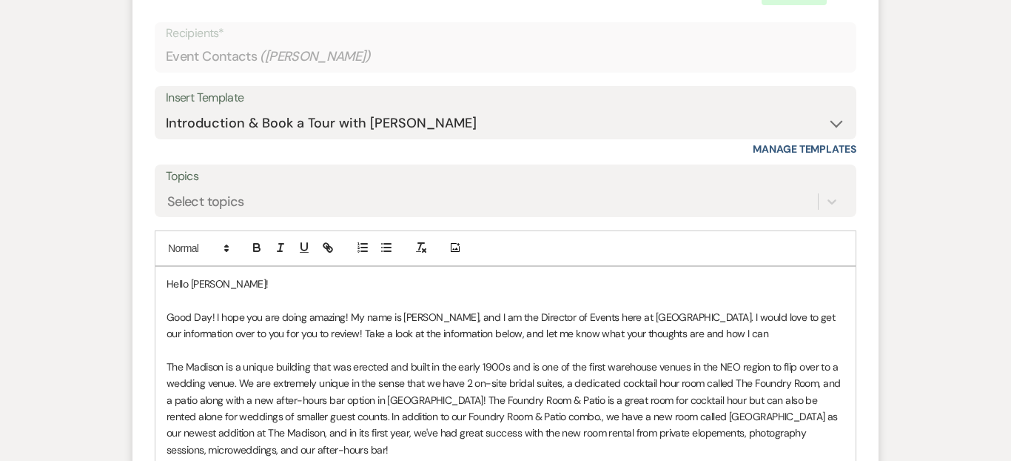
click at [786, 343] on p at bounding box center [506, 349] width 678 height 16
click at [701, 335] on p "Good Day! I hope you are doing amazing! My name is [PERSON_NAME], and I am the …" at bounding box center [506, 325] width 678 height 33
click at [779, 329] on p "Good Day! I hope you are doing amazing! My name is [PERSON_NAME], and I am the …" at bounding box center [506, 325] width 678 height 33
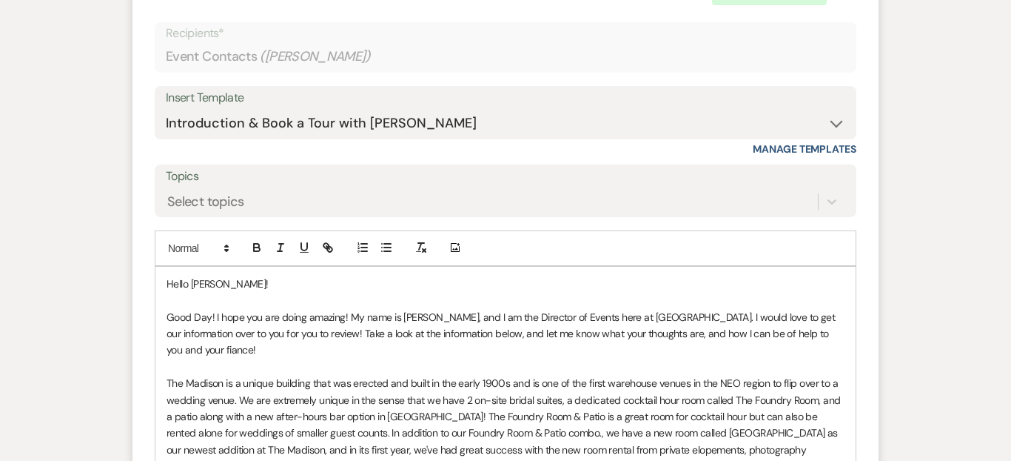
click at [358, 367] on p at bounding box center [506, 366] width 678 height 16
click at [689, 332] on p "Good Day! I hope you are doing amazing! My name is [PERSON_NAME], and I am the …" at bounding box center [506, 334] width 678 height 50
click at [0, 0] on qb-div "Remove the comma are , and" at bounding box center [0, 0] width 0 height 0
click at [301, 352] on p "Good Day! I hope you are doing amazing! My name is [PERSON_NAME], and I am the …" at bounding box center [506, 334] width 678 height 50
click at [226, 348] on p "Good Day! I hope you are doing amazing! My name is [PERSON_NAME], and I am the …" at bounding box center [506, 334] width 678 height 50
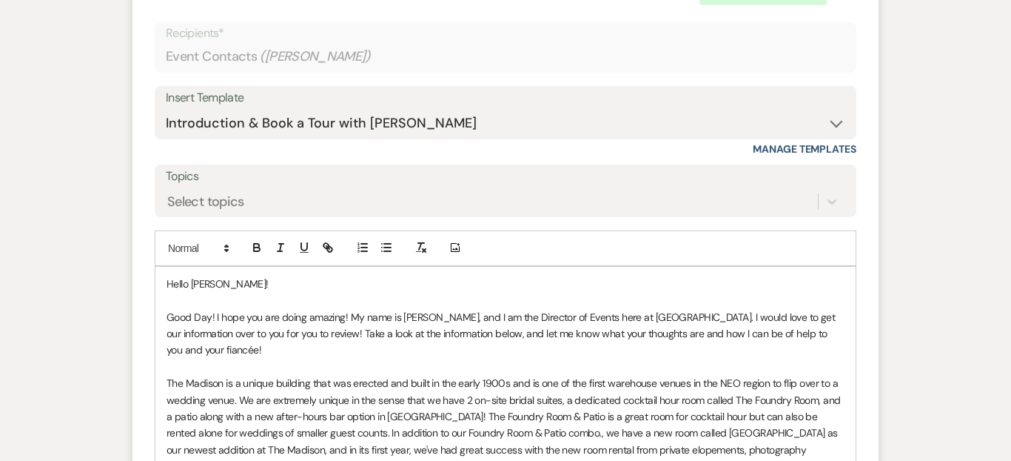
click at [255, 352] on p "Good Day! I hope you are doing amazing! My name is [PERSON_NAME], and I am the …" at bounding box center [506, 334] width 678 height 50
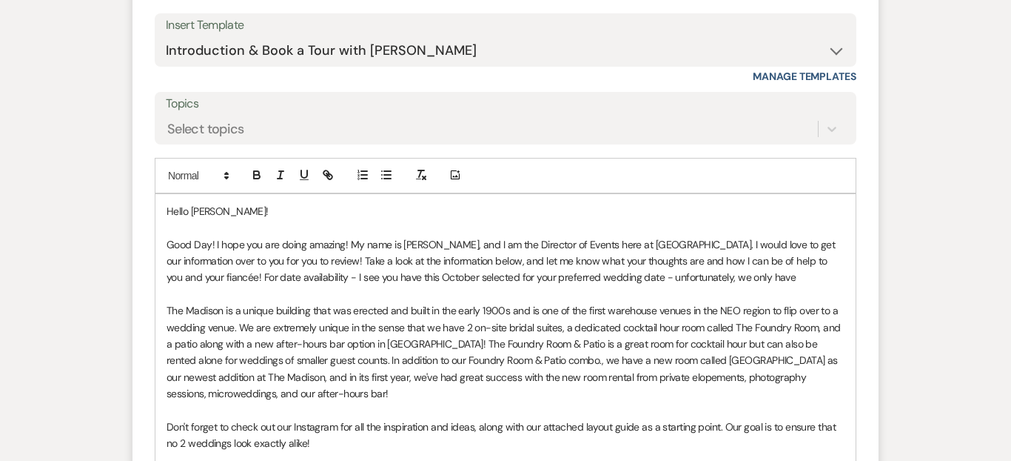
scroll to position [1477, 0]
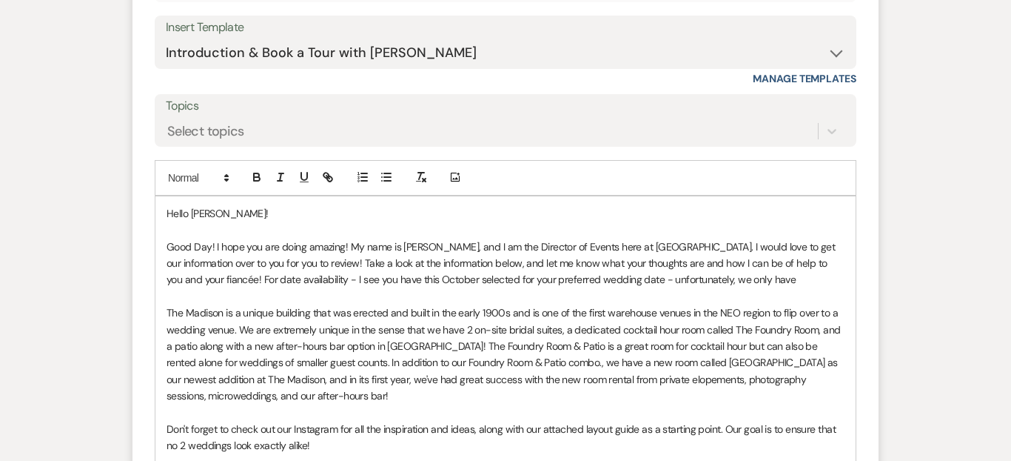
click at [802, 280] on p "Good Day! I hope you are doing amazing! My name is [PERSON_NAME], and I am the …" at bounding box center [506, 263] width 678 height 50
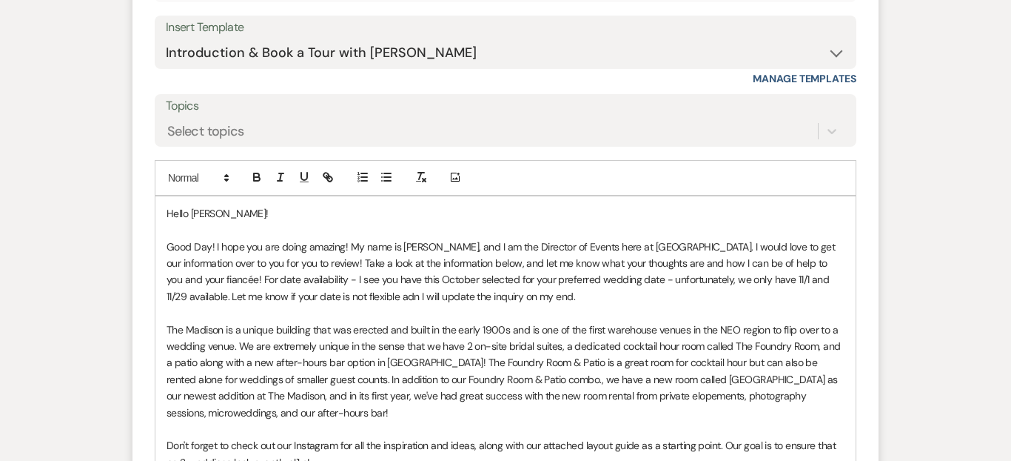
click at [208, 223] on p at bounding box center [506, 229] width 678 height 16
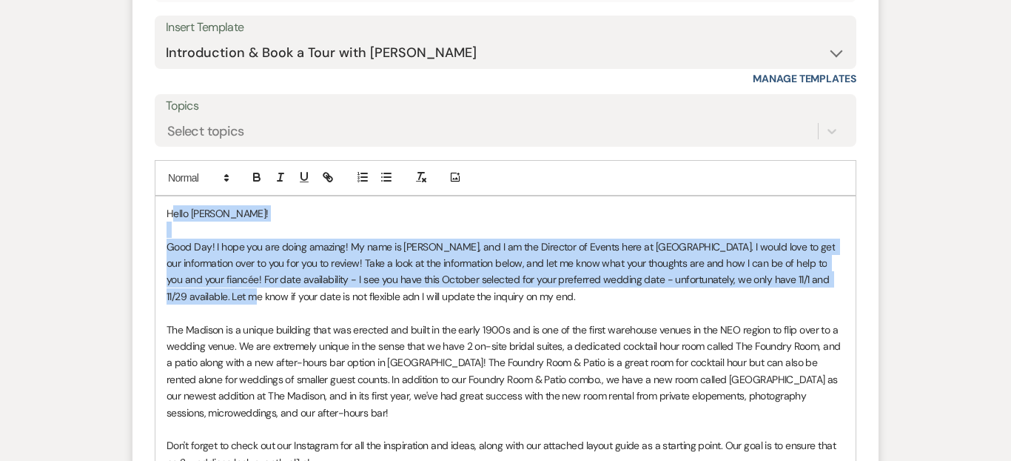
drag, startPoint x: 170, startPoint y: 212, endPoint x: 232, endPoint y: 295, distance: 103.1
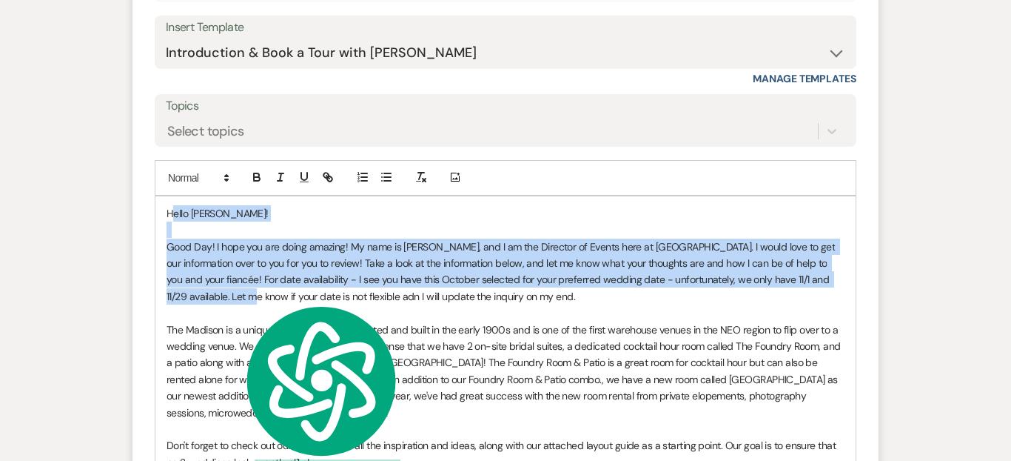
click at [205, 224] on p at bounding box center [506, 229] width 678 height 16
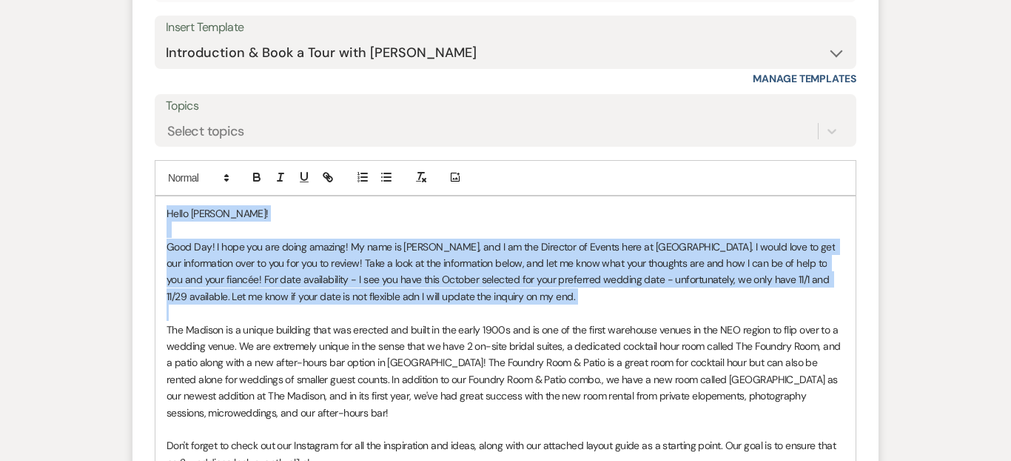
drag, startPoint x: 167, startPoint y: 210, endPoint x: 244, endPoint y: 312, distance: 127.3
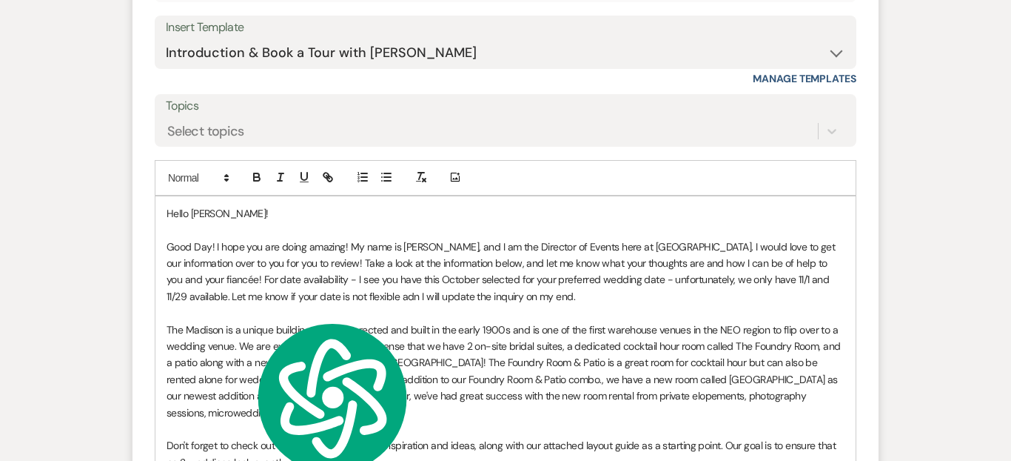
click at [455, 276] on p "Good Day! I hope you are doing amazing! My name is [PERSON_NAME], and I am the …" at bounding box center [506, 271] width 678 height 67
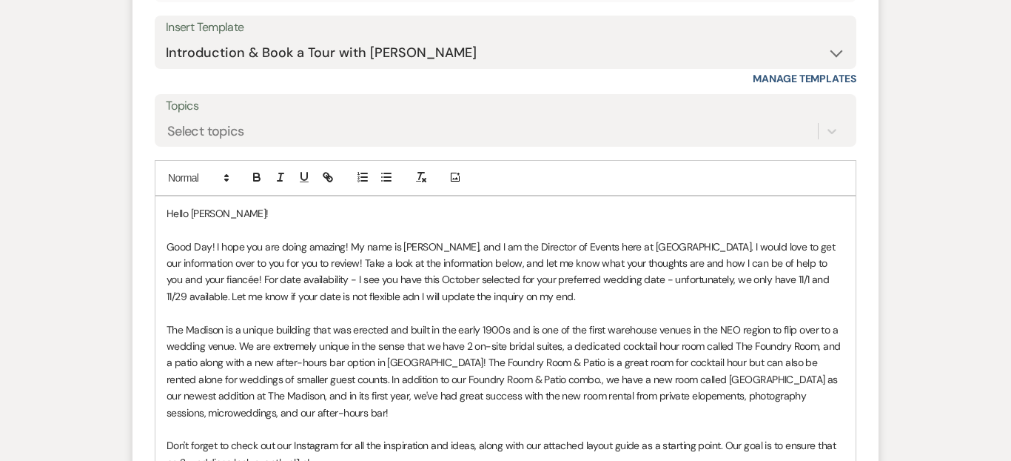
click at [384, 301] on p "Good Day! I hope you are doing amazing! My name is [PERSON_NAME], and I am the …" at bounding box center [506, 271] width 678 height 67
click at [678, 268] on p "Good Day! I hope you are doing amazing! My name is [PERSON_NAME], and I am the …" at bounding box center [506, 271] width 678 height 67
click at [677, 281] on p "Good Day! I hope you are doing amazing! My name is [PERSON_NAME], and I am the …" at bounding box center [506, 271] width 678 height 67
click at [0, 0] on div "—unfortunately," at bounding box center [0, 0] width 0 height 0
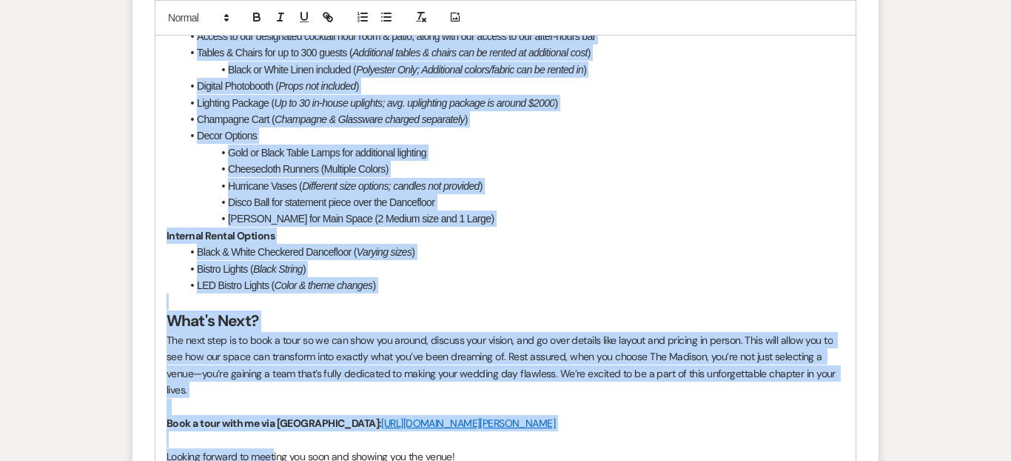
scroll to position [2594, 0]
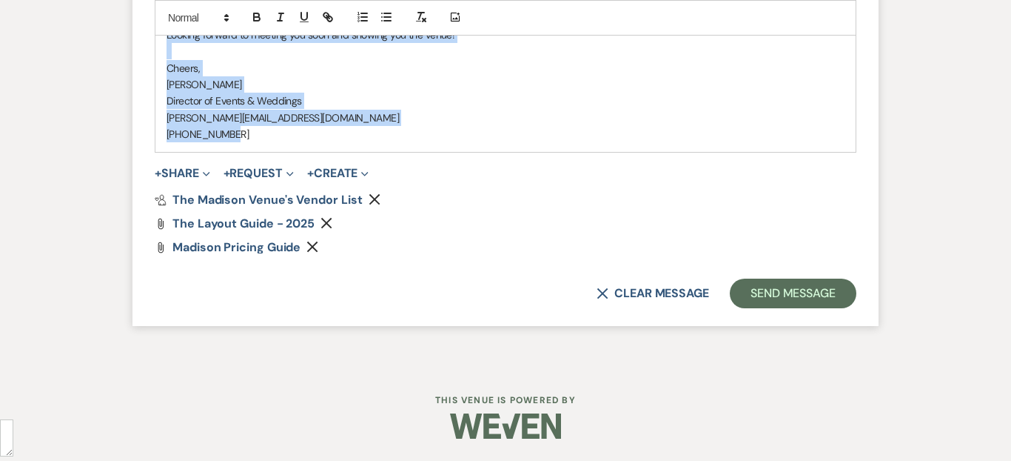
drag, startPoint x: 167, startPoint y: 204, endPoint x: 240, endPoint y: 133, distance: 102.1
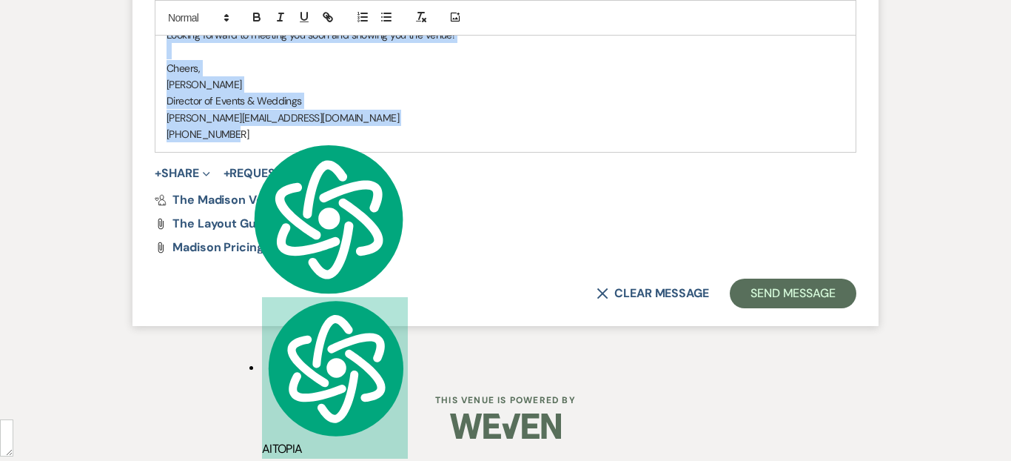
copy div "Lorem Ipsumdo! Sita Con! A elit sed doe tempo incidid! Ut labo et Dolor Magnaal…"
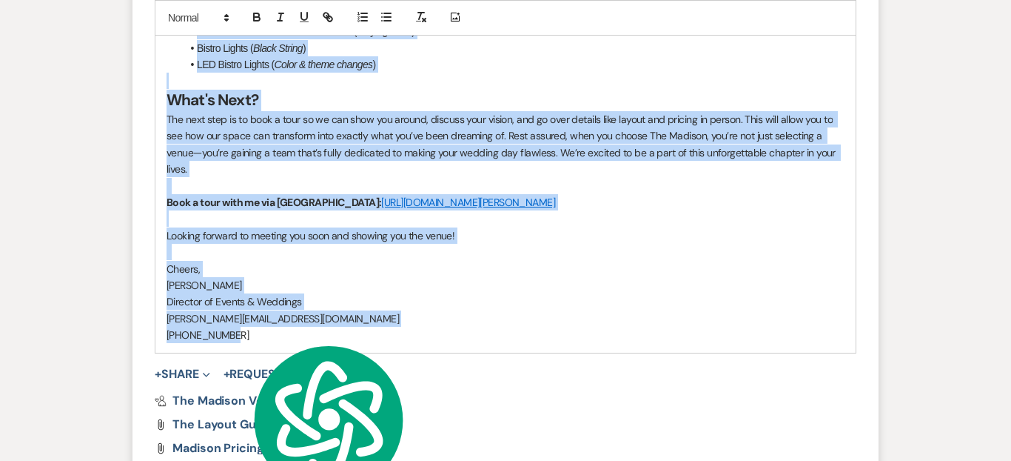
scroll to position [2395, 0]
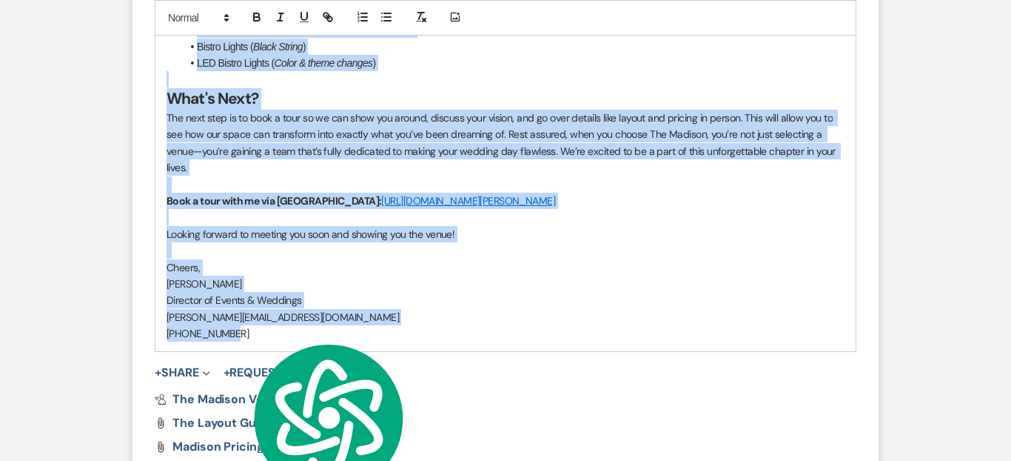
click at [372, 315] on p "[PERSON_NAME][EMAIL_ADDRESS][DOMAIN_NAME]" at bounding box center [506, 317] width 678 height 16
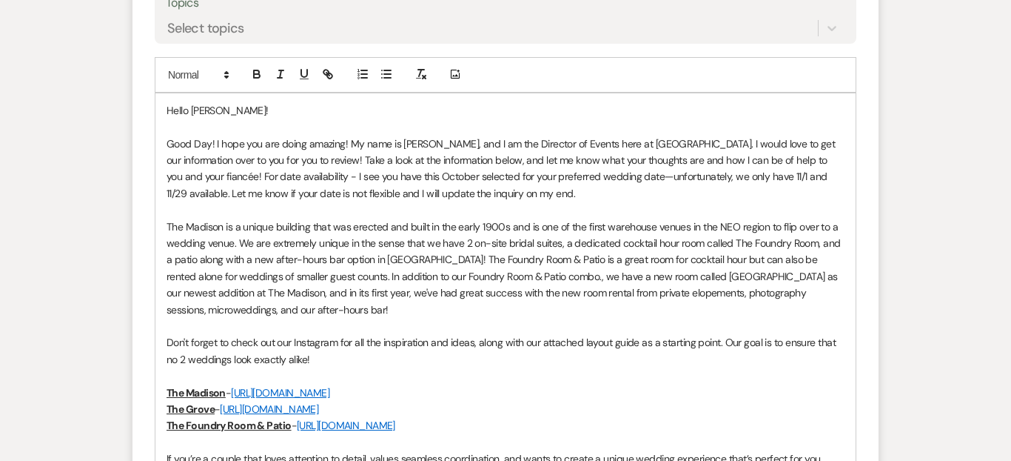
scroll to position [1576, 0]
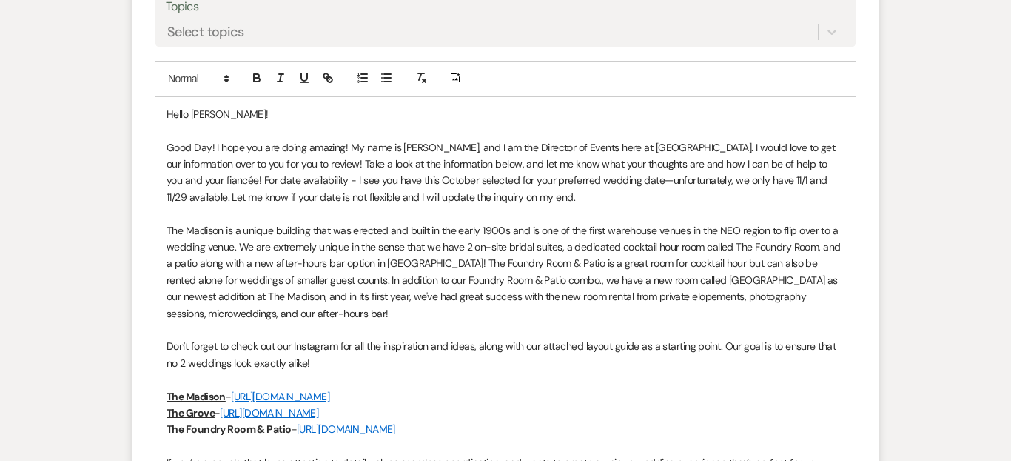
click at [607, 196] on p "Good Day! I hope you are doing amazing! My name is [PERSON_NAME], and I am the …" at bounding box center [506, 172] width 678 height 67
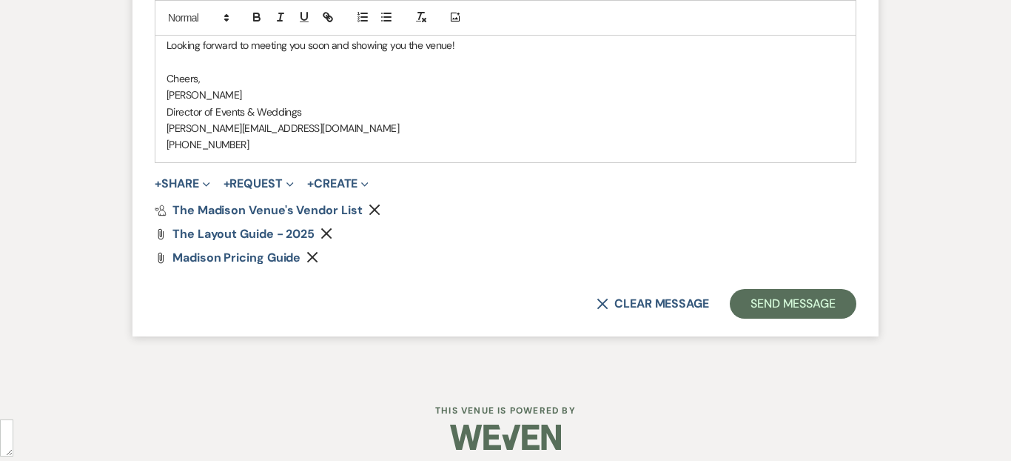
scroll to position [2694, 0]
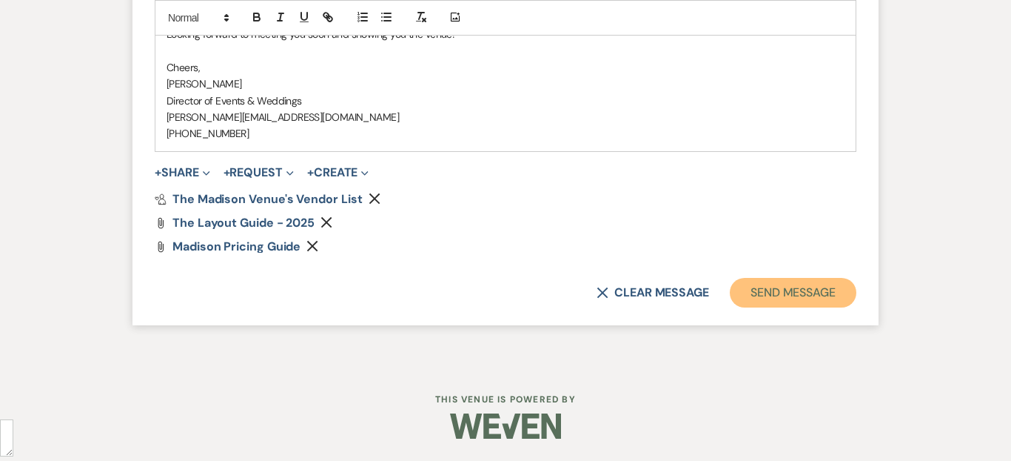
click at [797, 294] on button "Send Message" at bounding box center [793, 293] width 127 height 30
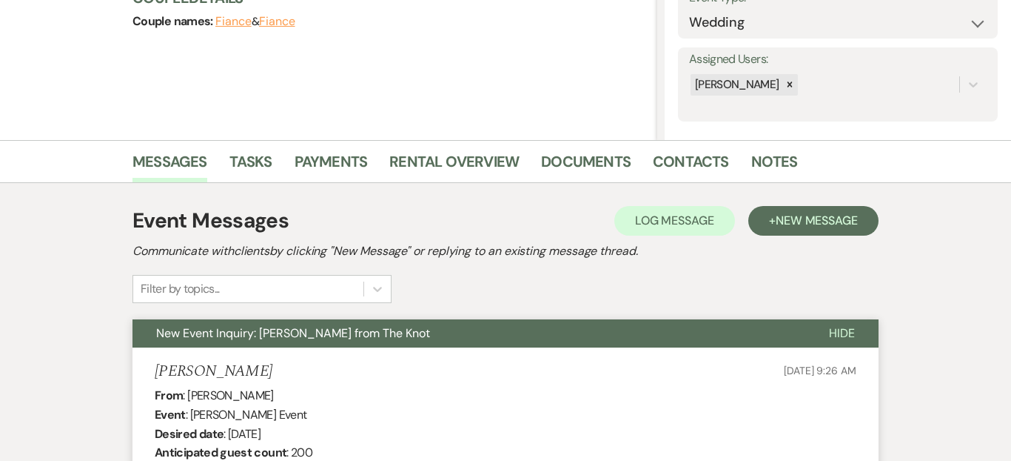
scroll to position [0, 0]
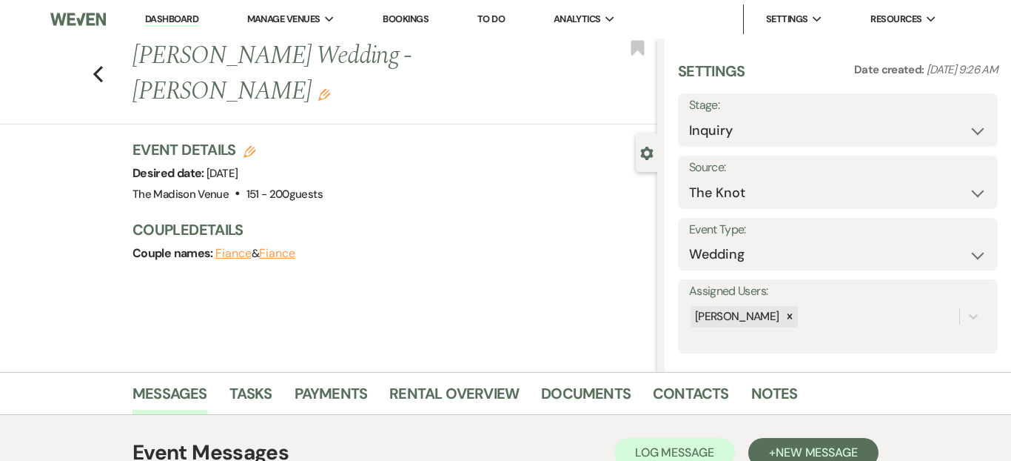
click at [716, 115] on label "Stage:" at bounding box center [838, 105] width 298 height 21
click at [694, 77] on h3 "Settings" at bounding box center [711, 77] width 67 height 33
click at [725, 124] on select "Inquiry Follow Up Tour Requested Tour Confirmed Toured Proposal Sent Booked Lost" at bounding box center [838, 130] width 298 height 29
click at [689, 116] on select "Inquiry Follow Up Tour Requested Tour Confirmed Toured Proposal Sent Booked Lost" at bounding box center [838, 130] width 298 height 29
click at [957, 139] on div "Save" at bounding box center [960, 119] width 75 height 53
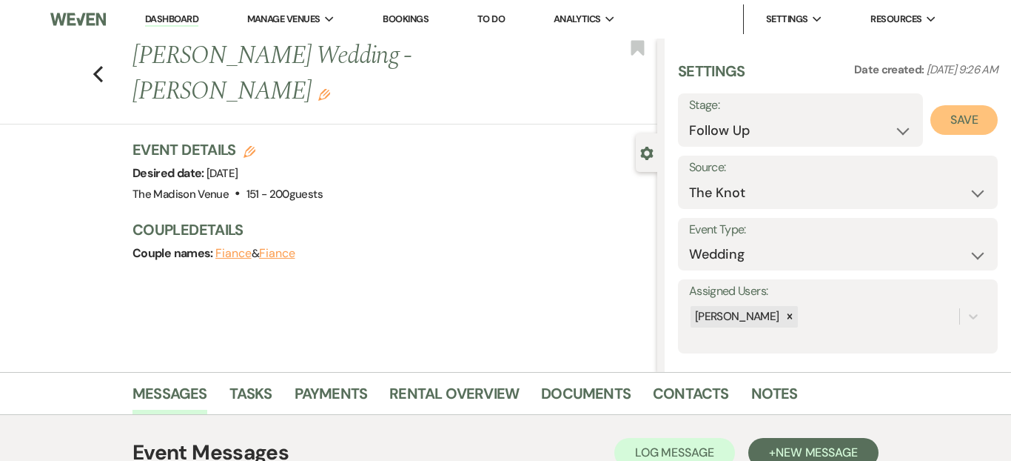
click at [957, 134] on button "Save" at bounding box center [964, 120] width 67 height 30
click at [186, 21] on link "Dashboard" at bounding box center [171, 20] width 53 height 14
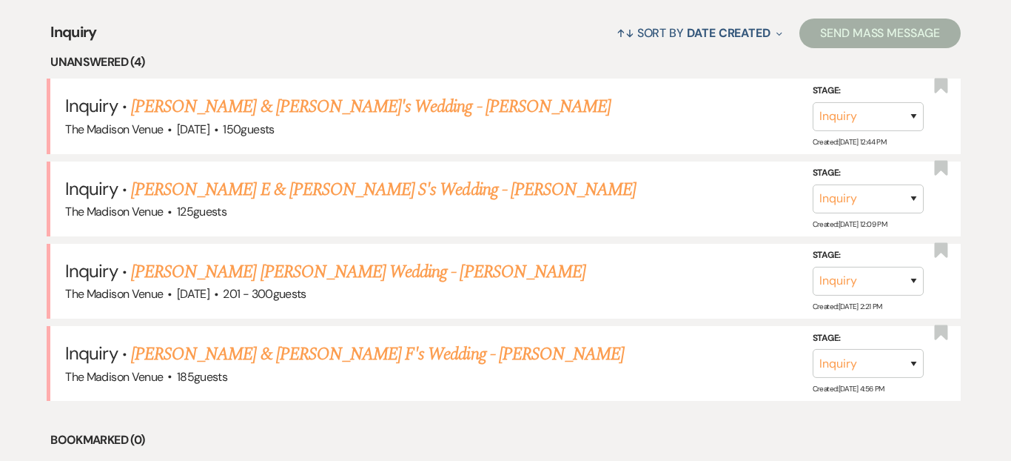
scroll to position [586, 0]
click at [345, 274] on link "[PERSON_NAME] [PERSON_NAME] Wedding - [PERSON_NAME]" at bounding box center [358, 271] width 455 height 27
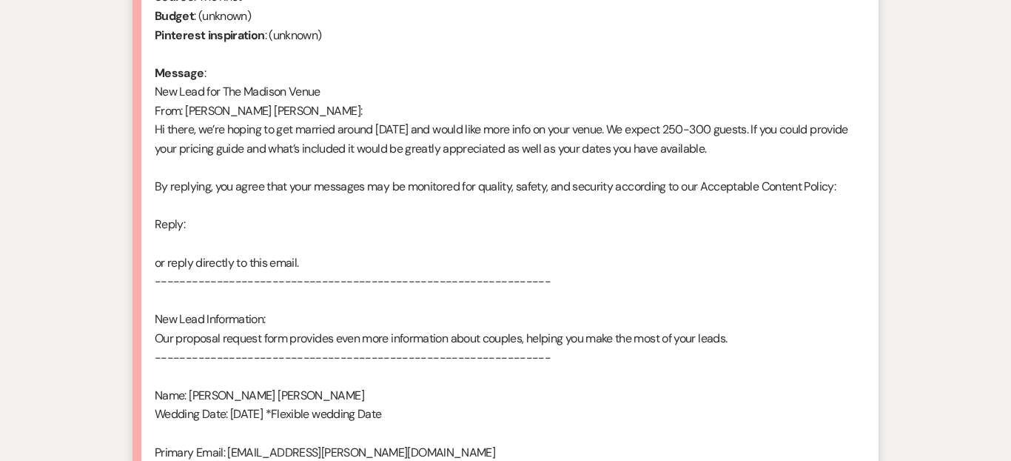
scroll to position [995, 0]
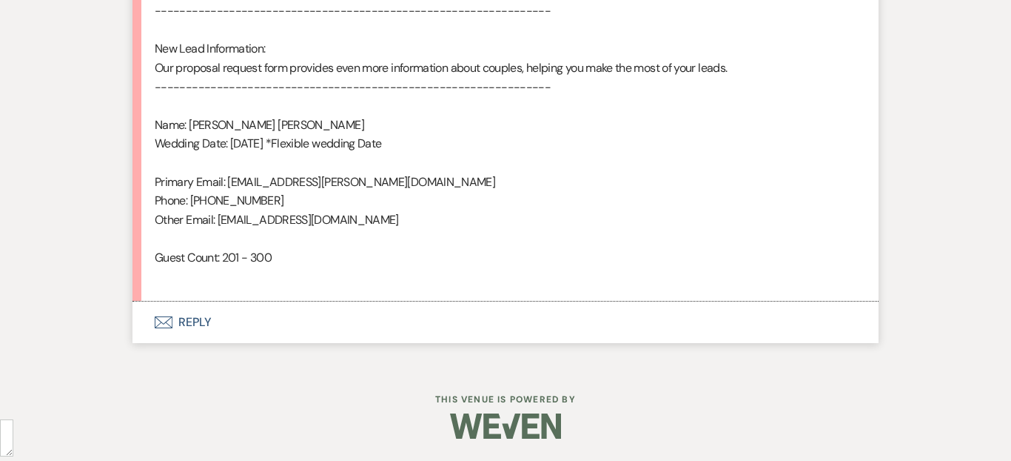
click at [213, 328] on button "Envelope Reply" at bounding box center [506, 321] width 746 height 41
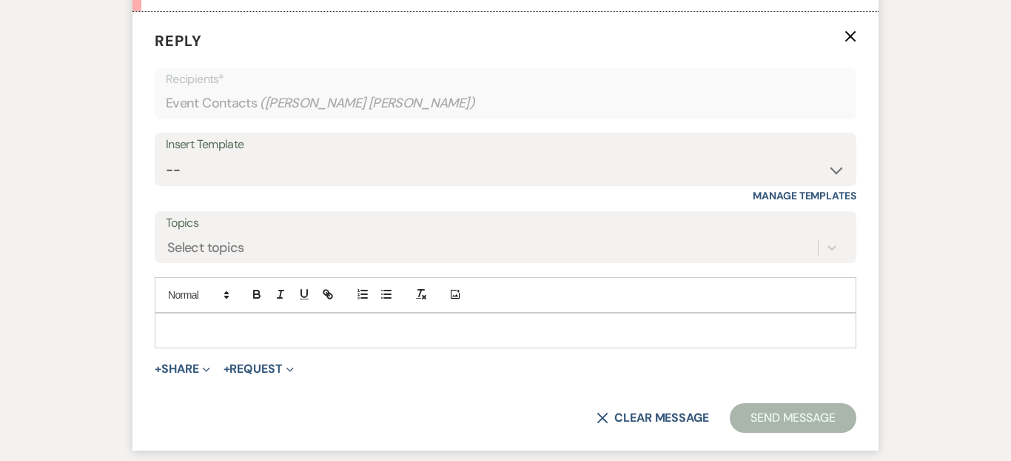
scroll to position [1285, 0]
click at [330, 163] on select "-- Weven Planning Portal Introduction (Booked Events) Corporate Lead Follow Up …" at bounding box center [506, 169] width 680 height 29
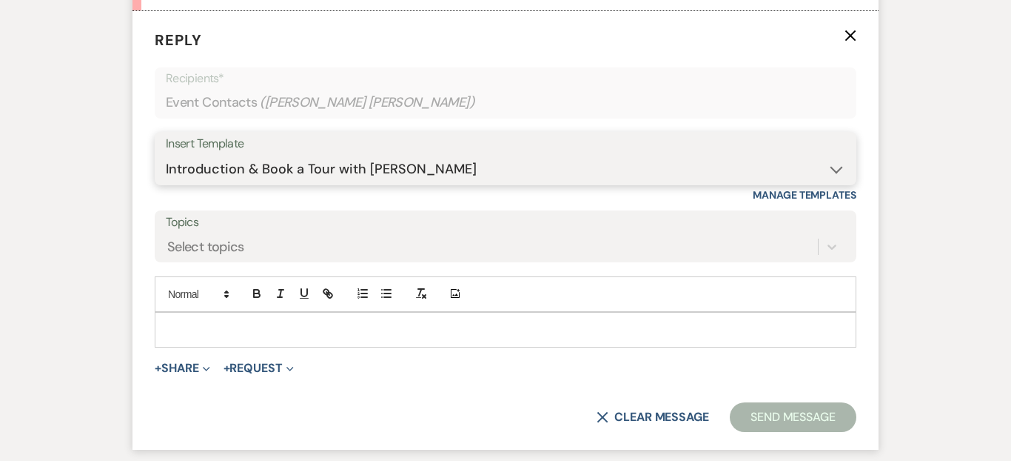
click at [166, 155] on select "-- Weven Planning Portal Introduction (Booked Events) Corporate Lead Follow Up …" at bounding box center [506, 169] width 680 height 29
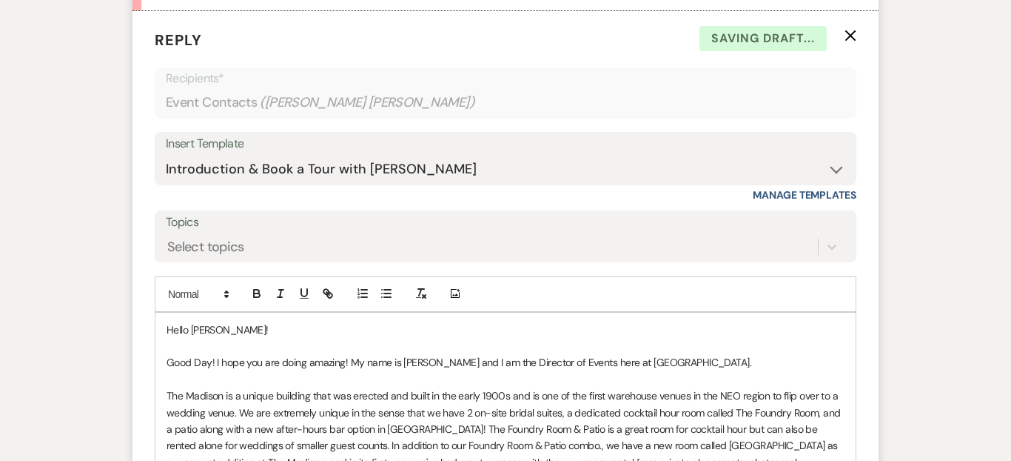
click at [766, 360] on p "Good Day! I hope you are doing amazing! My name is [PERSON_NAME] and I am the D…" at bounding box center [506, 362] width 678 height 16
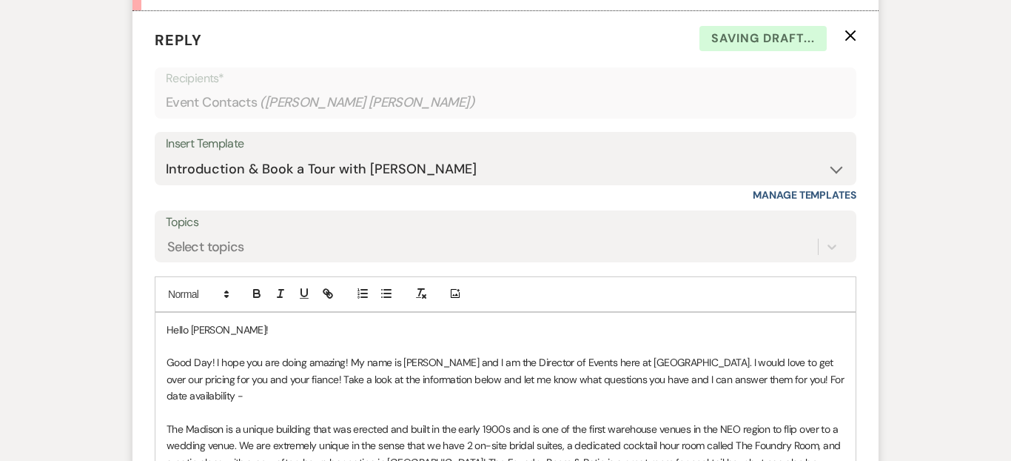
click at [288, 381] on p "Good Day! I hope you are doing amazing! My name is [PERSON_NAME] and I am the D…" at bounding box center [506, 379] width 678 height 50
click at [462, 363] on p "Good Day! I hope you are doing amazing! My name is [PERSON_NAME] and I am the D…" at bounding box center [506, 379] width 678 height 50
click at [662, 377] on p "Good Day! I hope you are doing amazing! My name is [PERSON_NAME], and I am the …" at bounding box center [506, 379] width 678 height 50
click at [255, 392] on p "Good Day! I hope you are doing amazing! My name is [PERSON_NAME], and I am the …" at bounding box center [506, 379] width 678 height 50
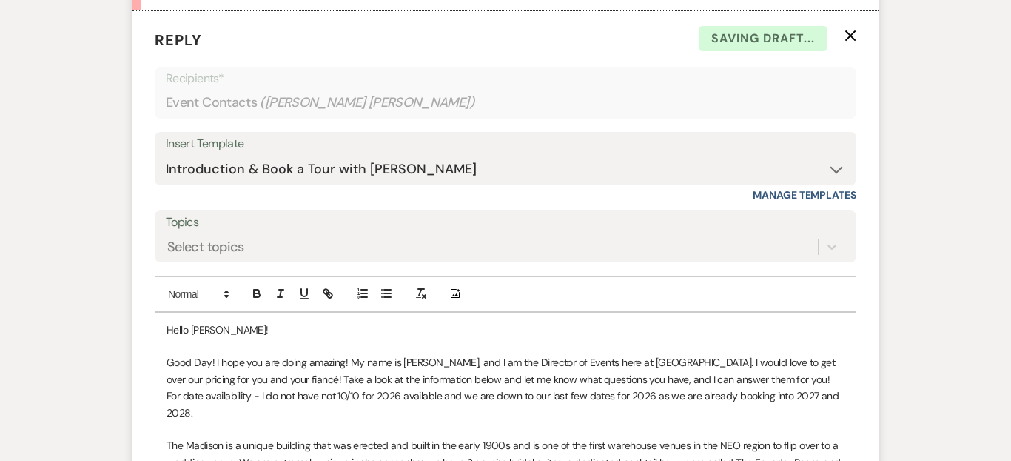
click at [602, 393] on p "Good Day! I hope you are doing amazing! My name is [PERSON_NAME], and I am the …" at bounding box center [506, 387] width 678 height 67
click at [0, 0] on span "2026" at bounding box center [0, 0] width 0 height 0
click at [419, 398] on p "Good Day! I hope you are doing amazing! My name is [PERSON_NAME], and I am the …" at bounding box center [506, 387] width 678 height 67
click at [831, 386] on p "Good Day! I hope you are doing amazing! My name is [PERSON_NAME], and I am the …" at bounding box center [506, 387] width 678 height 67
click at [831, 389] on p "Good Day! I hope you are doing amazing! My name is [PERSON_NAME], and I am the …" at bounding box center [506, 387] width 678 height 67
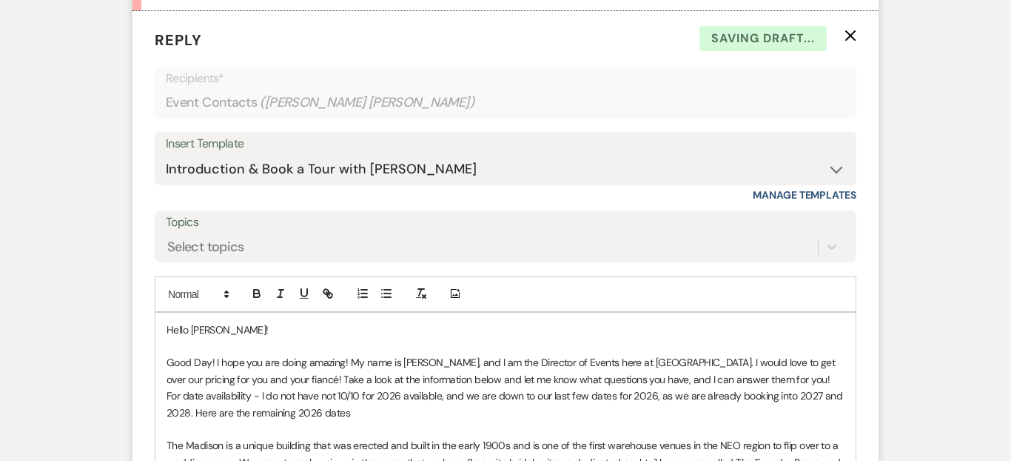
click at [294, 400] on p "Good Day! I hope you are doing amazing! My name is [PERSON_NAME], and I am the …" at bounding box center [506, 387] width 678 height 67
click at [301, 406] on p "Good Day! I hope you are doing amazing! My name is [PERSON_NAME], and I am the …" at bounding box center [506, 387] width 678 height 67
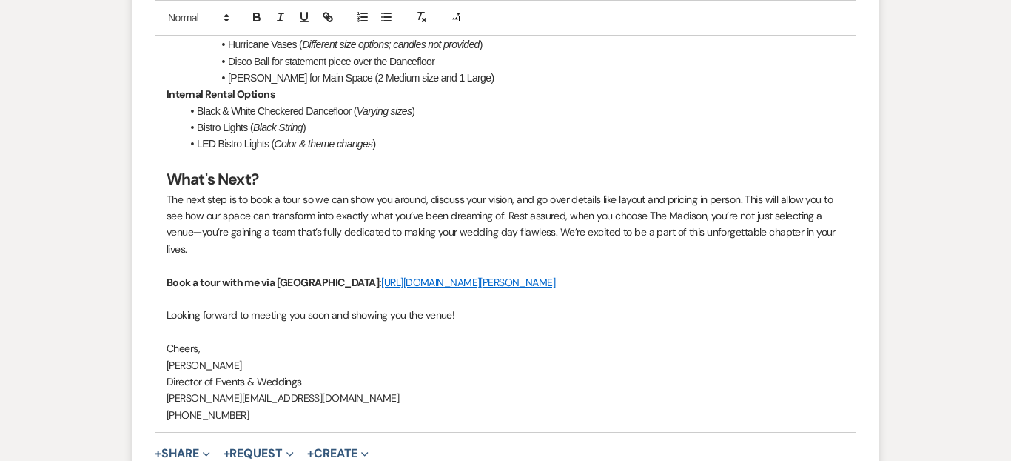
scroll to position [2602, 0]
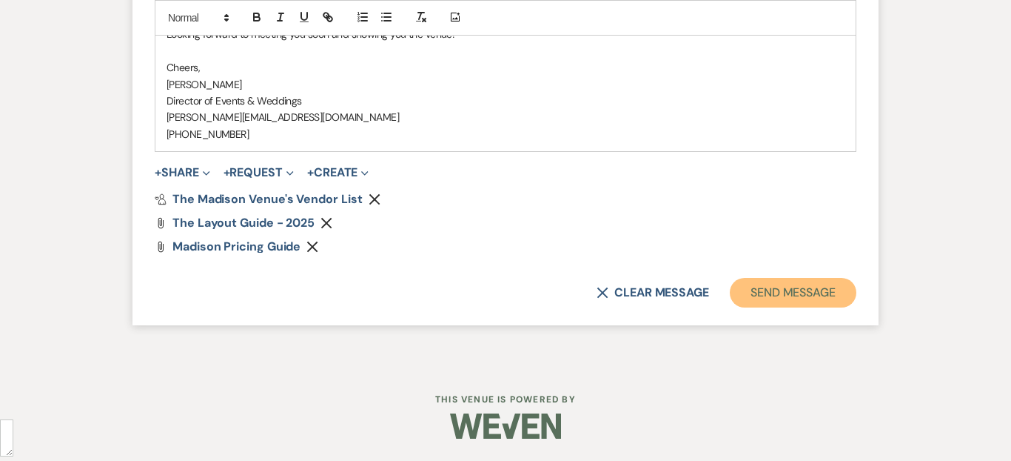
click at [751, 282] on button "Send Message" at bounding box center [793, 293] width 127 height 30
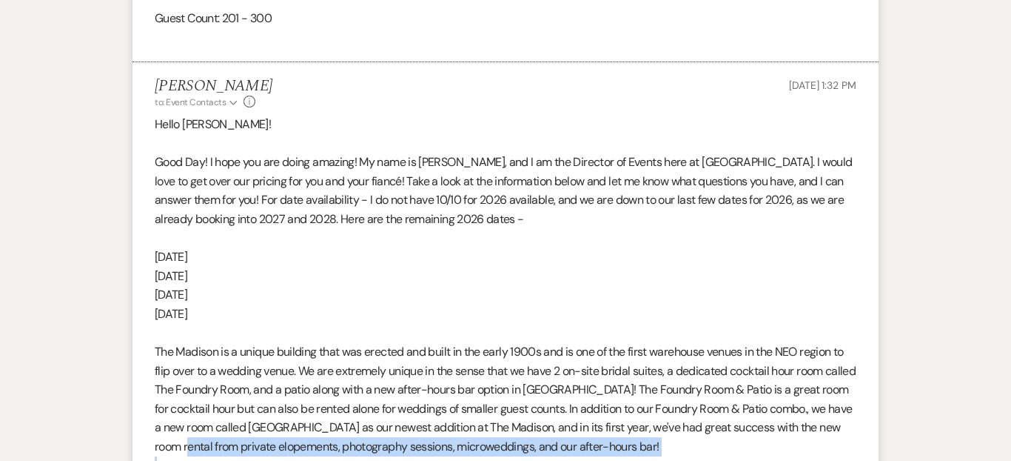
scroll to position [1303, 0]
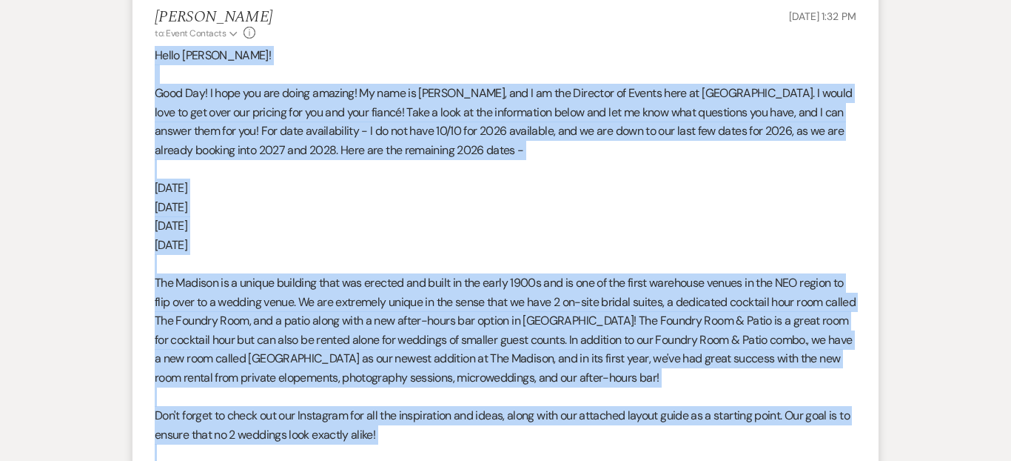
drag, startPoint x: 236, startPoint y: 338, endPoint x: 155, endPoint y: 53, distance: 295.7
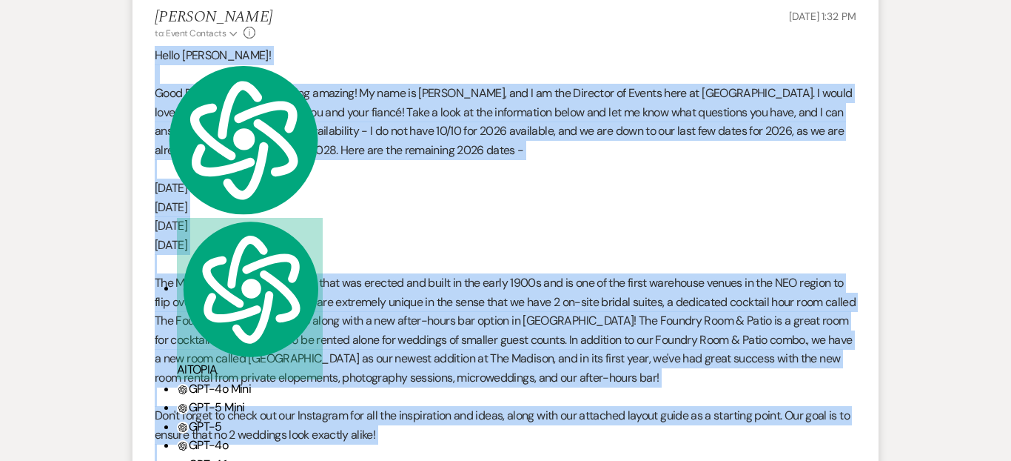
copy div "Lorem Ipsu! Dolo Sit! A cons adi eli seddo eiusmod! Te inci ut Labor Etdolor, m…"
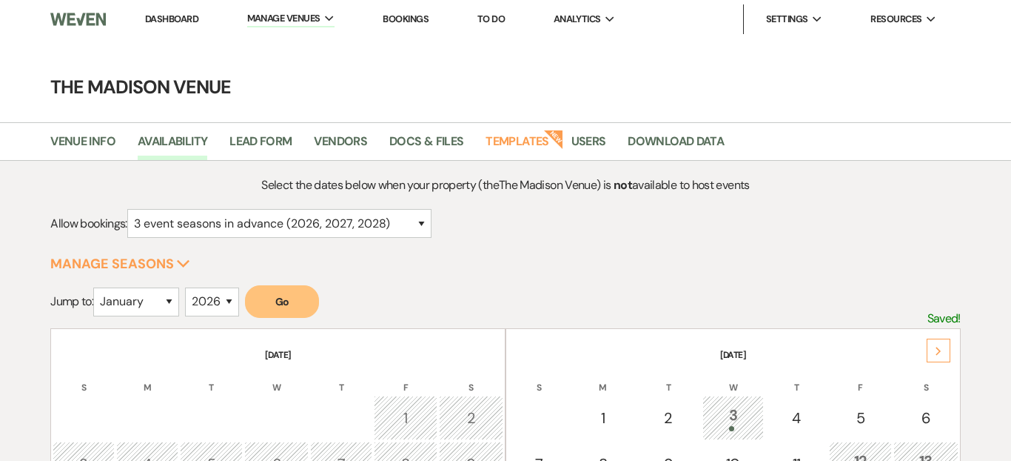
select select "3"
select select "2026"
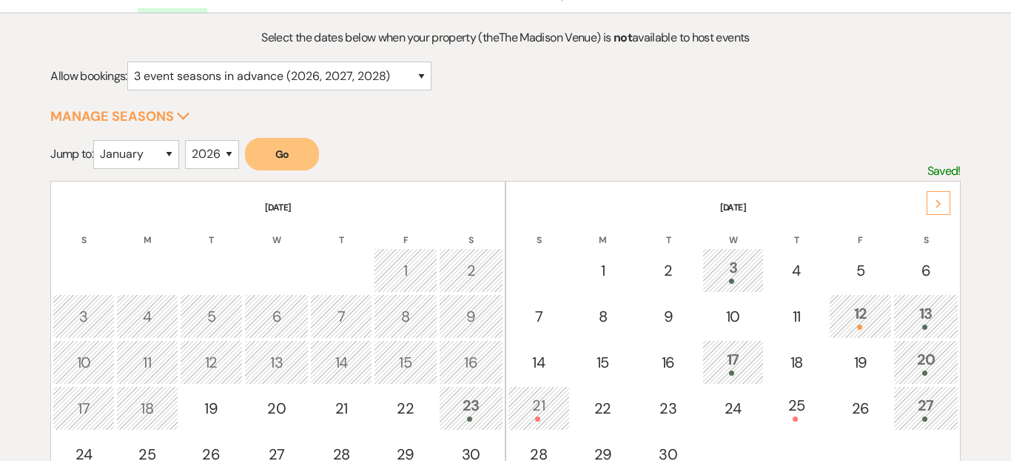
scroll to position [27, 0]
click at [935, 201] on icon "Next" at bounding box center [938, 203] width 7 height 9
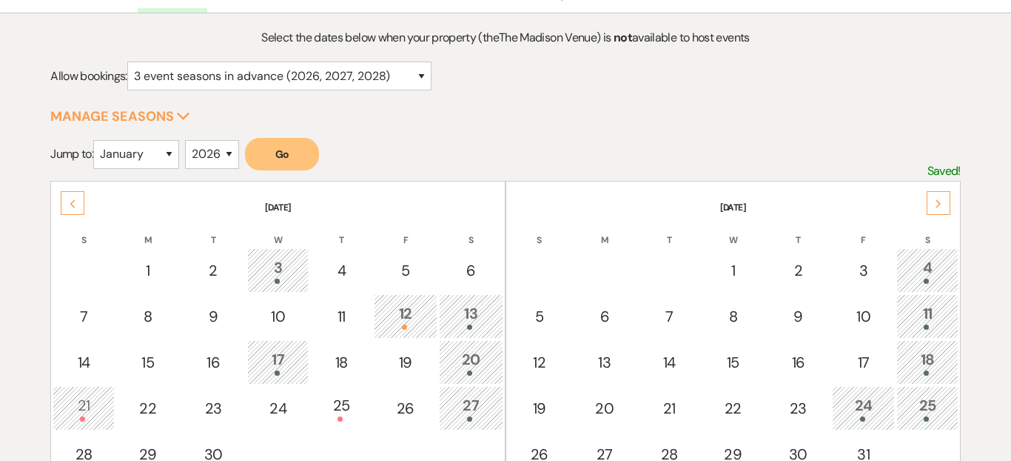
click at [935, 201] on icon "Next" at bounding box center [938, 203] width 7 height 9
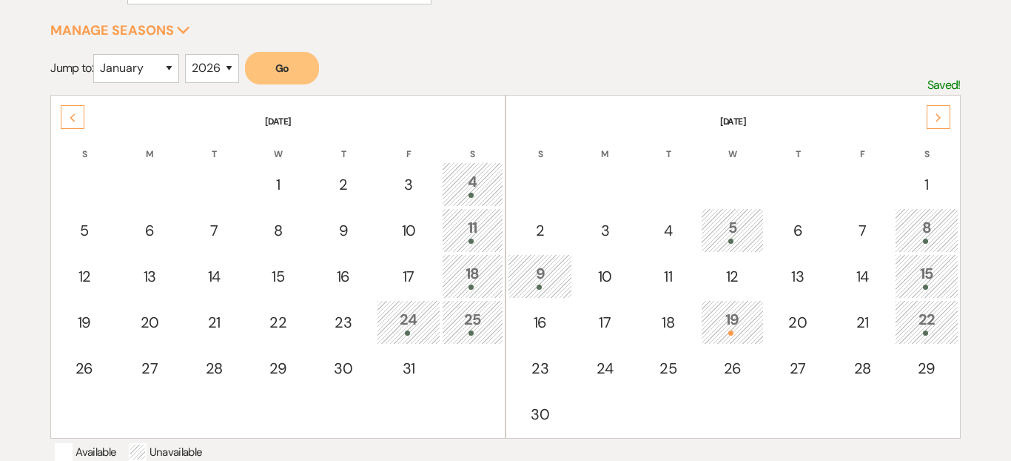
scroll to position [279, 0]
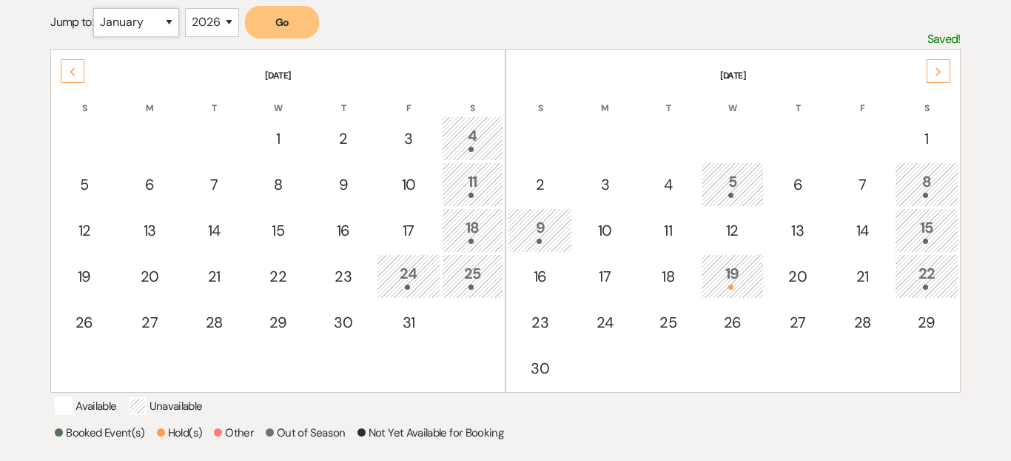
click at [160, 30] on select "January February March April May June July August September October November De…" at bounding box center [136, 22] width 86 height 29
select select "5"
click at [97, 8] on select "January February March April May June July August September October November De…" at bounding box center [136, 22] width 86 height 29
click at [306, 21] on button "Go" at bounding box center [282, 22] width 74 height 33
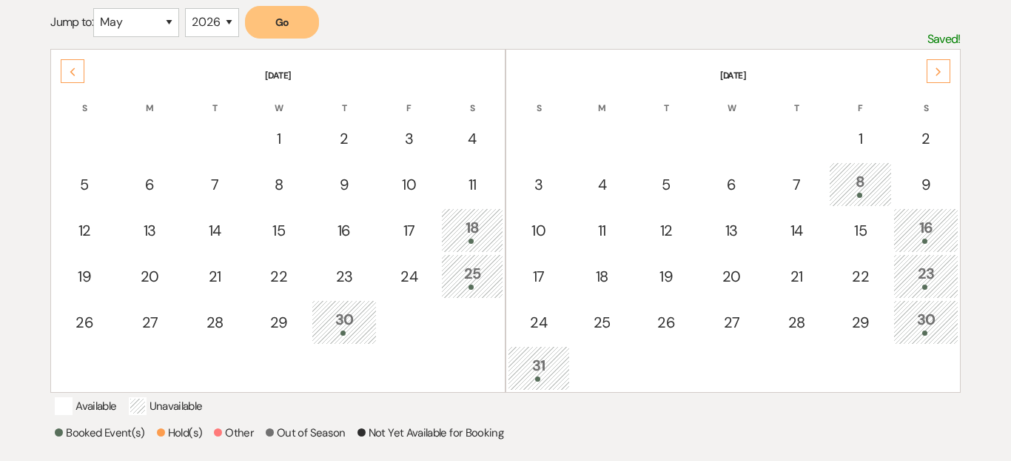
click at [947, 68] on div "Next" at bounding box center [939, 71] width 24 height 24
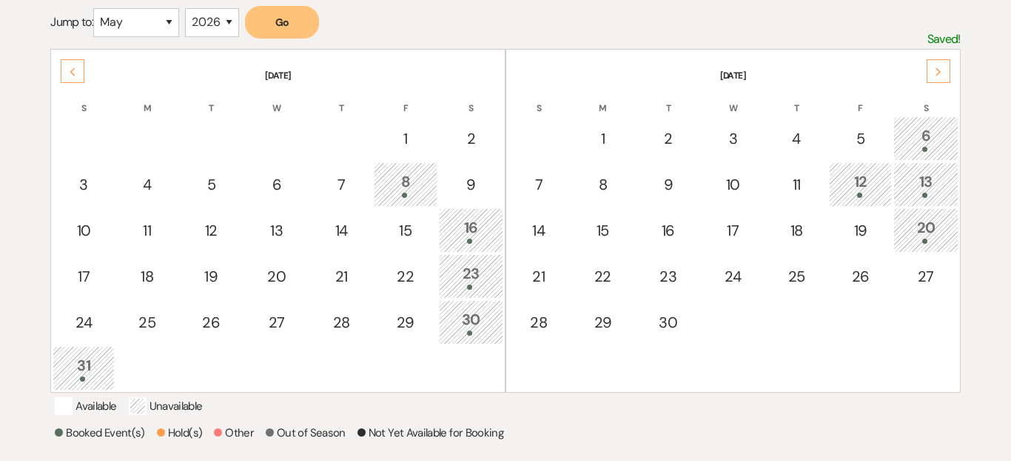
click at [971, 69] on div "Select the dates below when your property (the The Madison Venue ) is not avail…" at bounding box center [505, 226] width 1011 height 660
click at [952, 69] on th "June 2026" at bounding box center [733, 66] width 451 height 31
click at [940, 69] on icon "Next" at bounding box center [938, 71] width 7 height 9
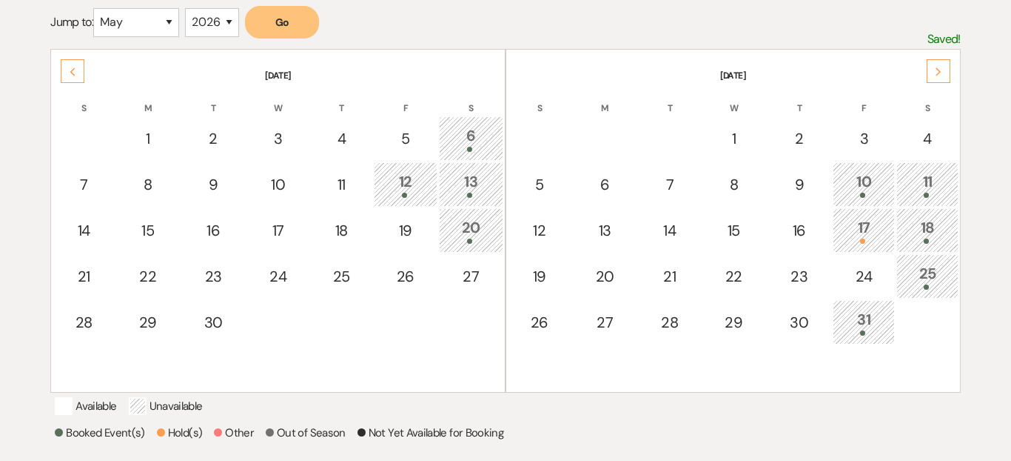
click at [940, 69] on icon "Next" at bounding box center [938, 71] width 7 height 9
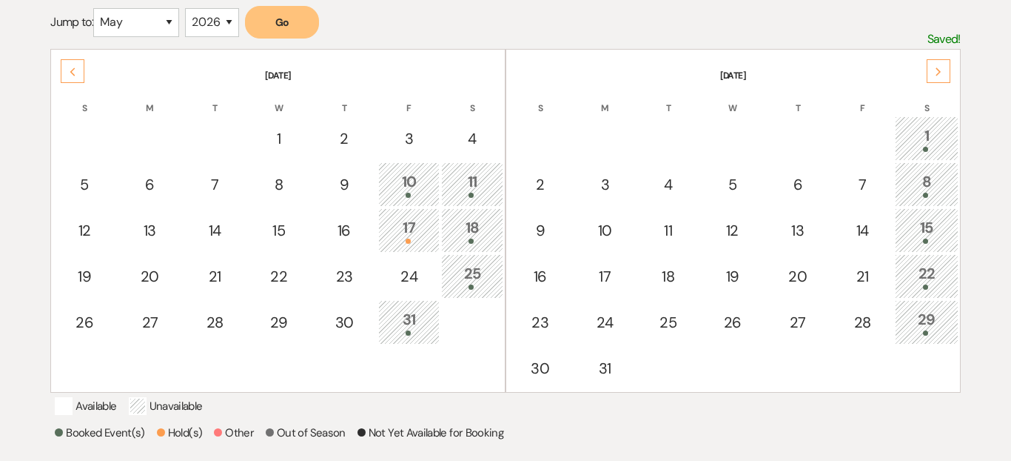
click at [940, 69] on icon "Next" at bounding box center [938, 71] width 7 height 9
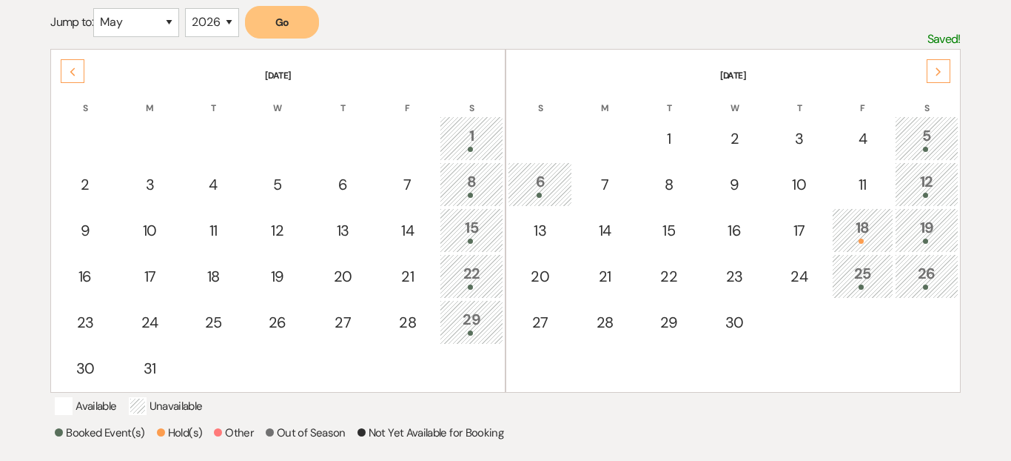
click at [940, 69] on icon "Next" at bounding box center [938, 71] width 7 height 9
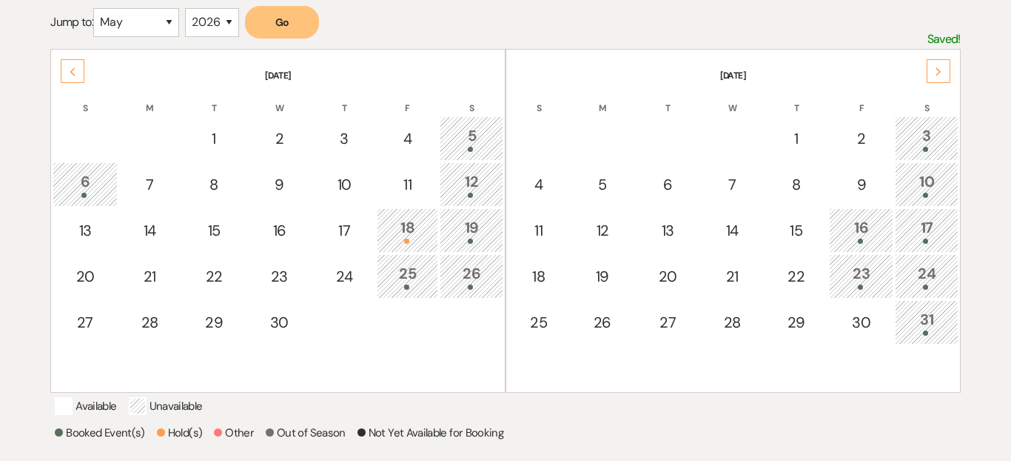
click at [940, 69] on icon "Next" at bounding box center [938, 71] width 7 height 9
